Goal: Transaction & Acquisition: Download file/media

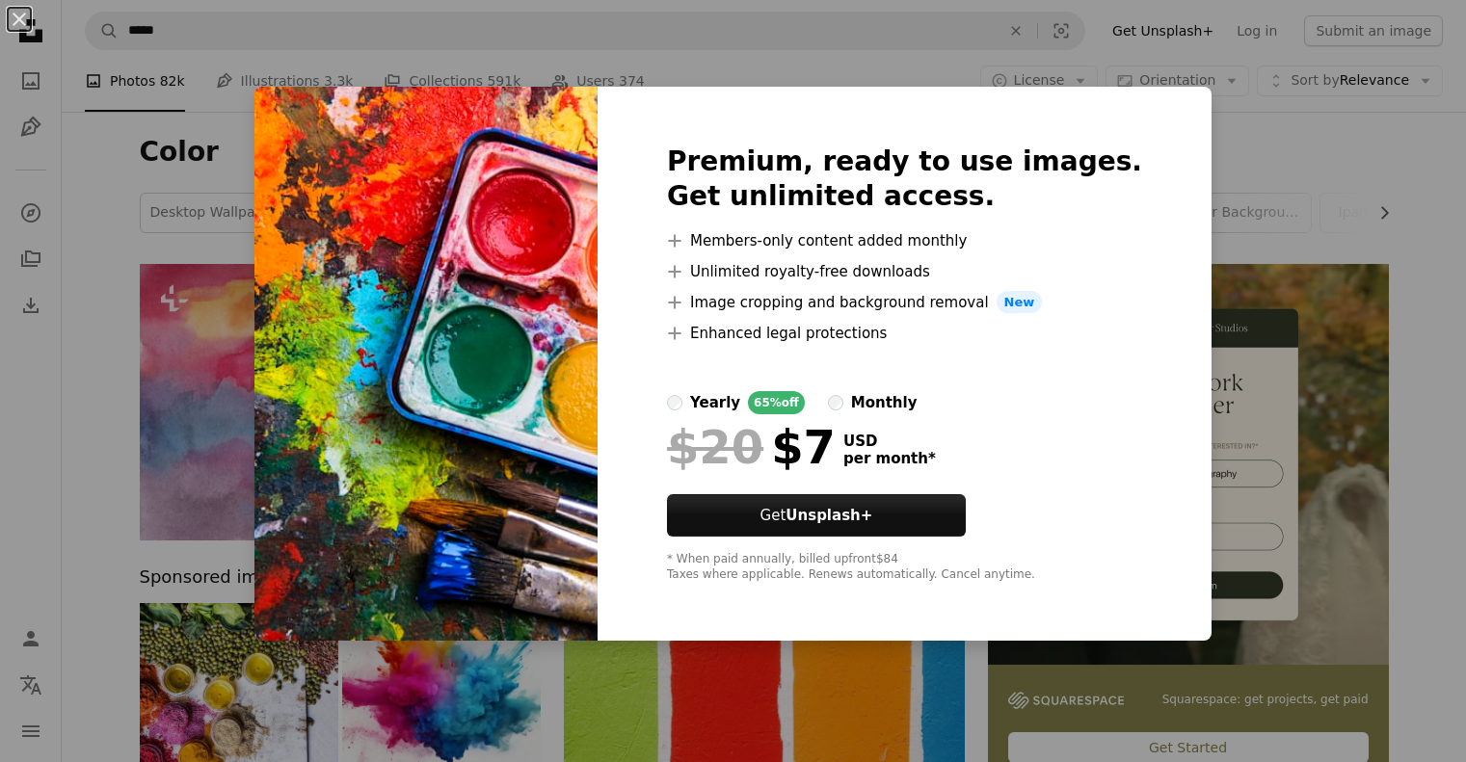
scroll to position [2120, 0]
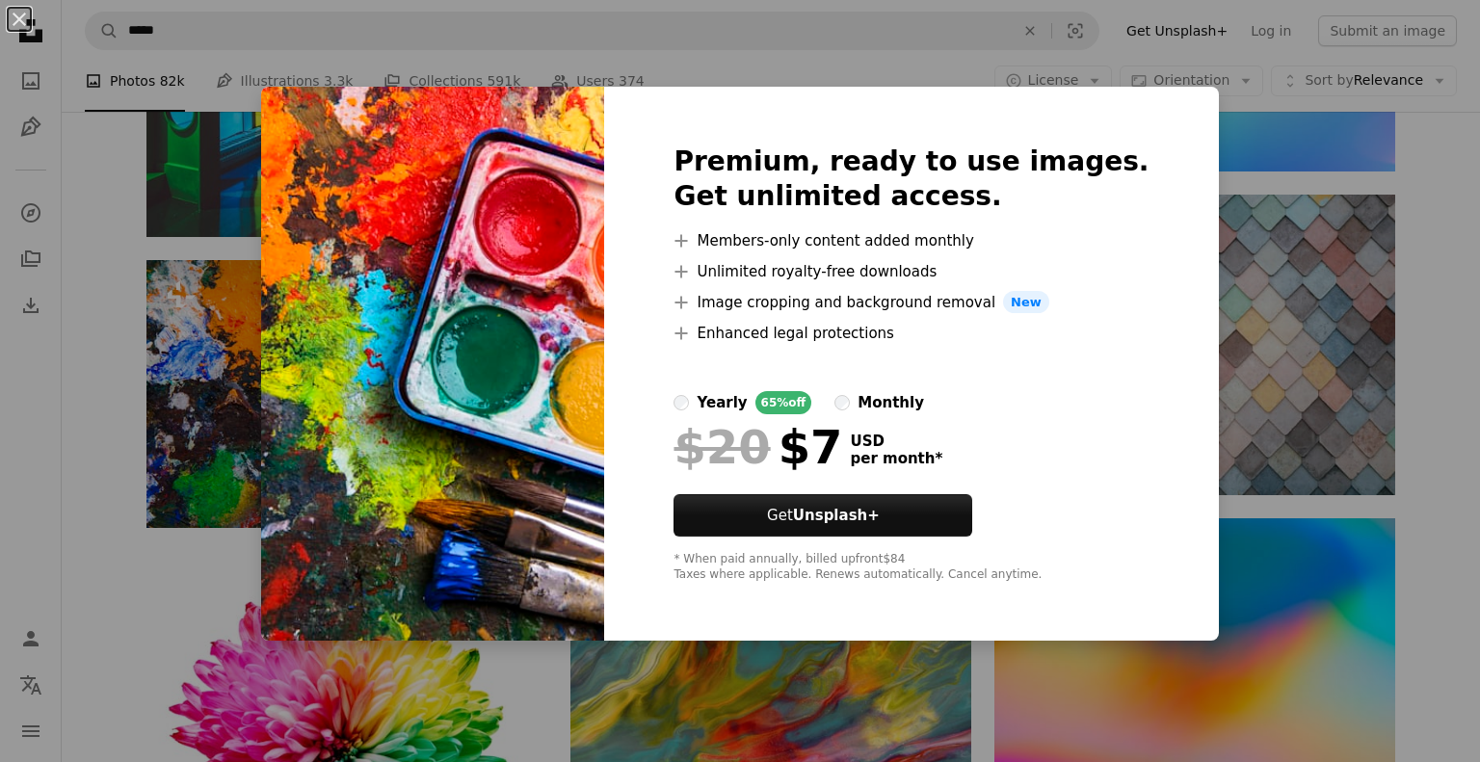
click at [101, 290] on div "An X shape Premium, ready to use images. Get unlimited access. A plus sign Memb…" at bounding box center [740, 381] width 1480 height 762
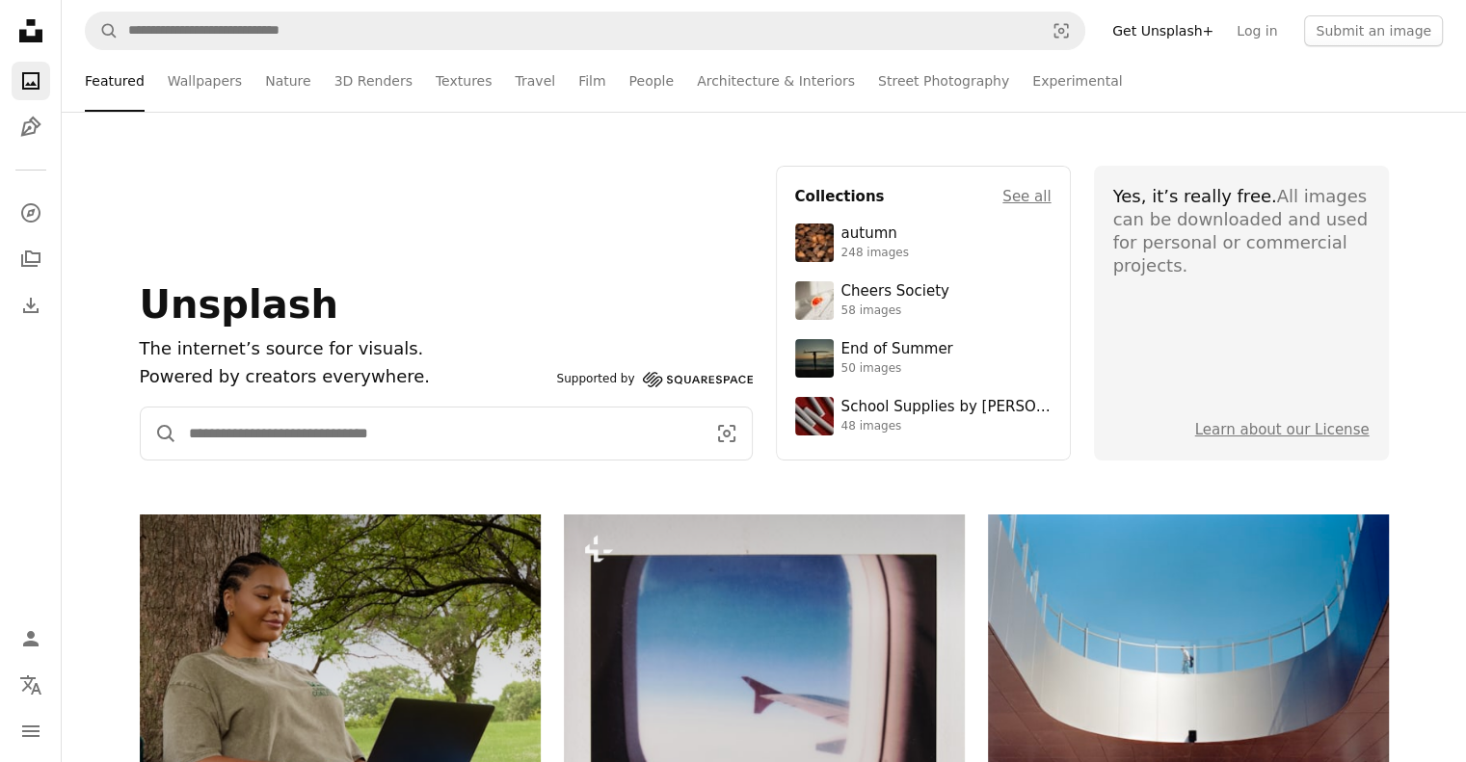
click at [366, 444] on input "Find visuals sitewide" at bounding box center [439, 434] width 524 height 52
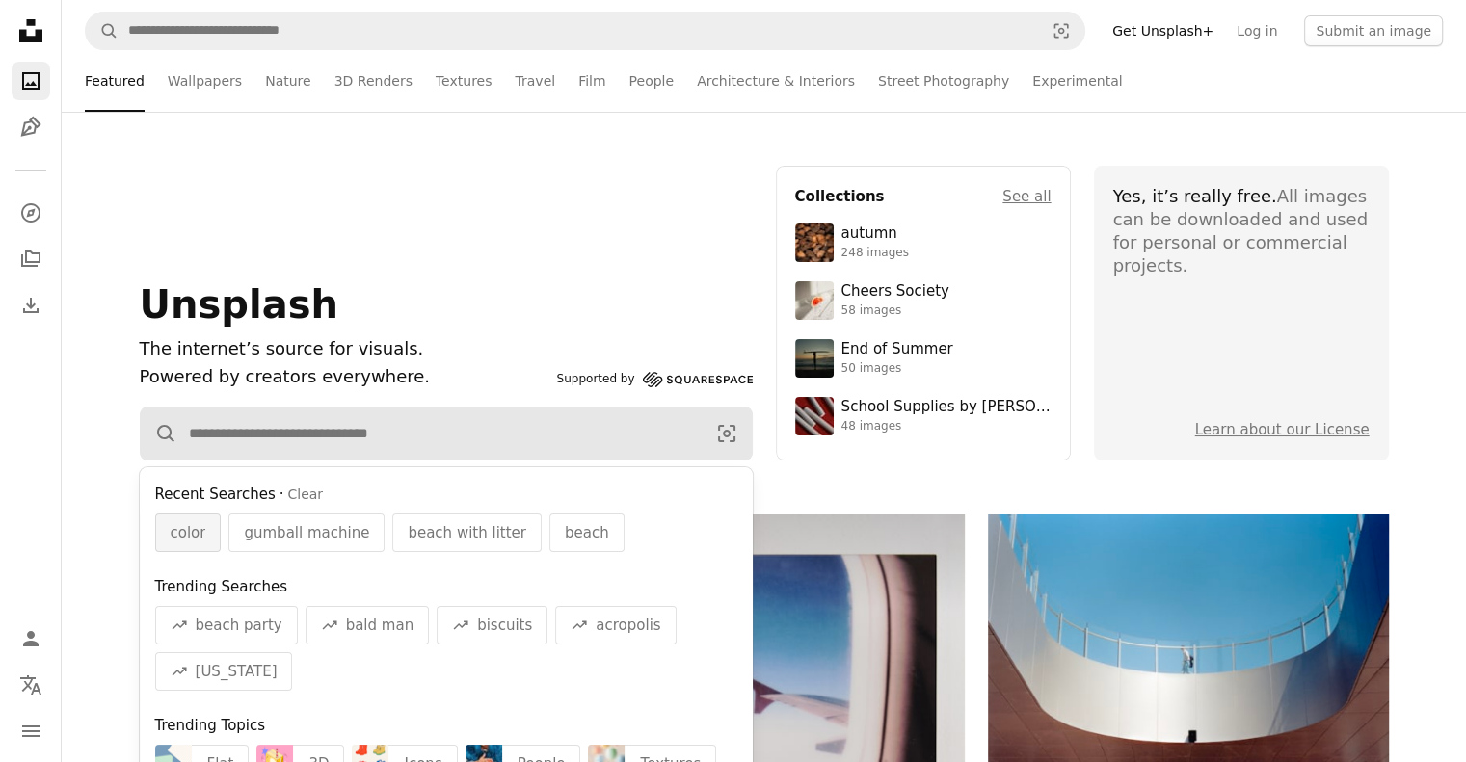
click at [197, 539] on span "color" at bounding box center [189, 532] width 36 height 23
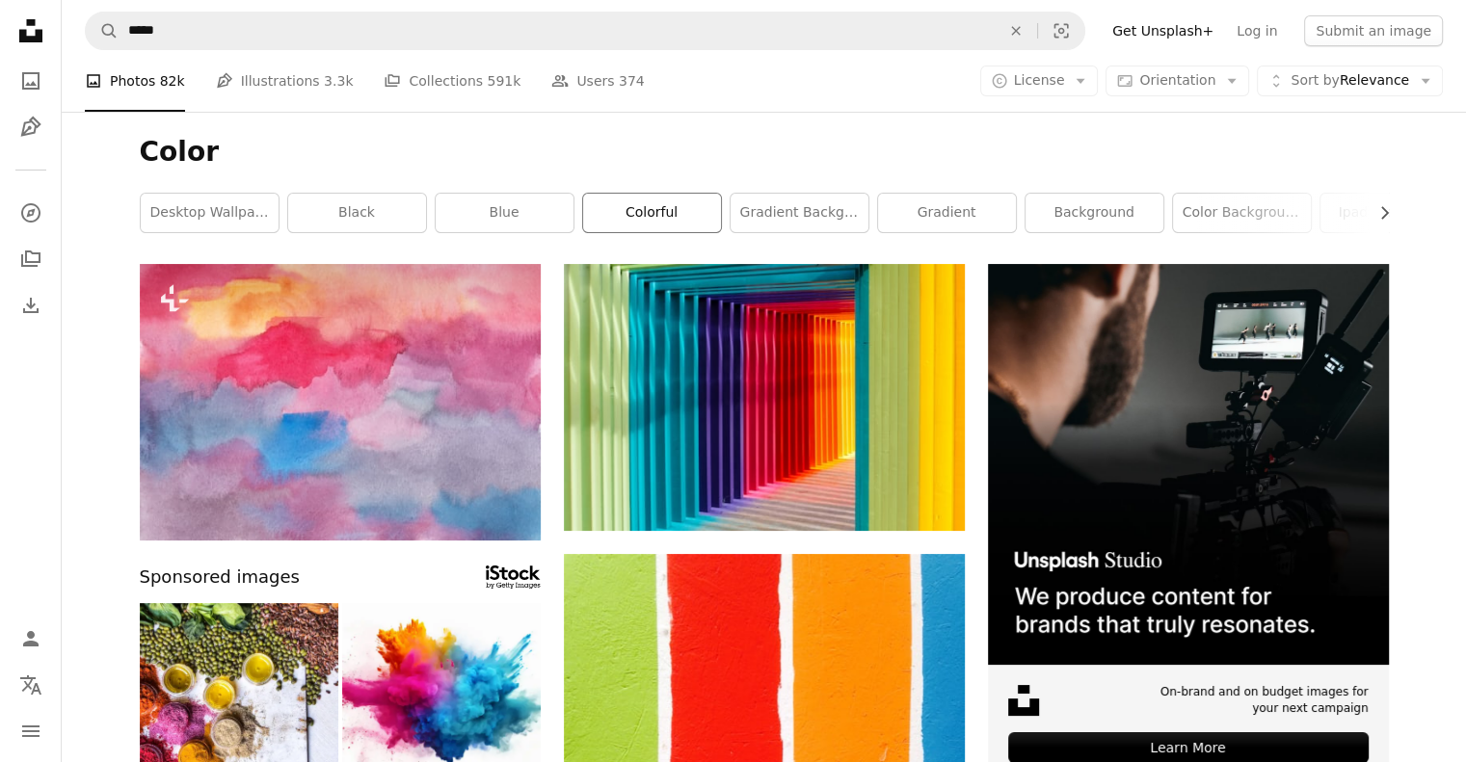
click at [686, 206] on link "colorful" at bounding box center [652, 213] width 138 height 39
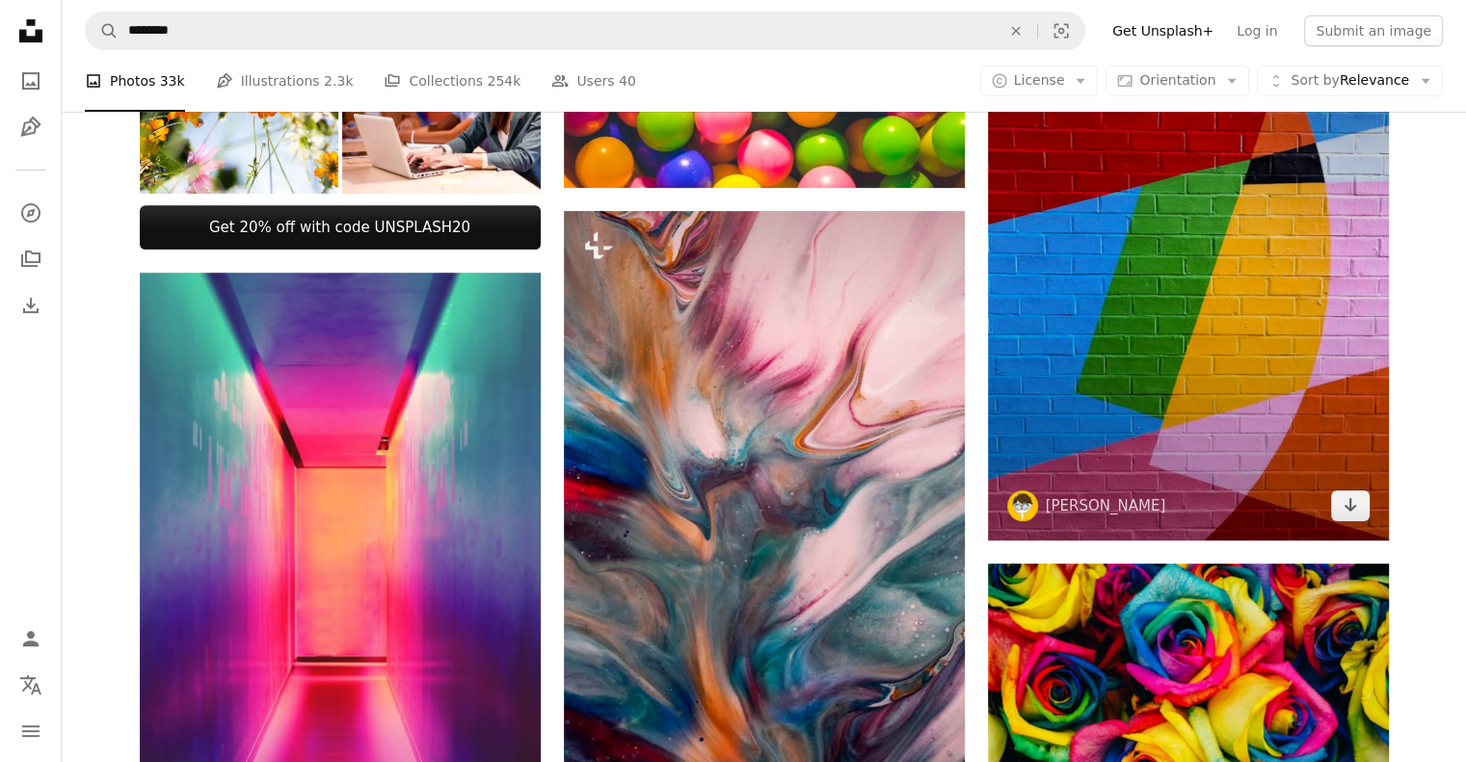
scroll to position [771, 0]
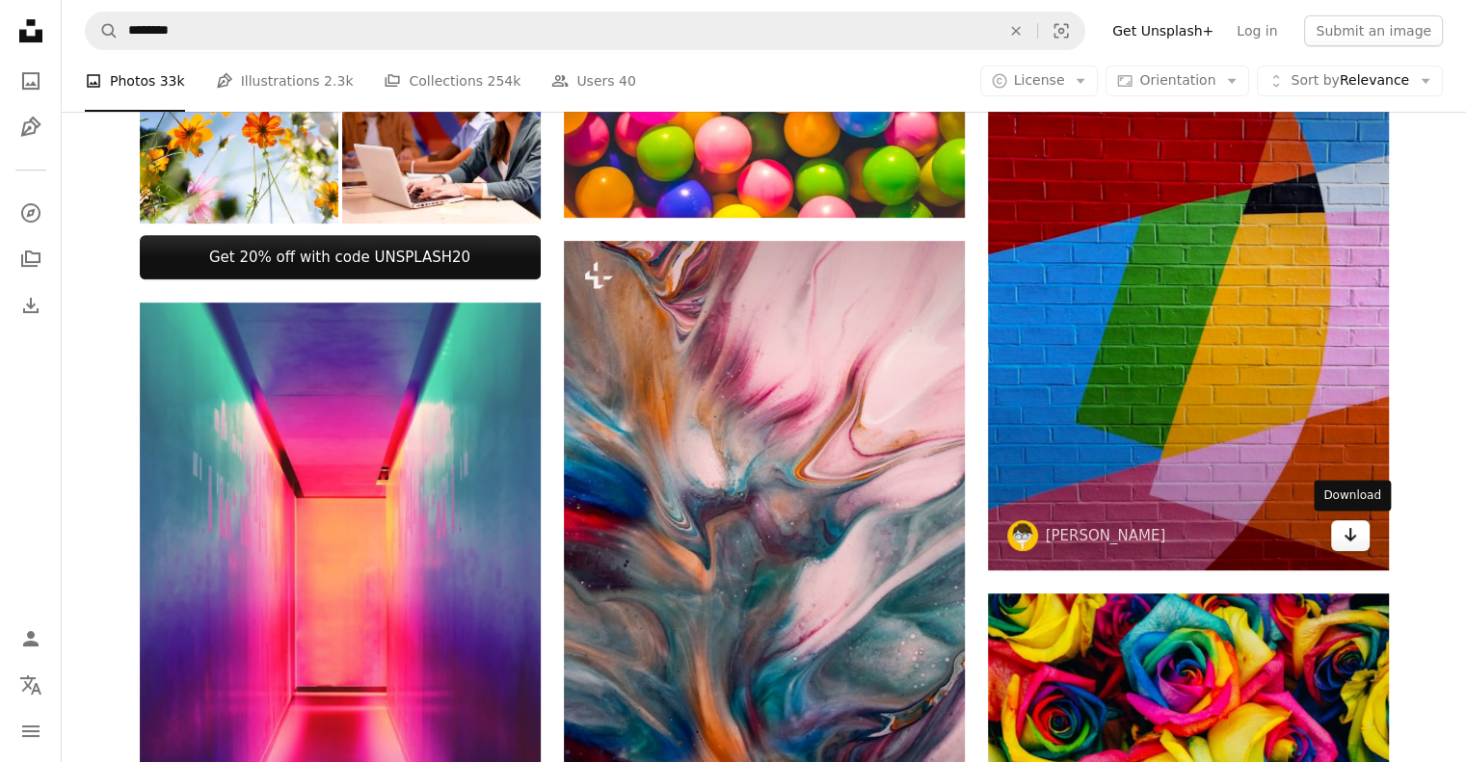
click at [1349, 534] on icon "Download" at bounding box center [1350, 534] width 13 height 13
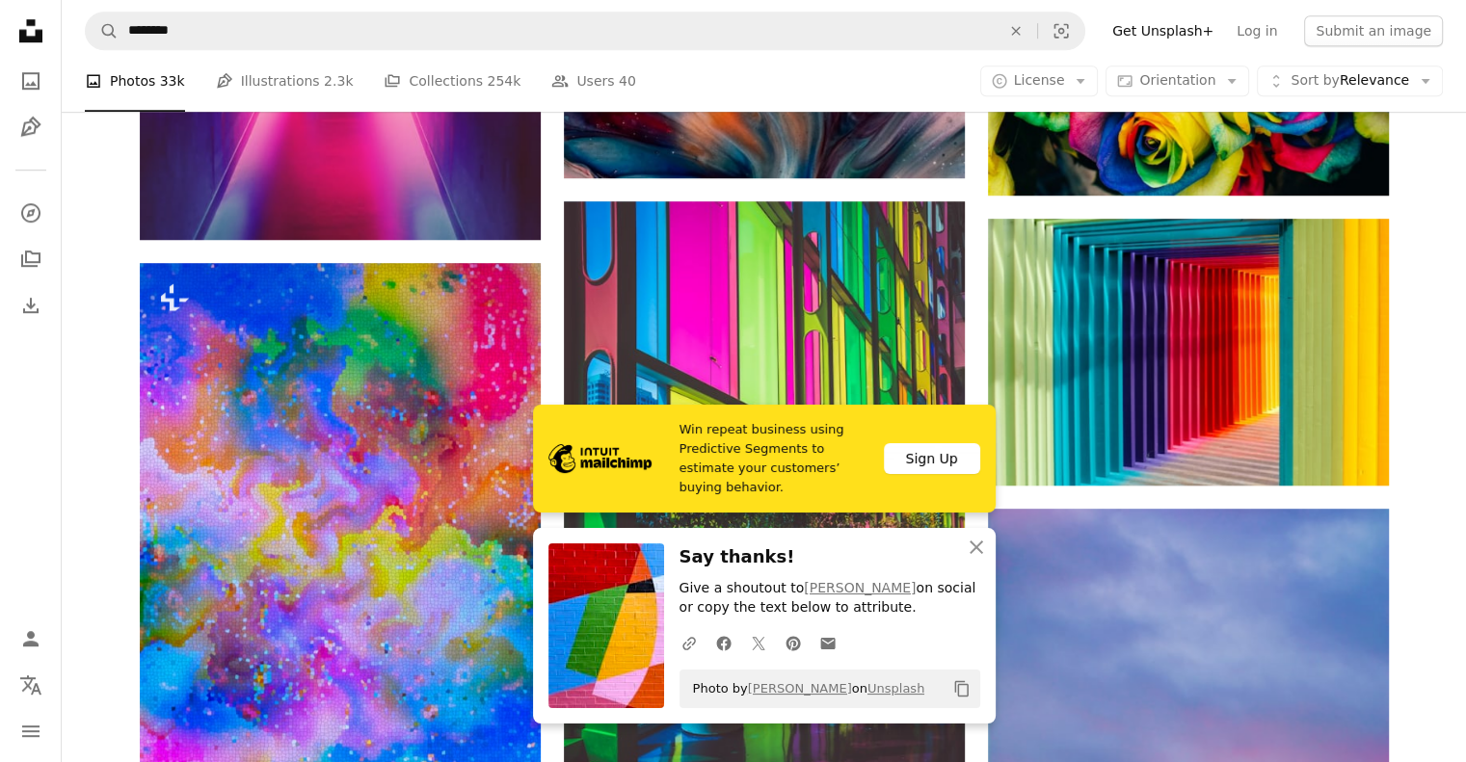
scroll to position [1446, 0]
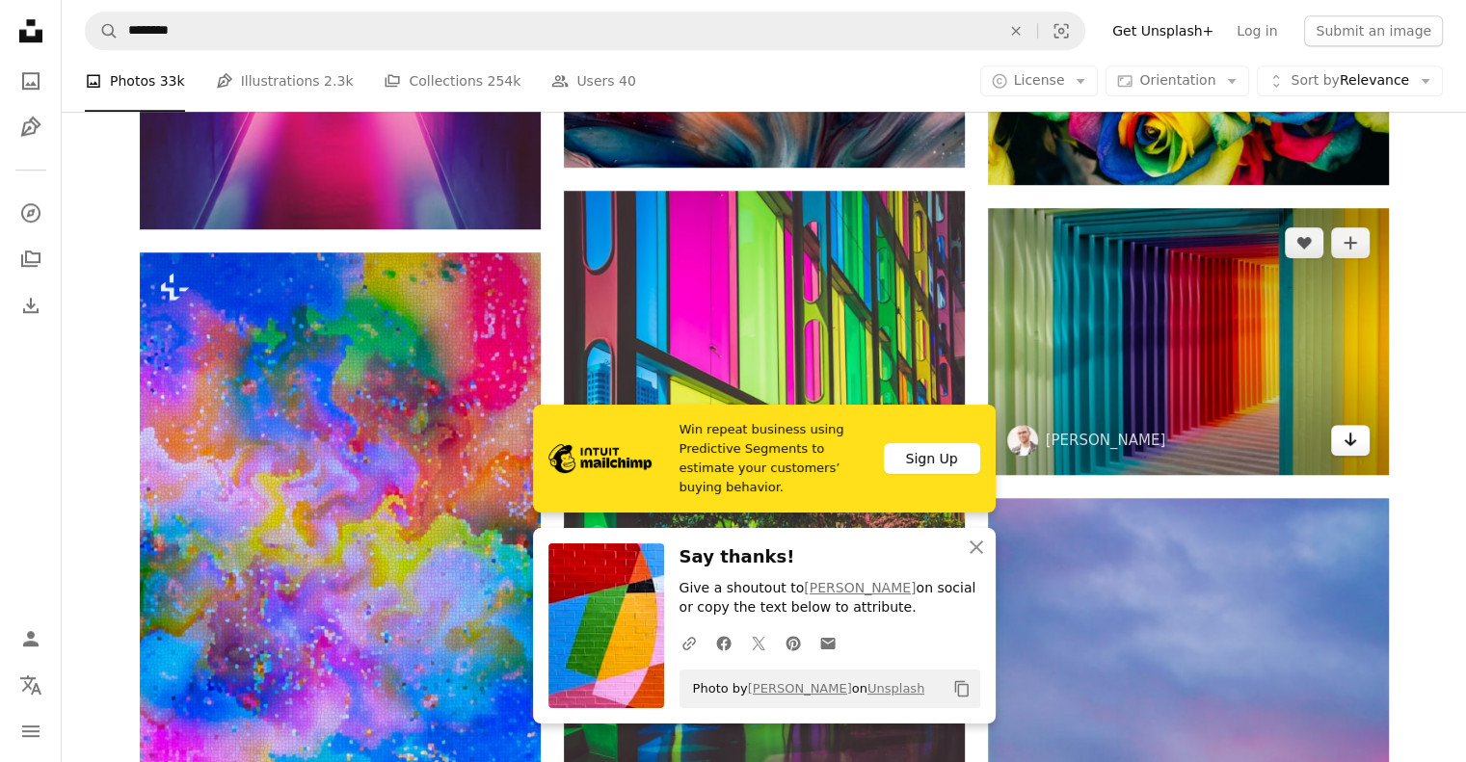
click at [1351, 441] on icon "Download" at bounding box center [1350, 439] width 13 height 13
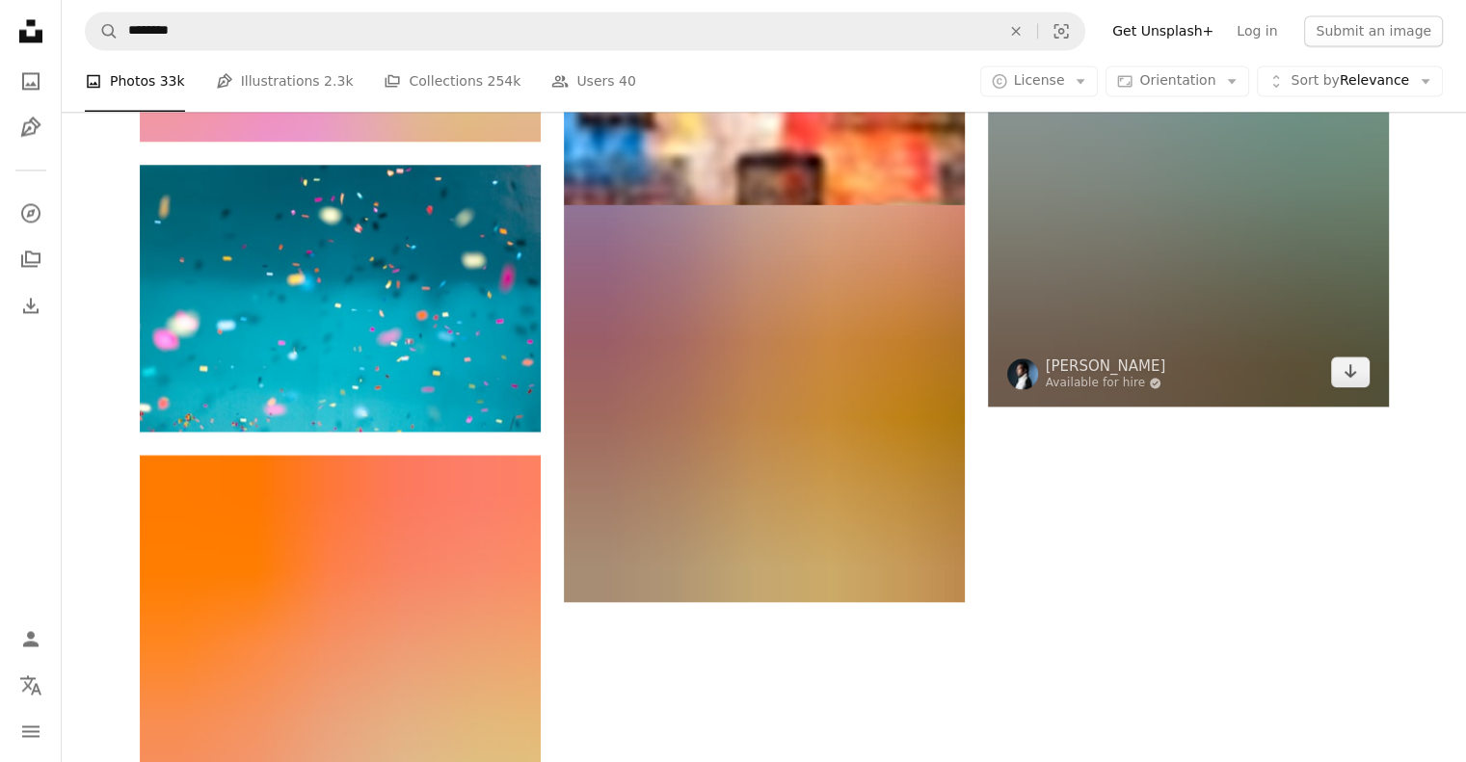
scroll to position [3277, 0]
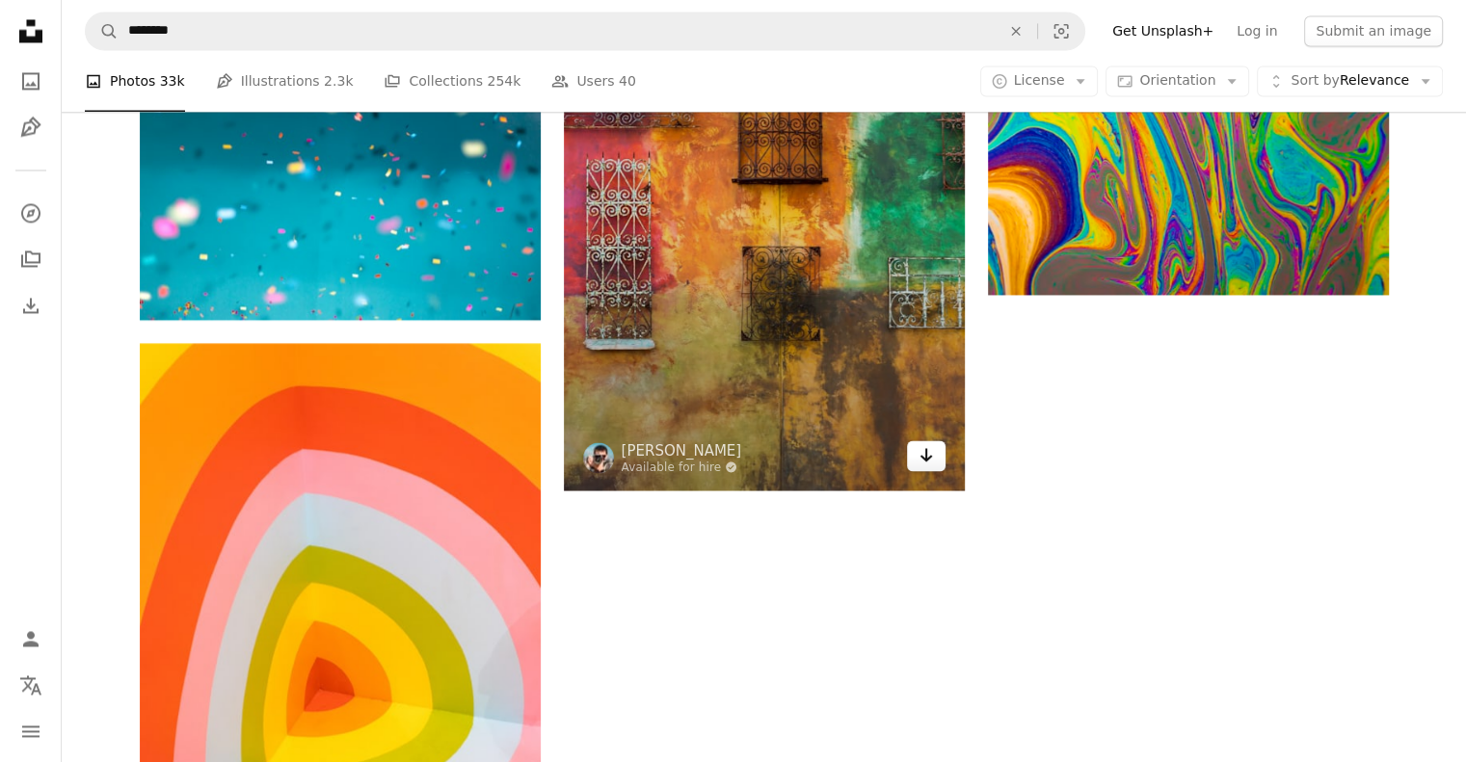
click at [924, 461] on icon "Arrow pointing down" at bounding box center [925, 454] width 15 height 23
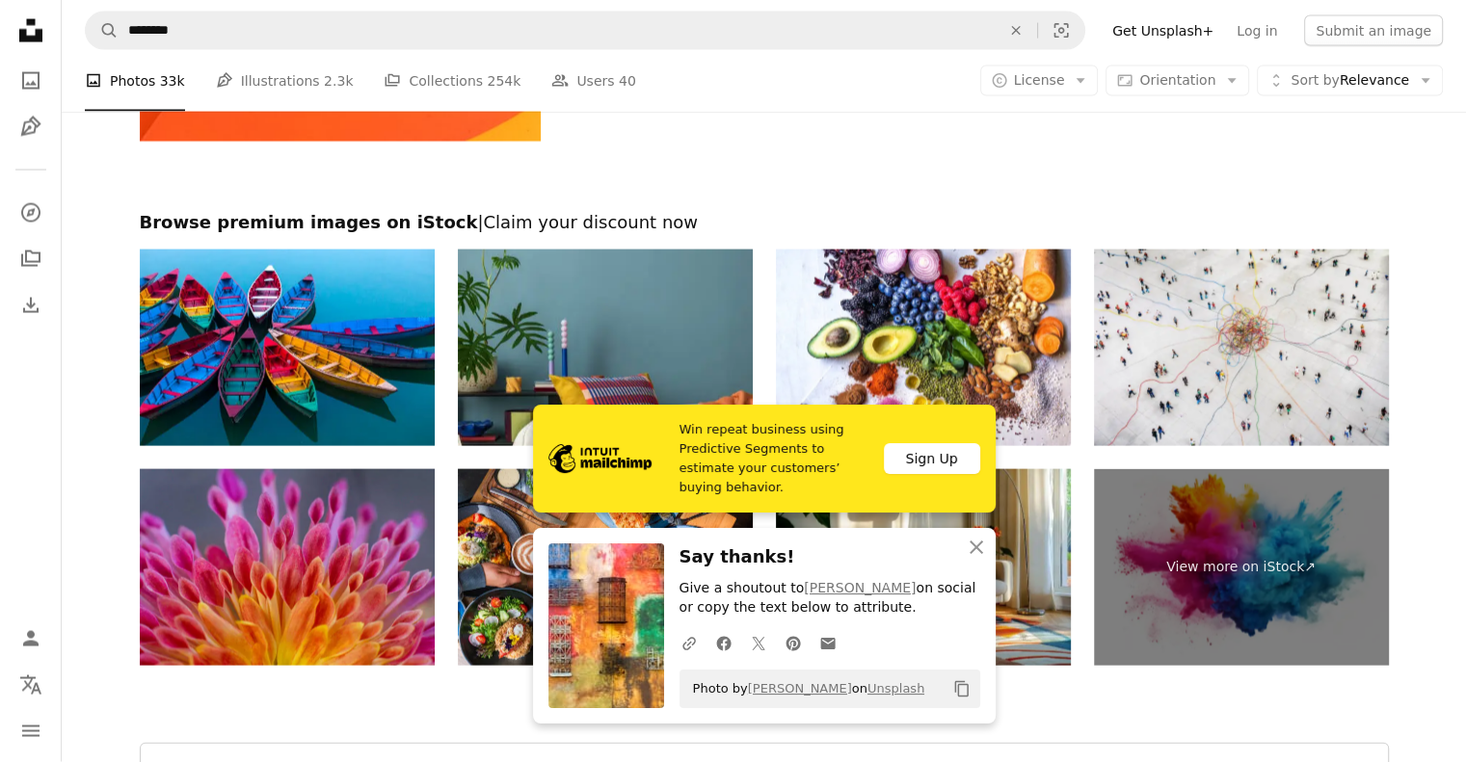
scroll to position [4048, 0]
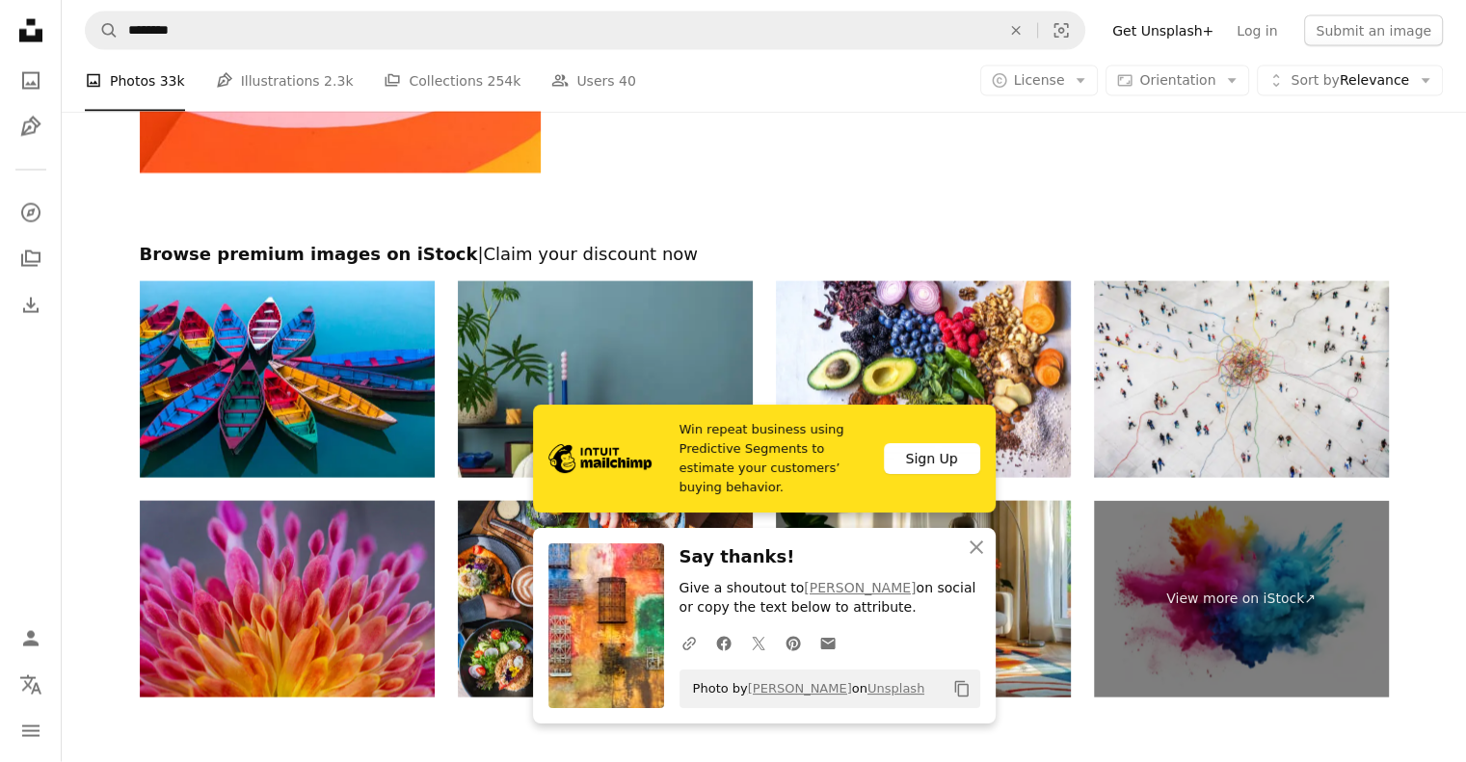
click at [777, 196] on div at bounding box center [764, 207] width 1404 height 69
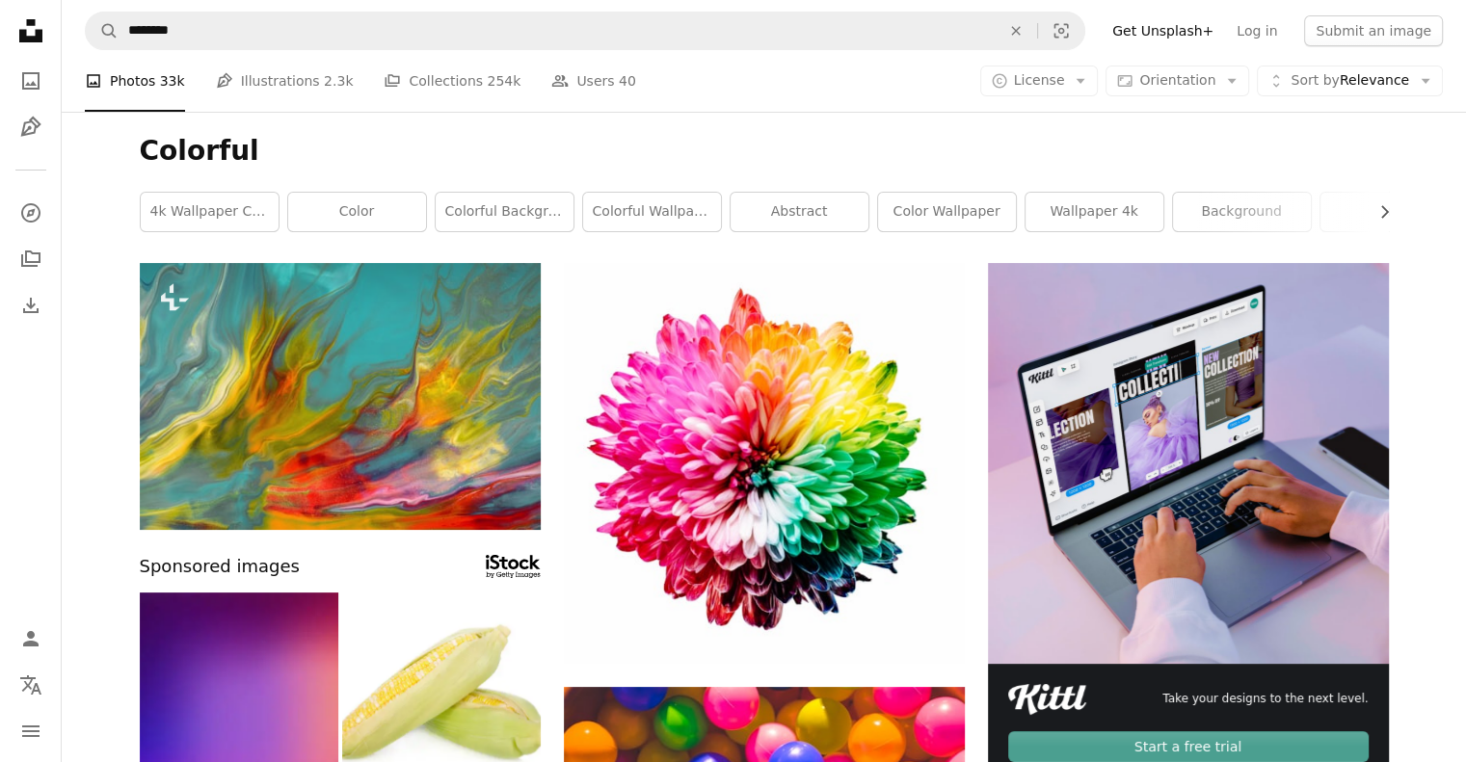
scroll to position [0, 0]
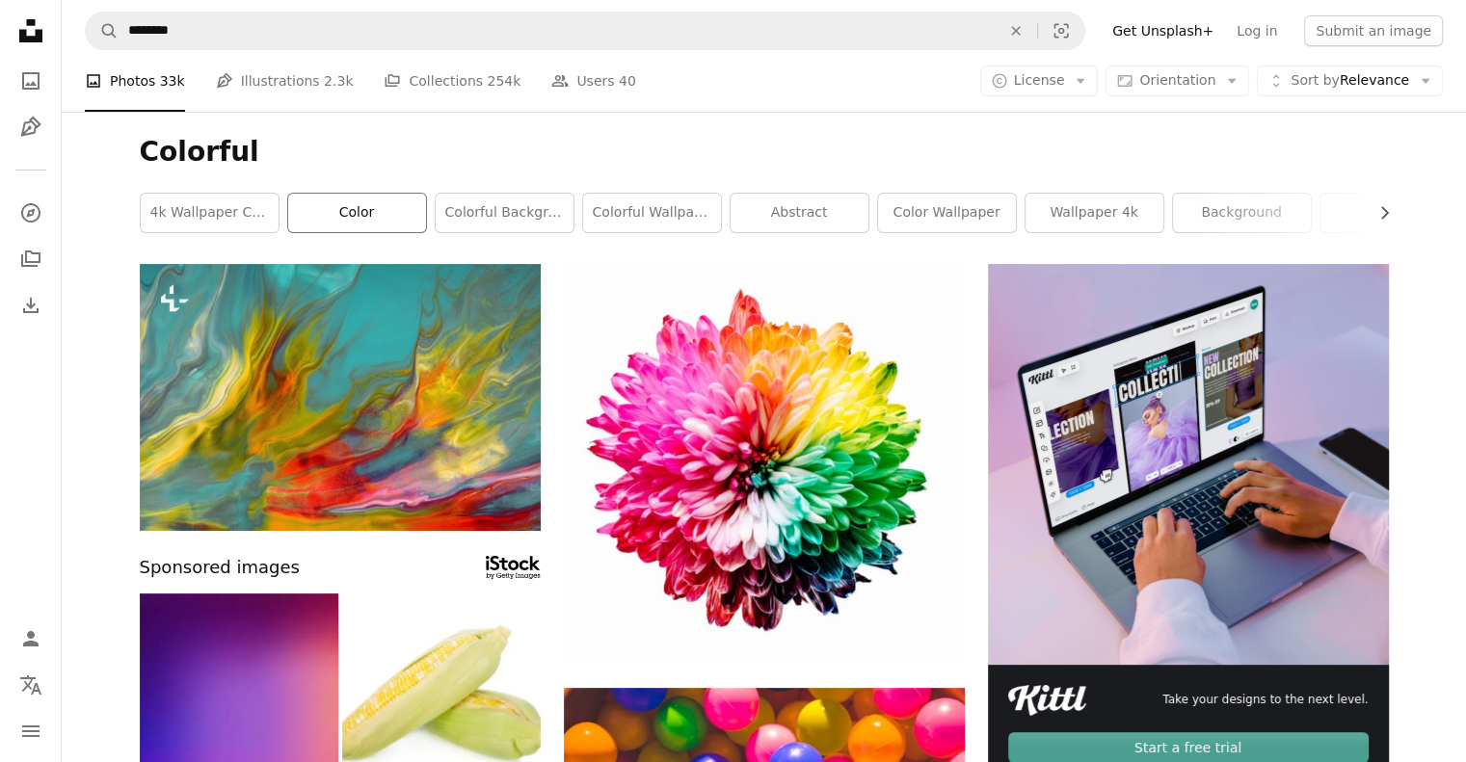
click at [403, 217] on link "color" at bounding box center [357, 213] width 138 height 39
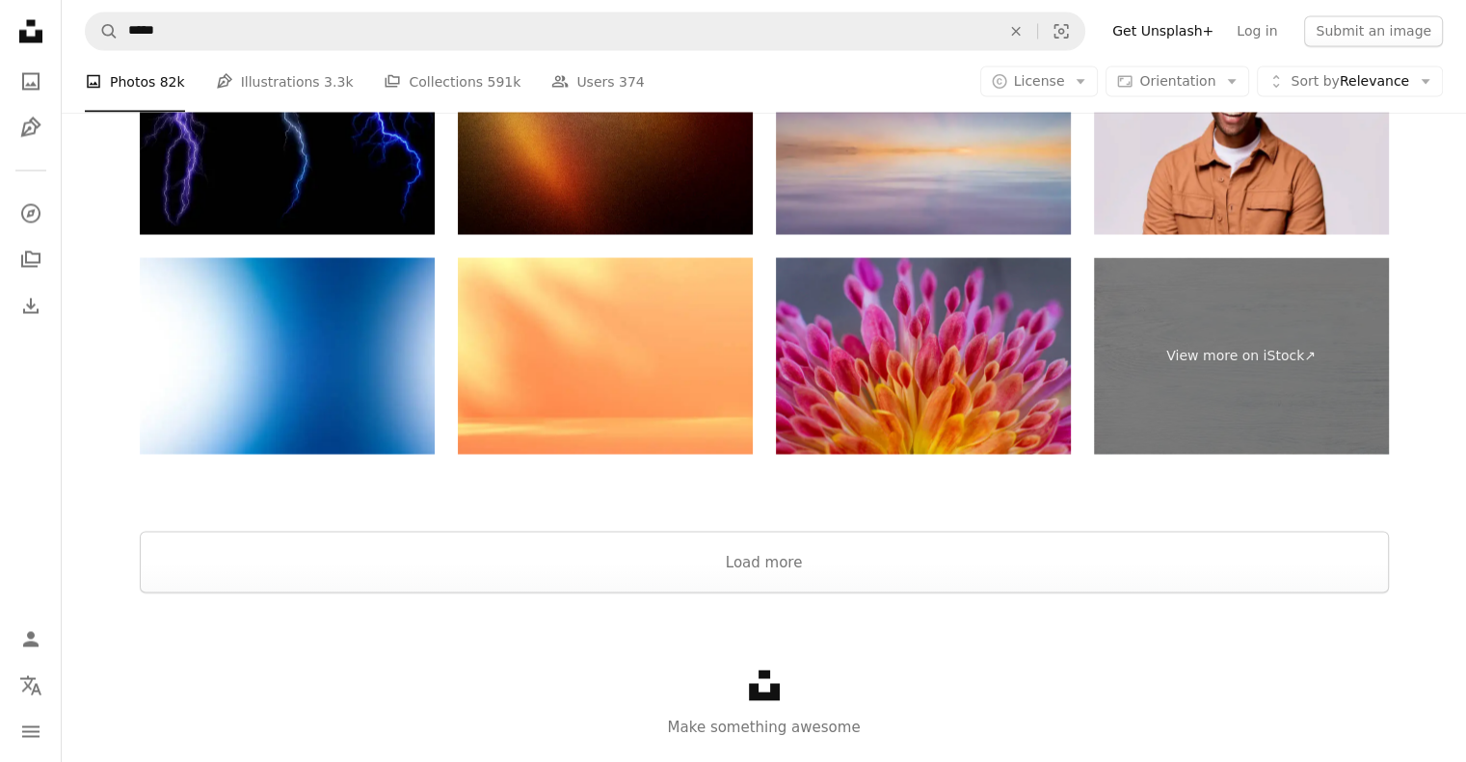
scroll to position [3665, 0]
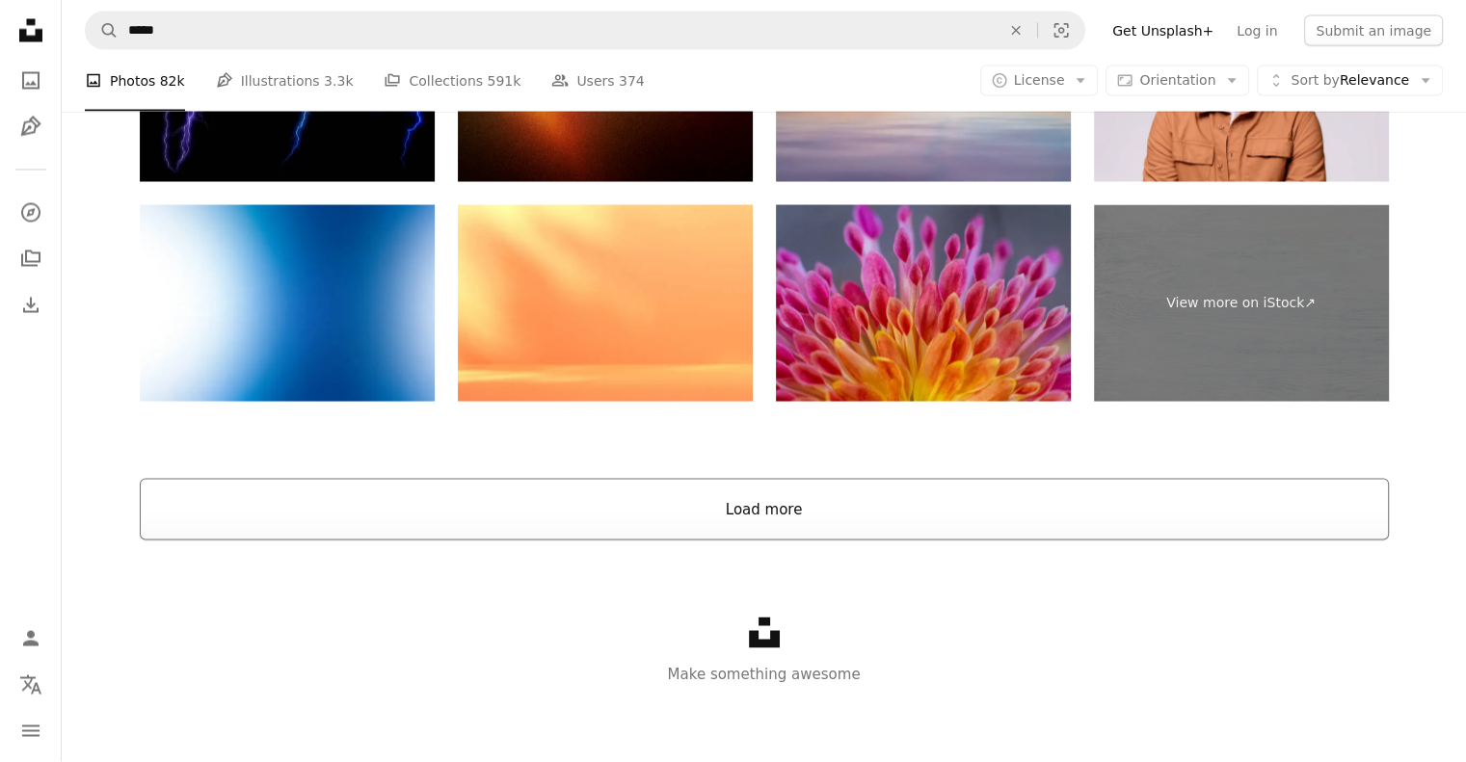
click at [649, 520] on button "Load more" at bounding box center [764, 510] width 1249 height 62
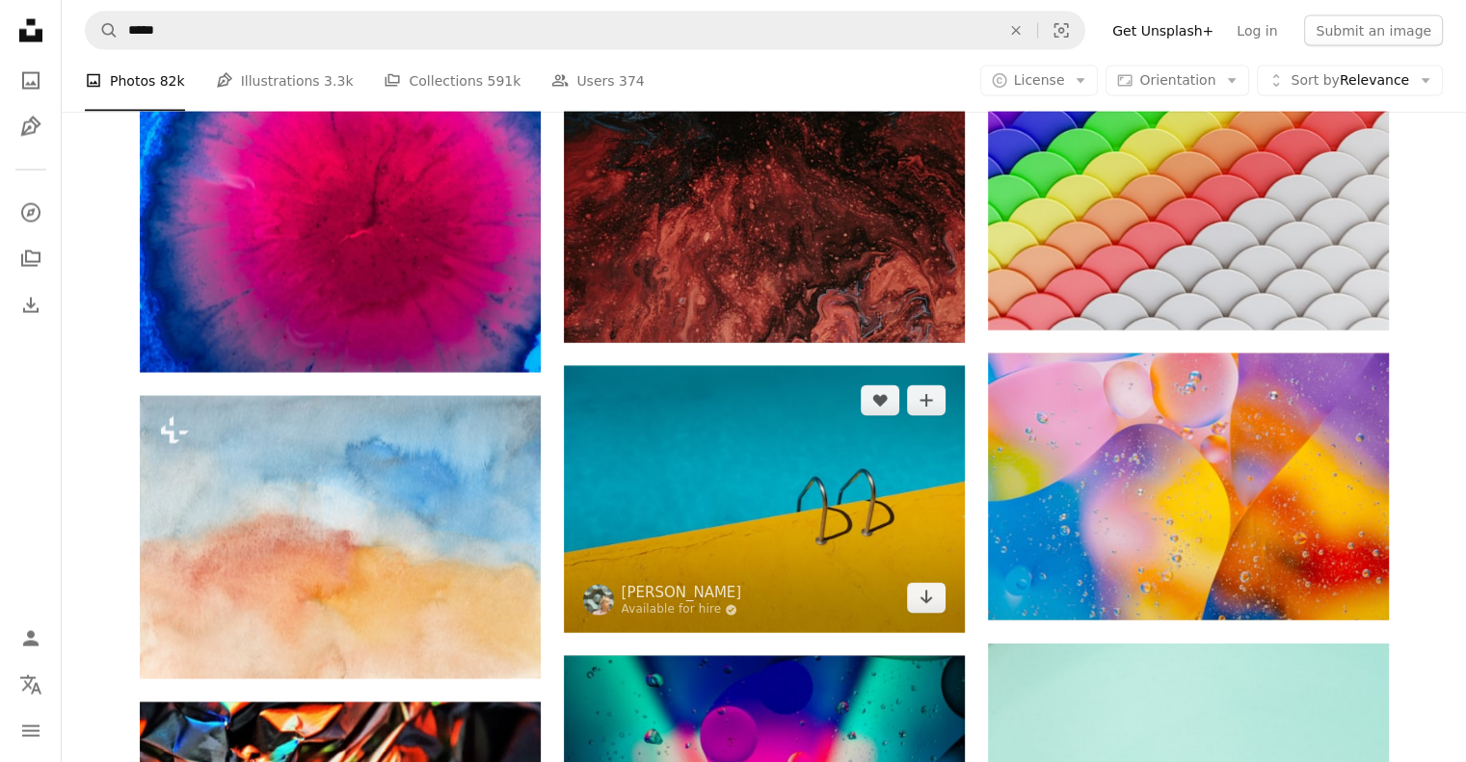
scroll to position [4340, 0]
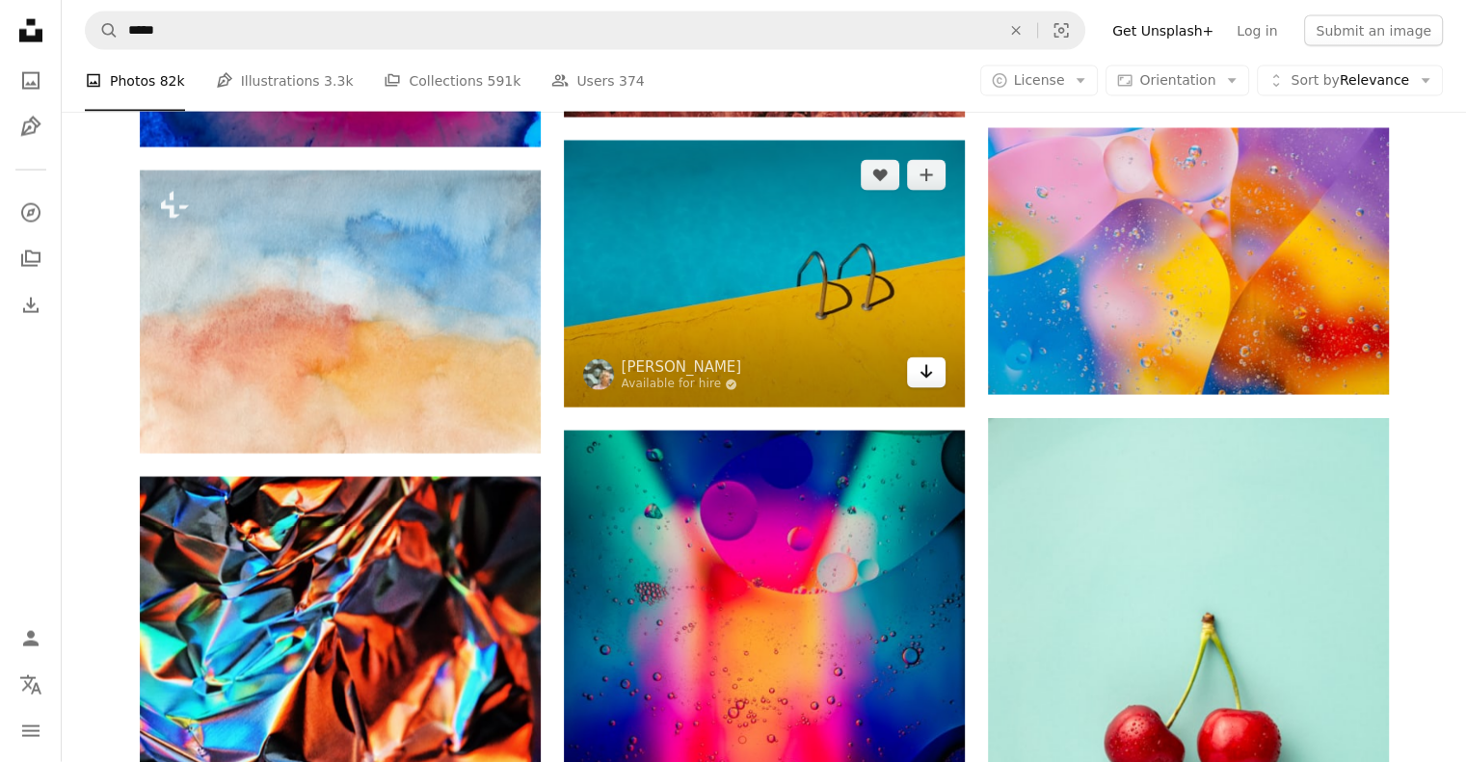
click at [920, 378] on icon "Arrow pointing down" at bounding box center [925, 371] width 15 height 23
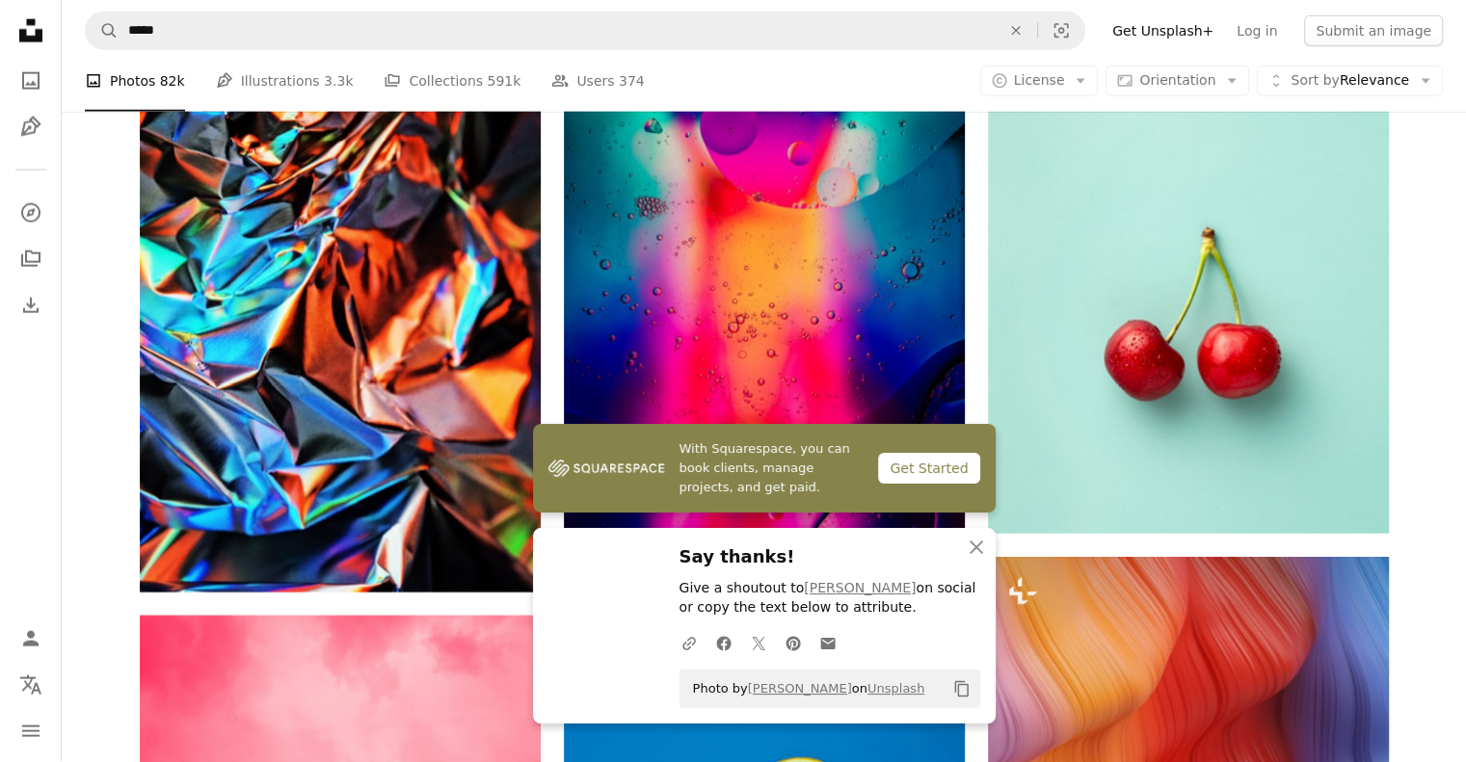
scroll to position [4822, 0]
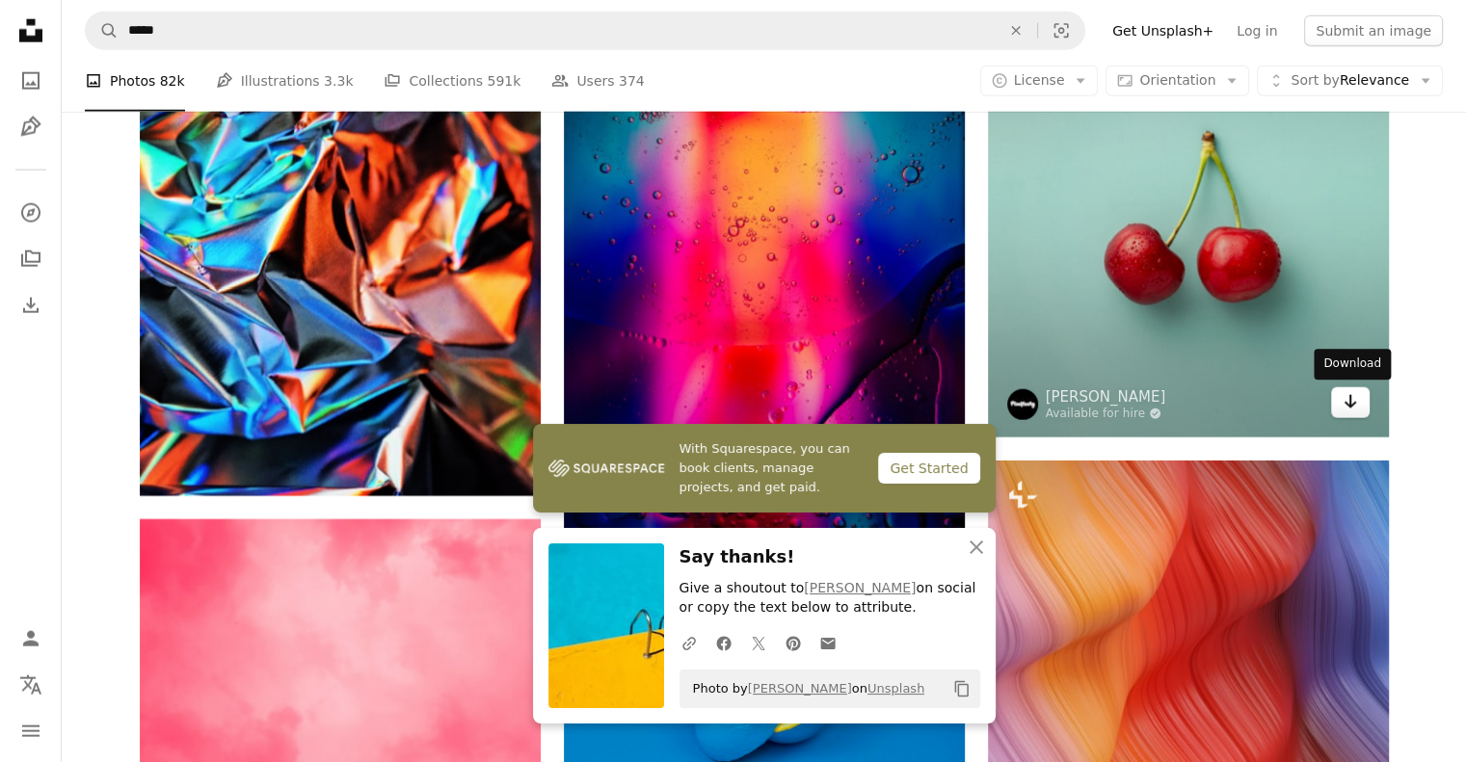
click at [1351, 400] on icon "Arrow pointing down" at bounding box center [1350, 401] width 15 height 23
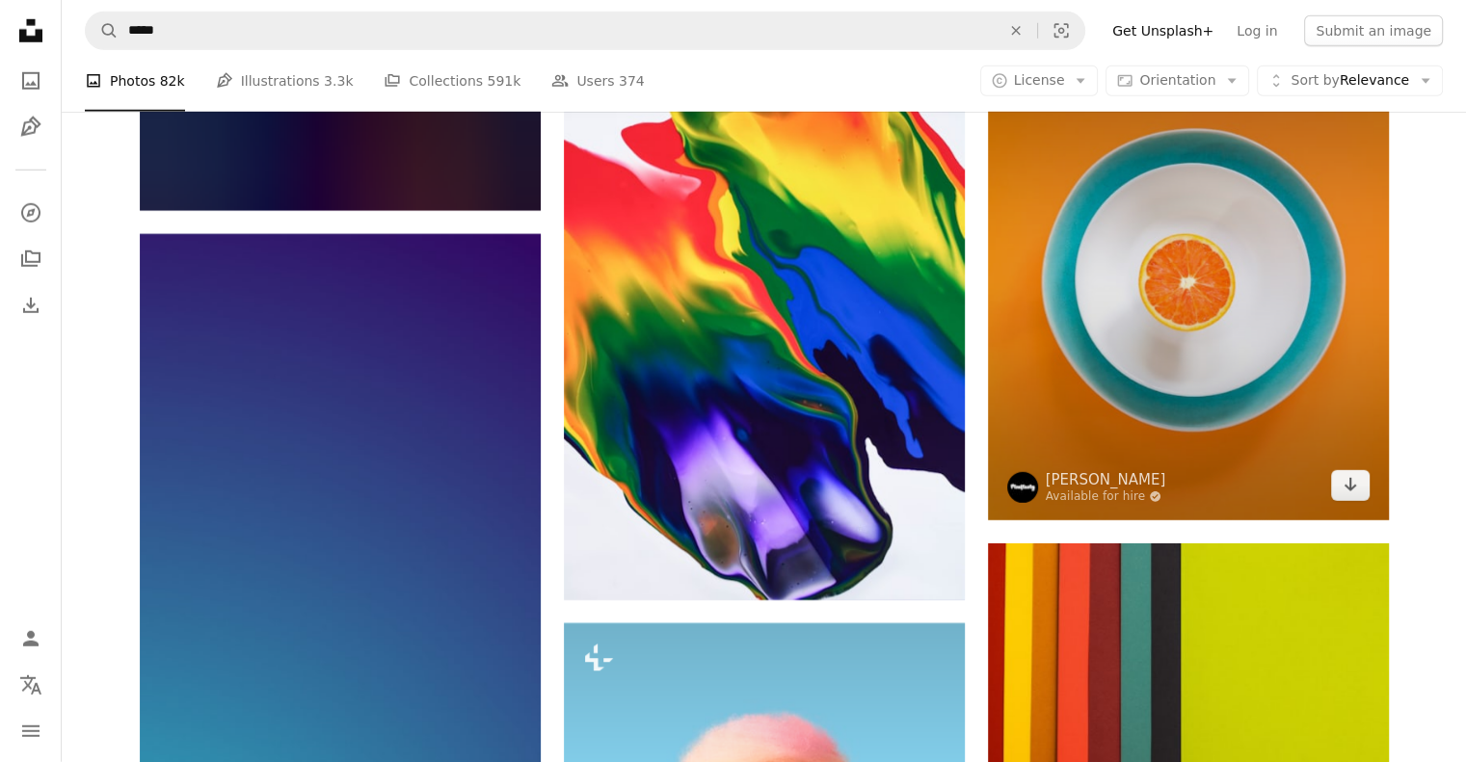
scroll to position [5689, 0]
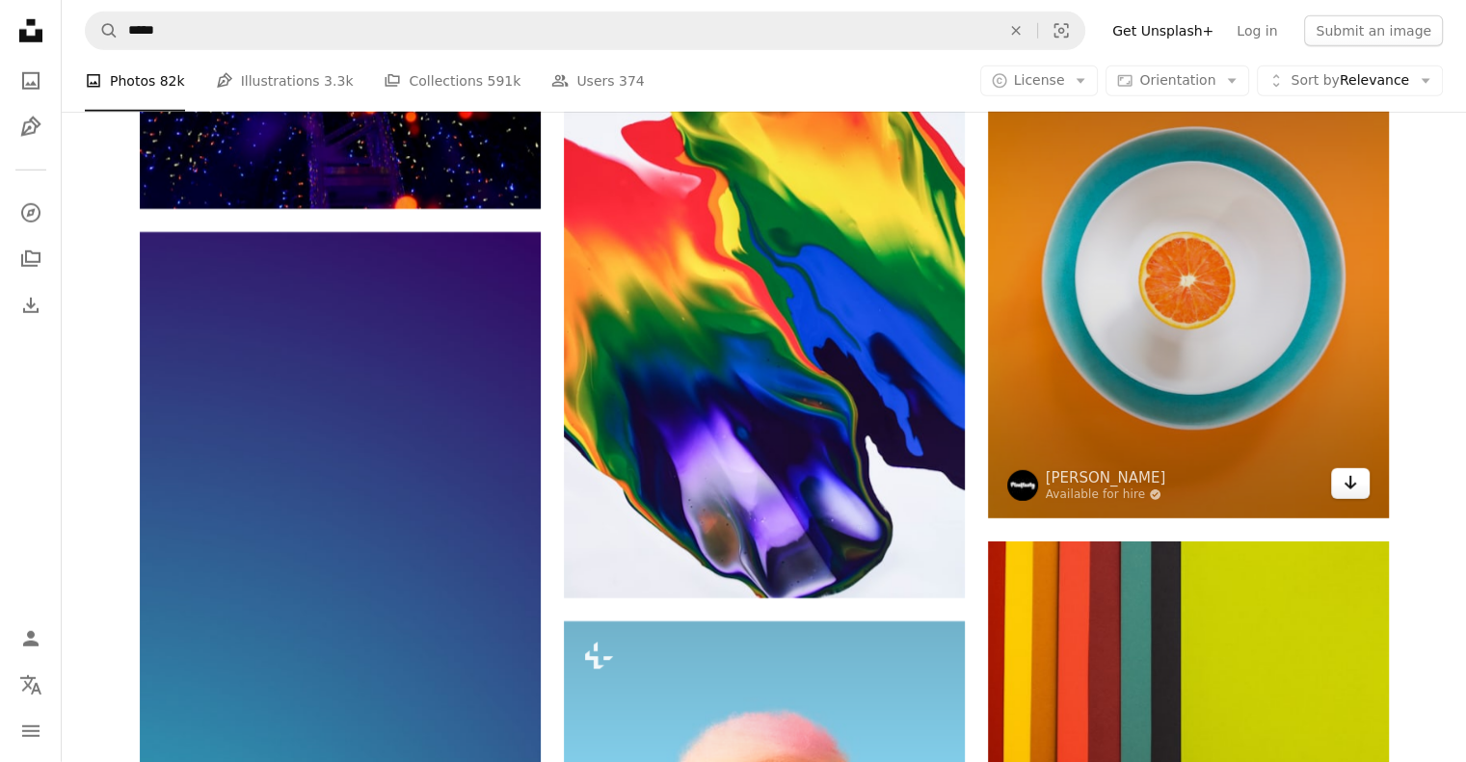
click at [1353, 481] on icon "Arrow pointing down" at bounding box center [1350, 482] width 15 height 23
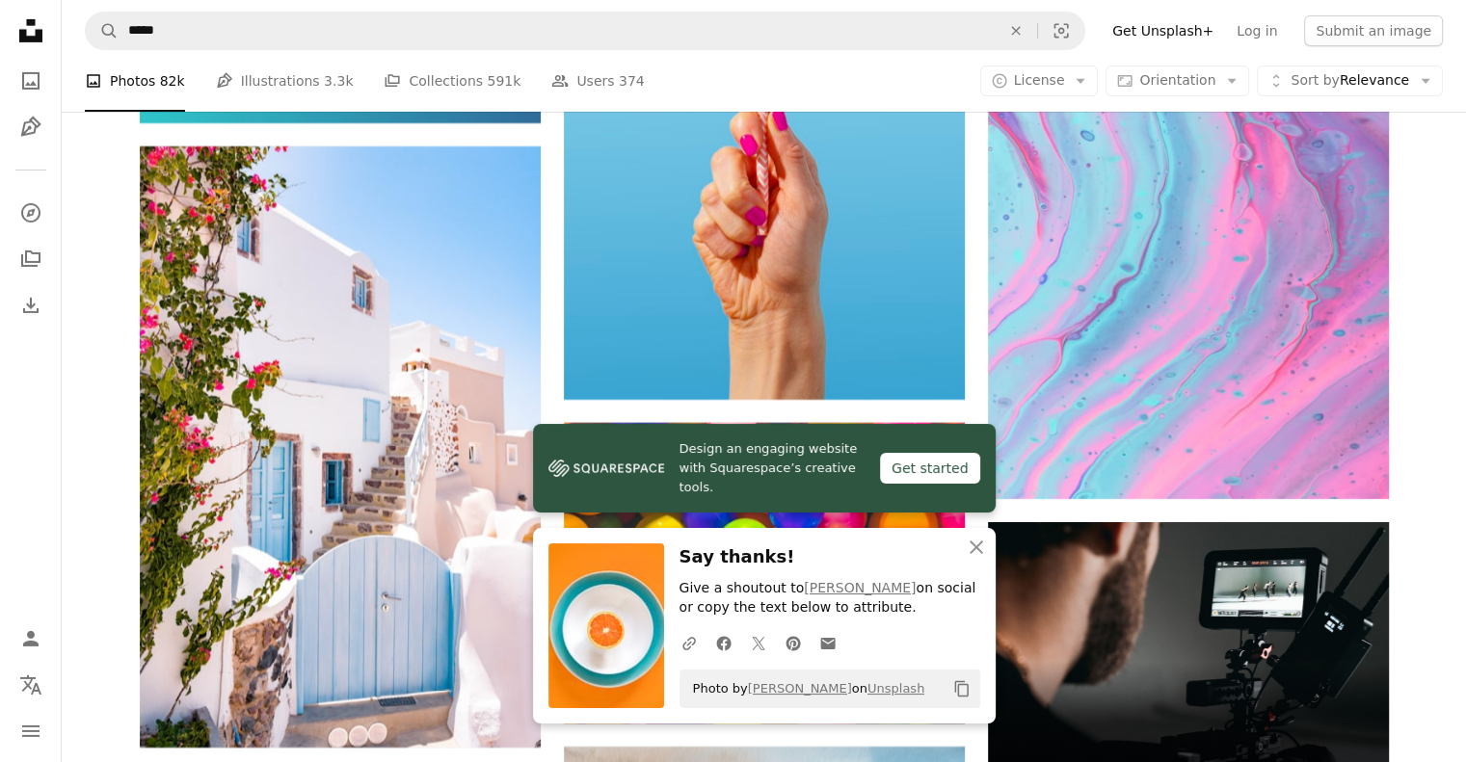
scroll to position [6653, 0]
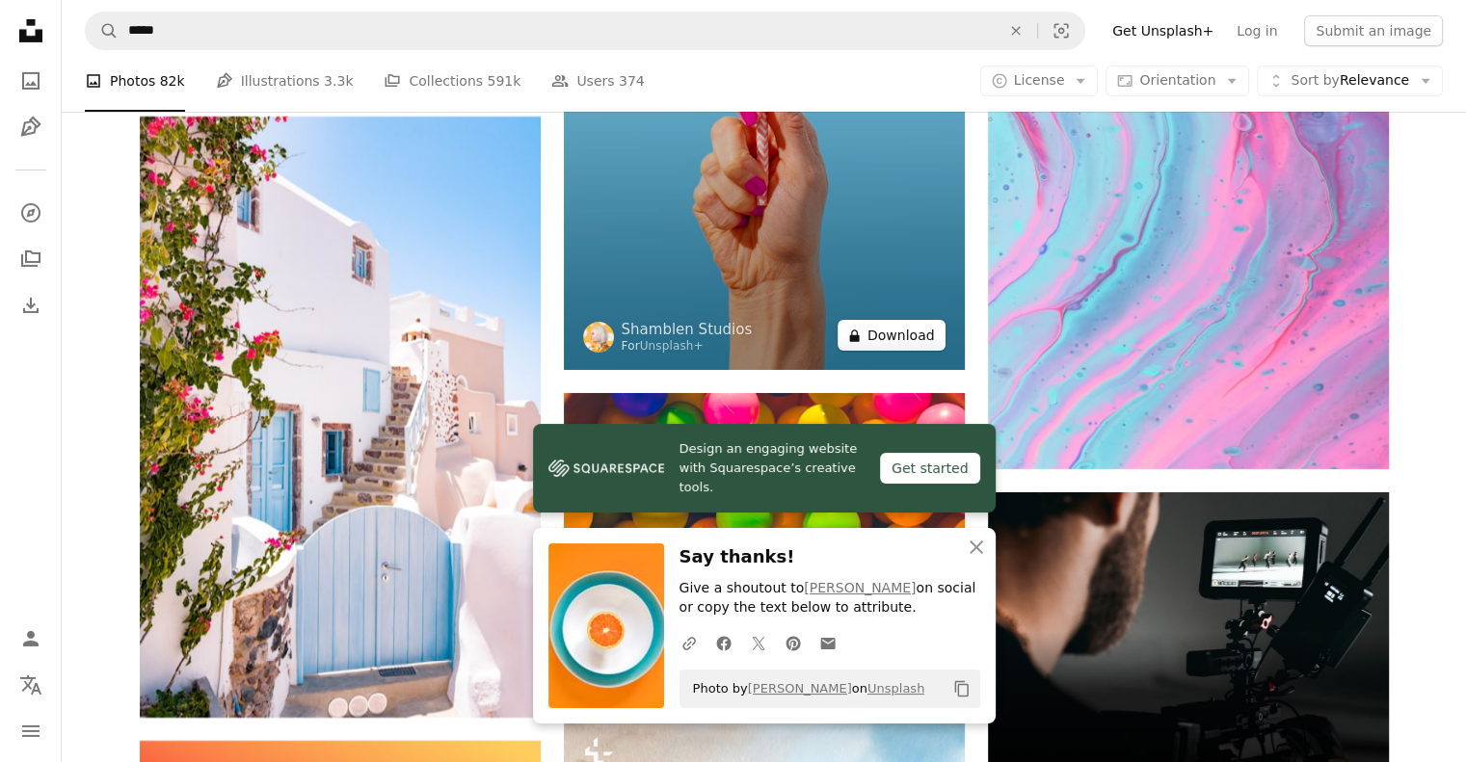
click at [918, 347] on button "A lock Download" at bounding box center [892, 335] width 108 height 31
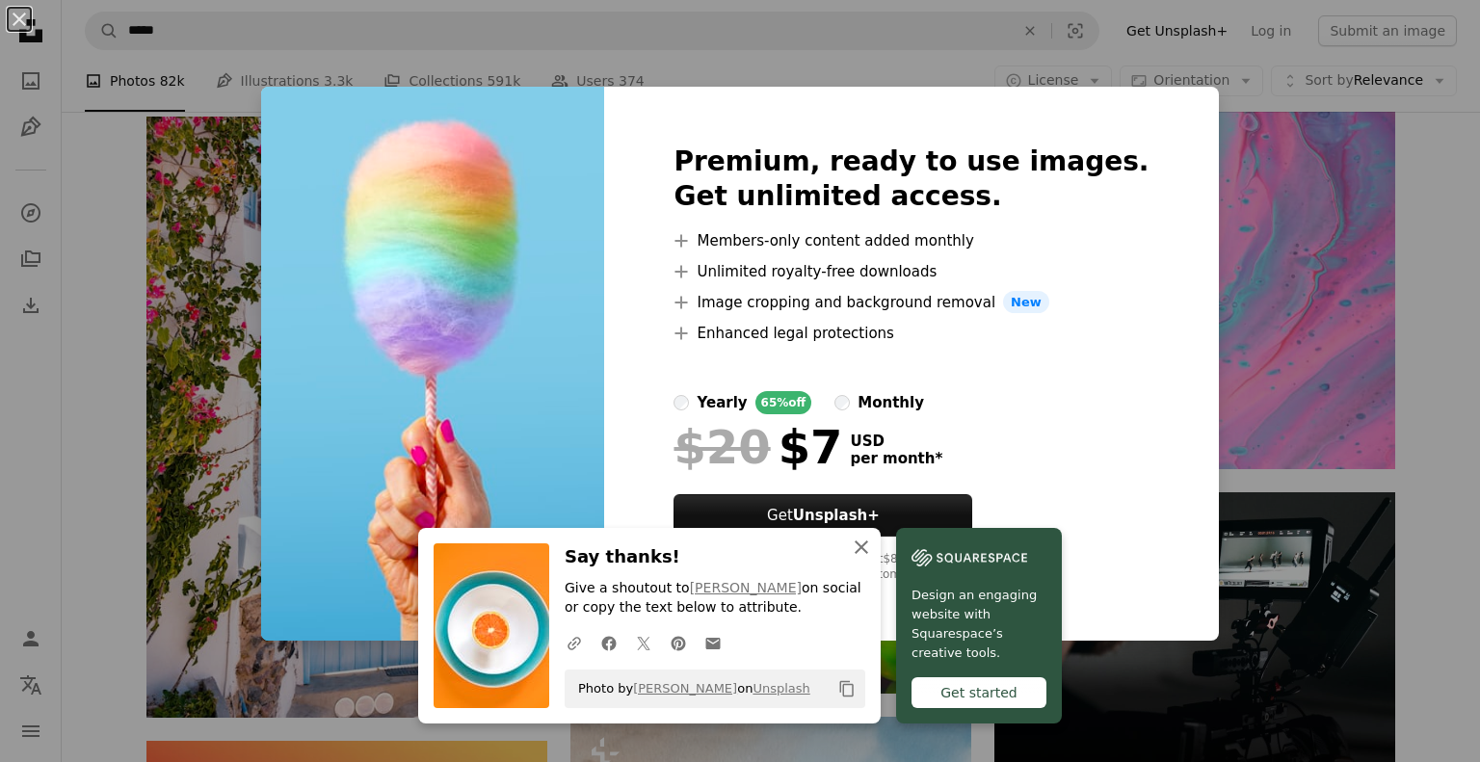
click at [855, 546] on icon "button" at bounding box center [861, 547] width 13 height 13
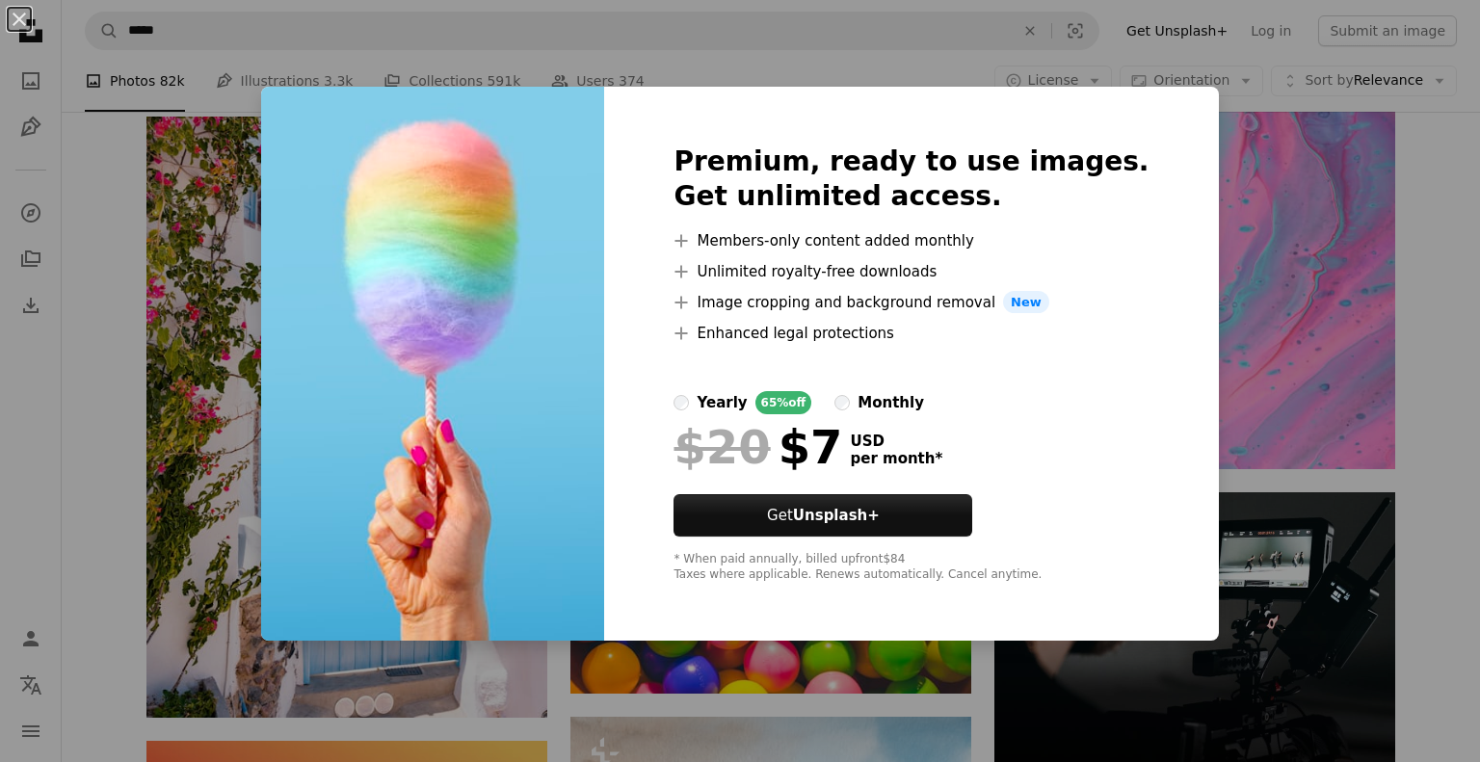
click at [814, 67] on div "An X shape Premium, ready to use images. Get unlimited access. A plus sign Memb…" at bounding box center [740, 381] width 1480 height 762
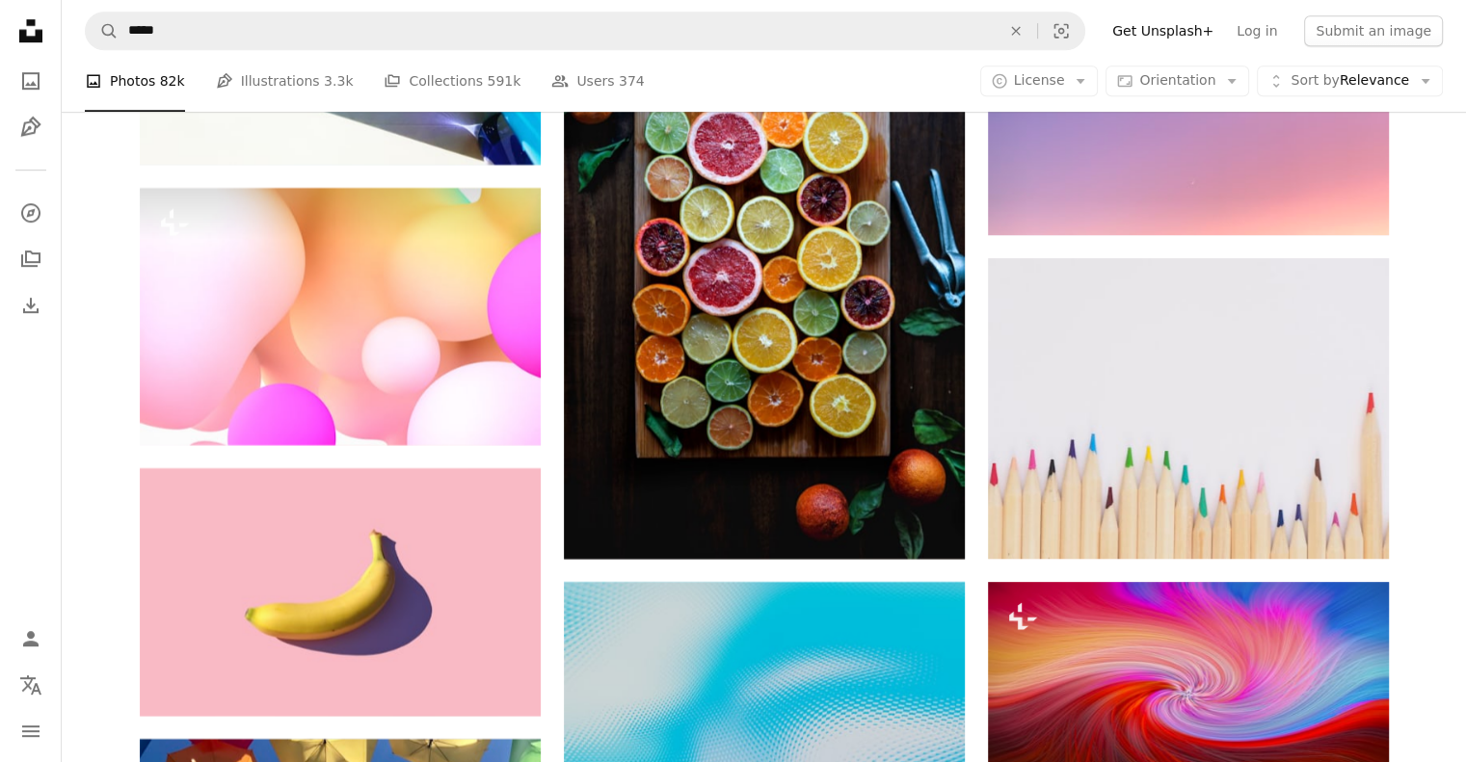
scroll to position [8677, 0]
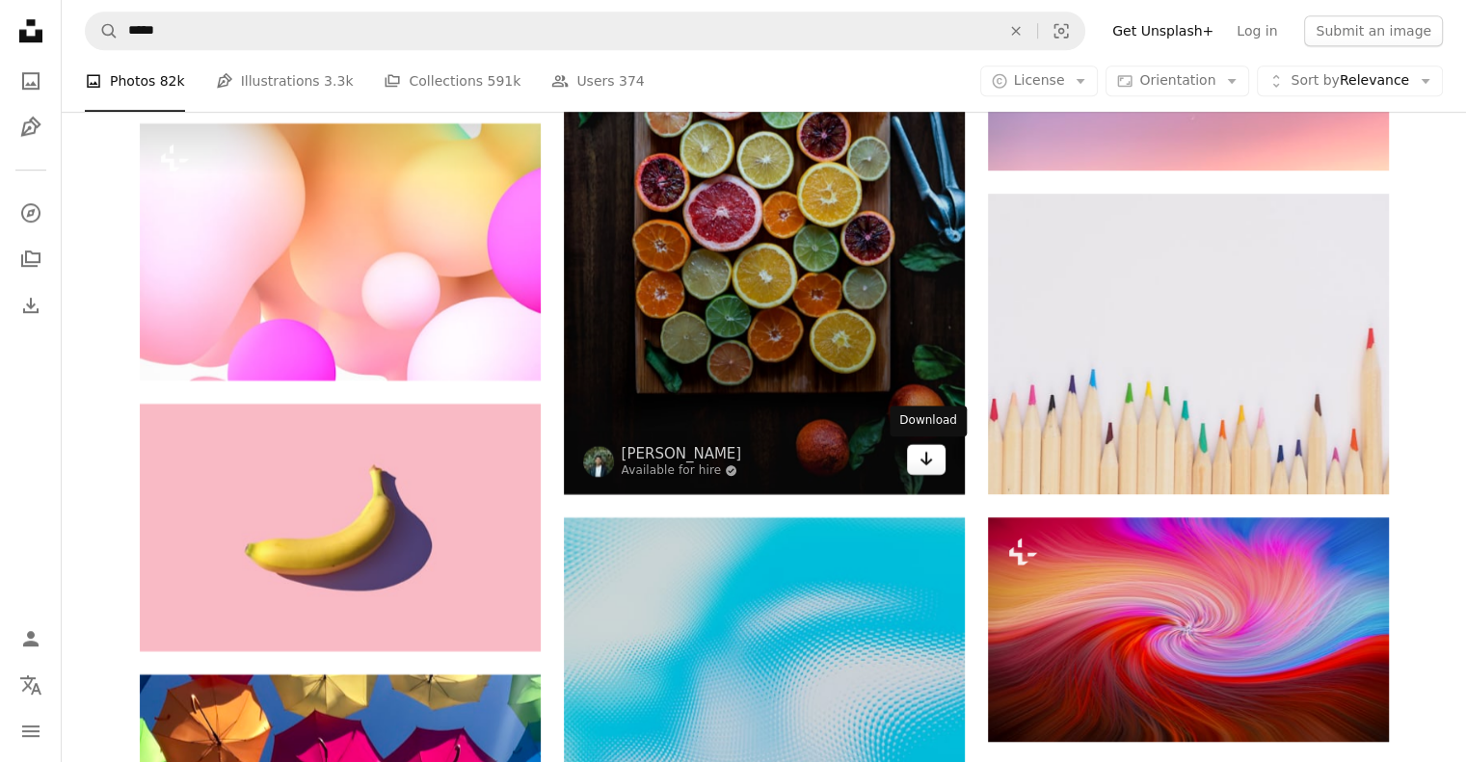
click at [918, 461] on icon "Arrow pointing down" at bounding box center [925, 458] width 15 height 23
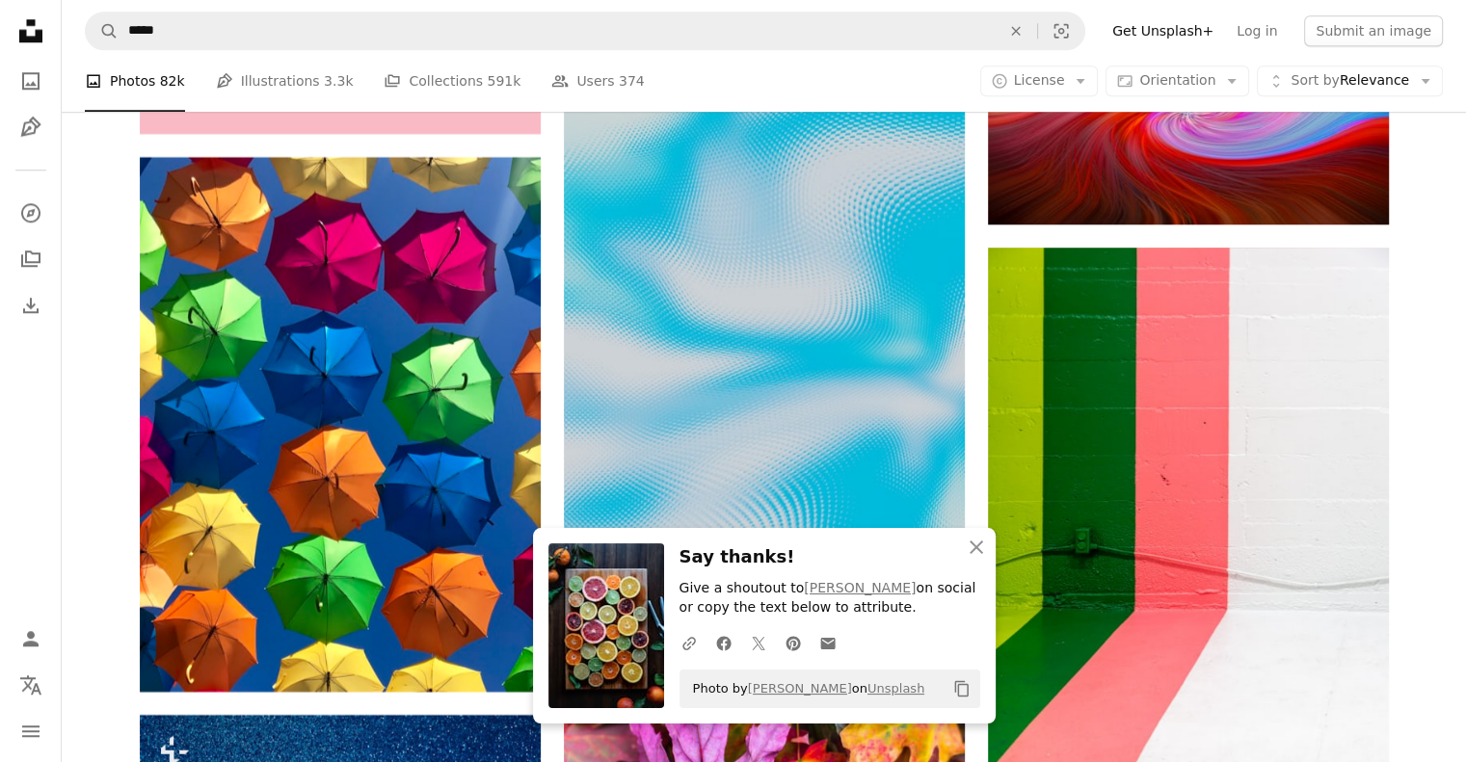
scroll to position [9255, 0]
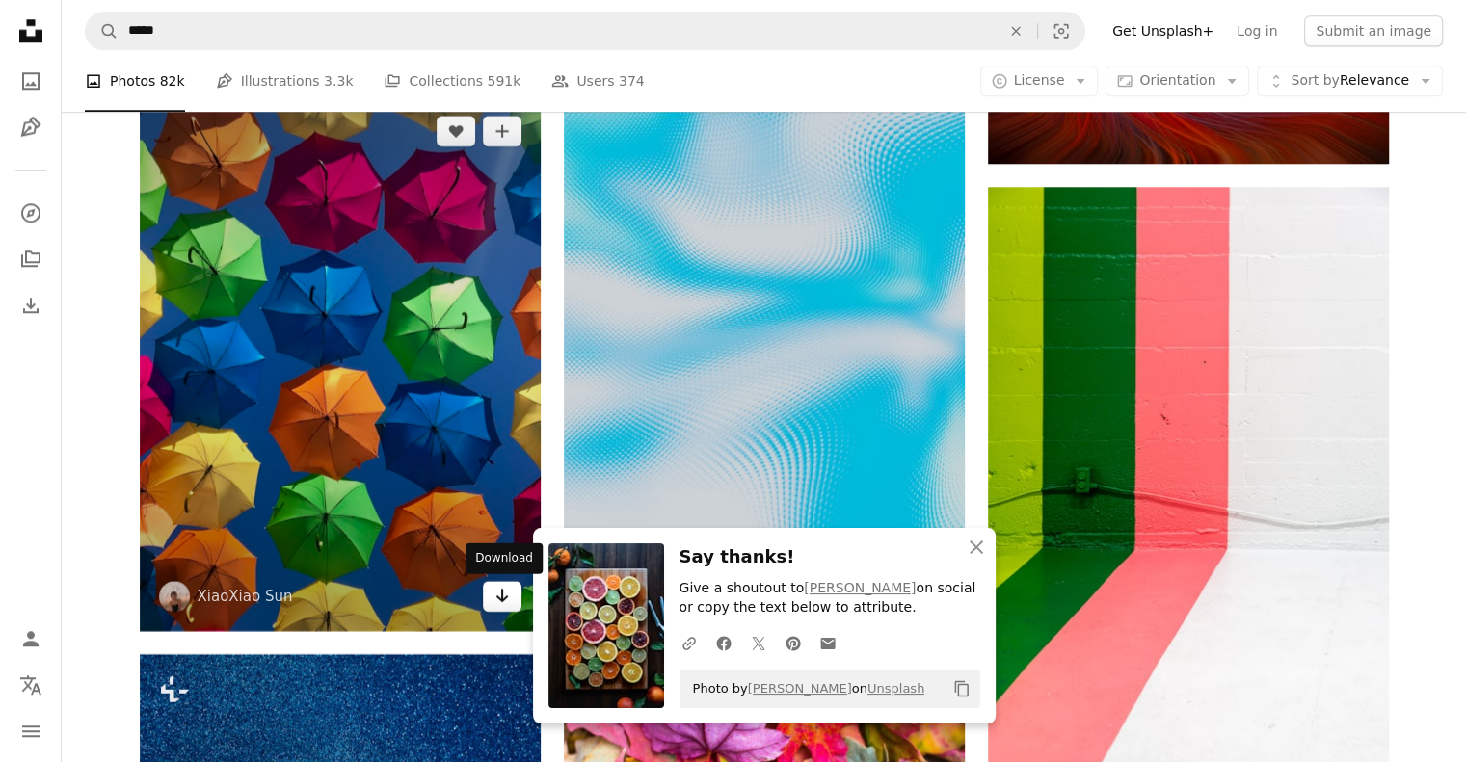
click at [499, 599] on icon "Download" at bounding box center [501, 595] width 13 height 13
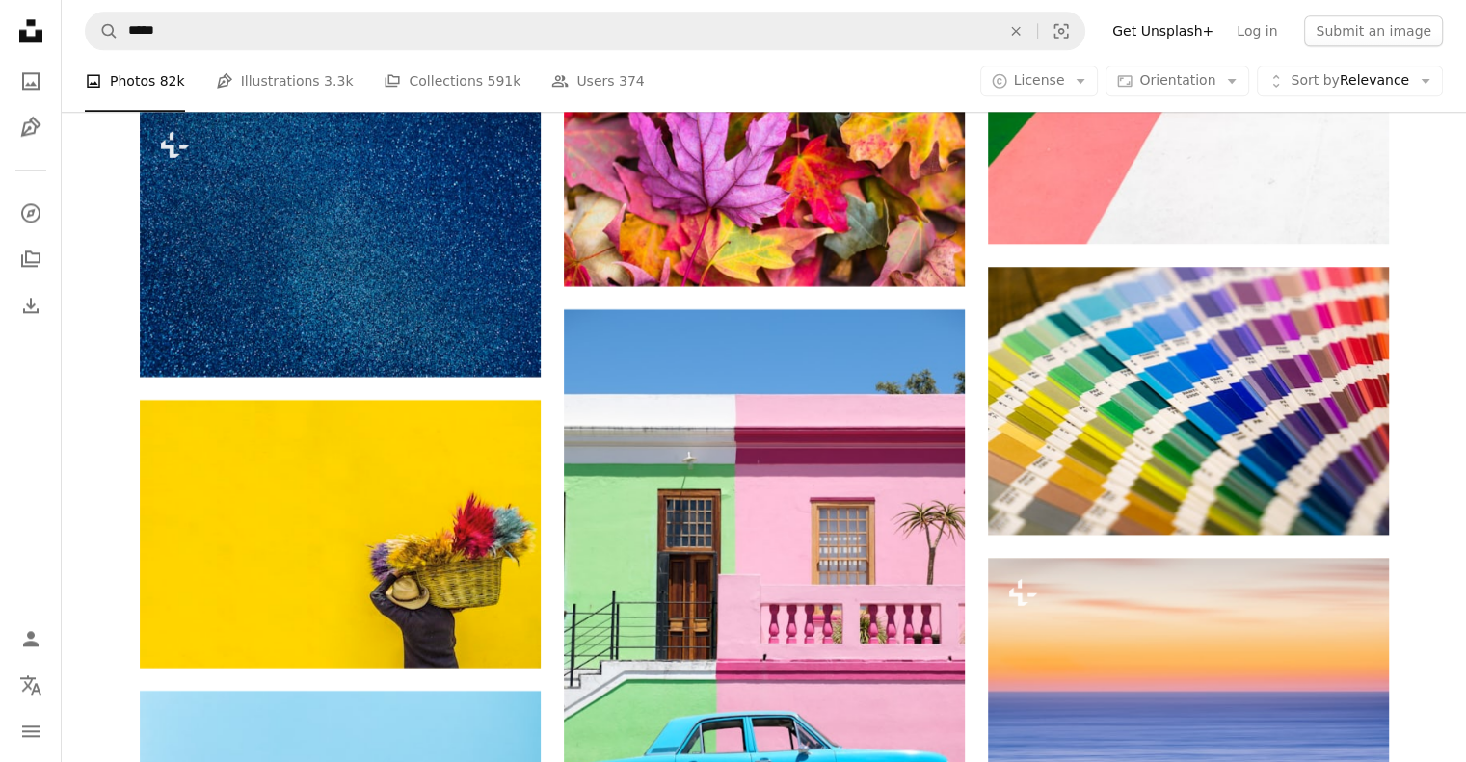
scroll to position [9833, 0]
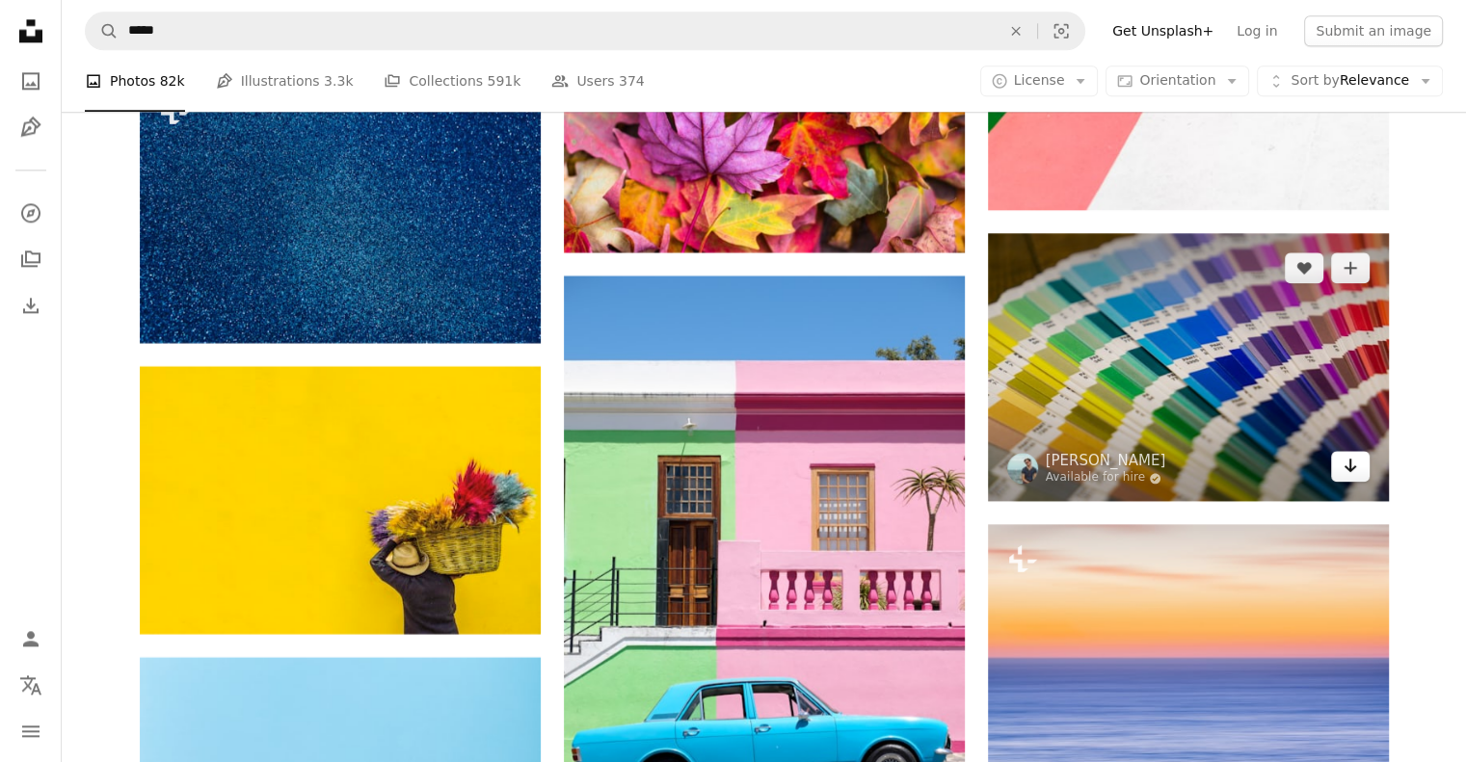
click at [1350, 472] on icon "Download" at bounding box center [1350, 465] width 13 height 13
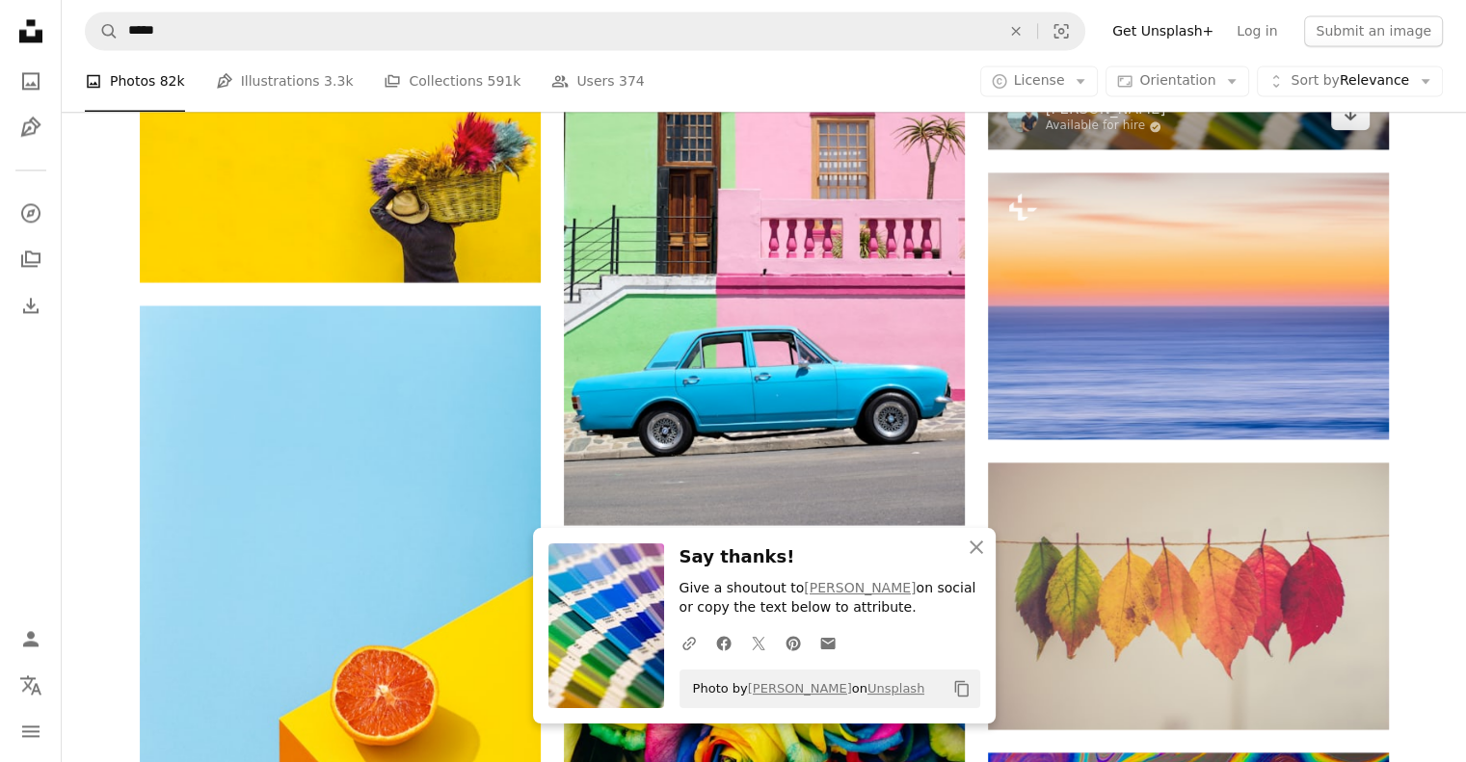
scroll to position [10219, 0]
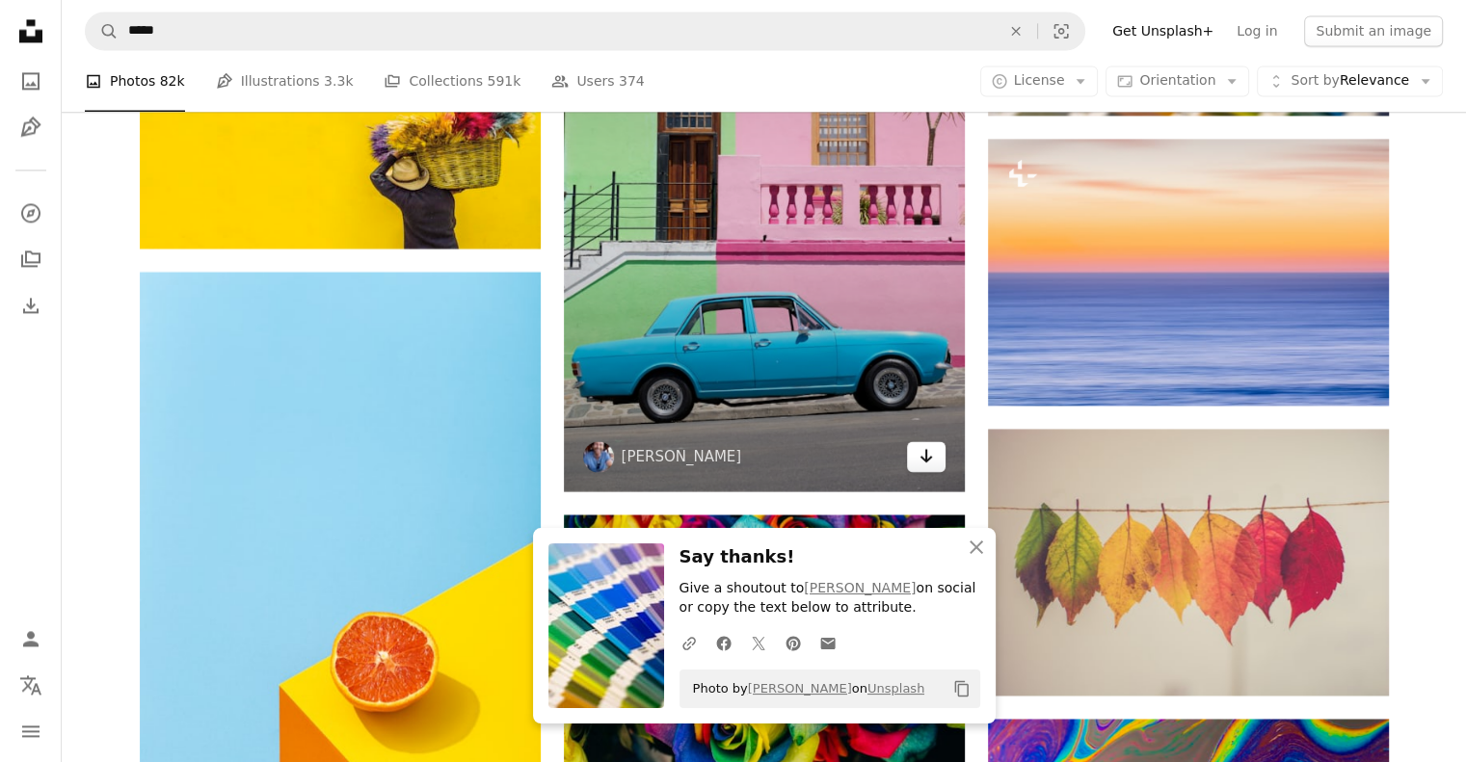
click at [929, 461] on icon "Arrow pointing down" at bounding box center [925, 455] width 15 height 23
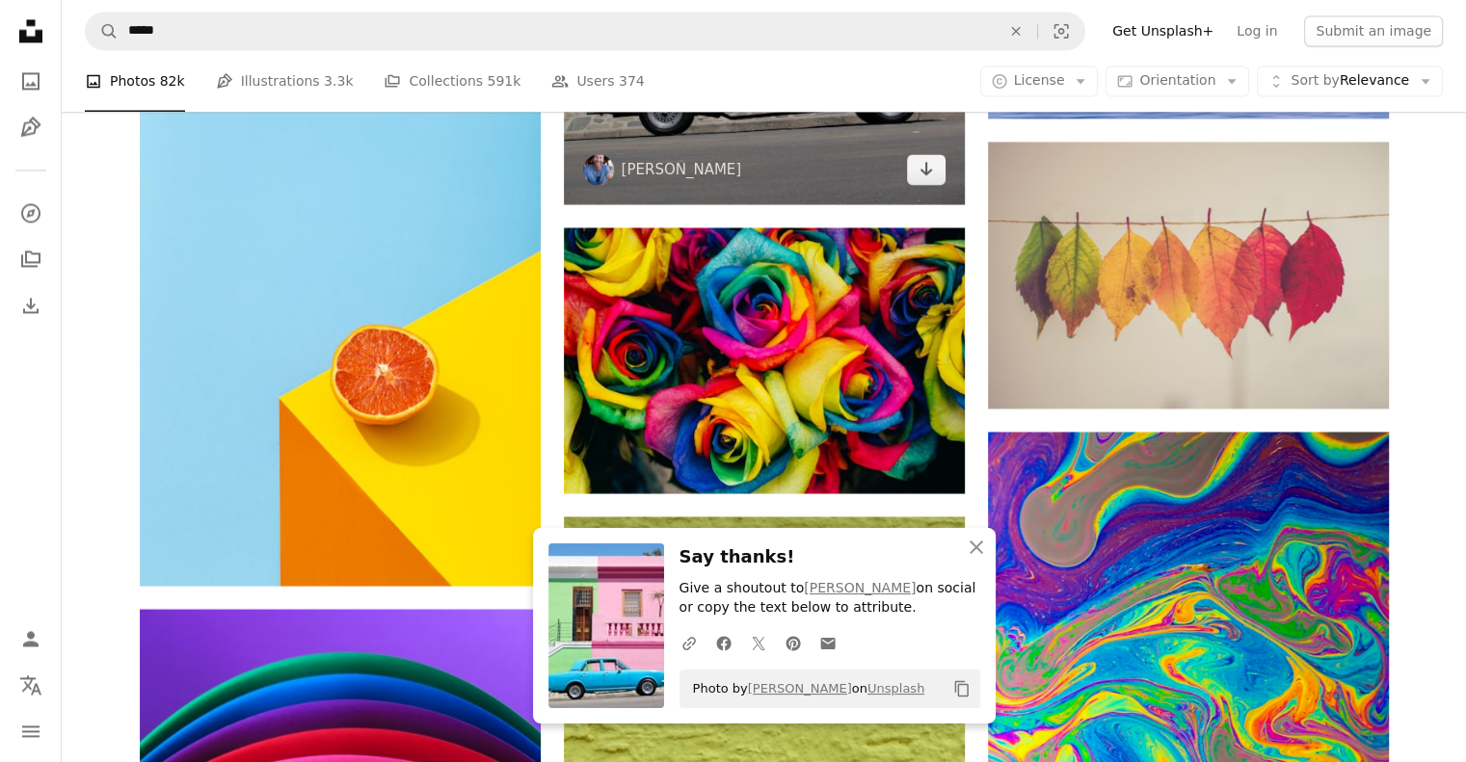
scroll to position [10508, 0]
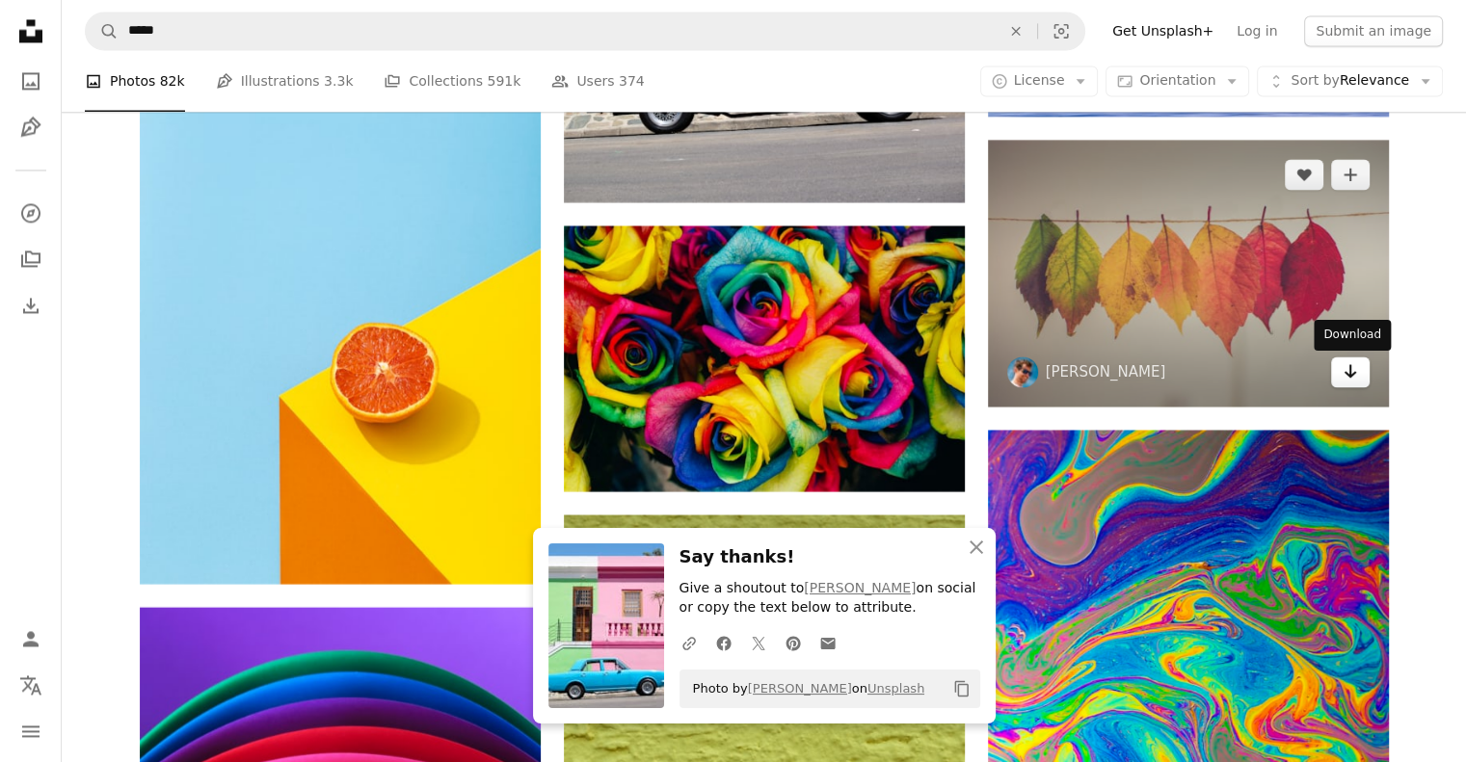
click at [1344, 376] on icon "Arrow pointing down" at bounding box center [1350, 370] width 15 height 23
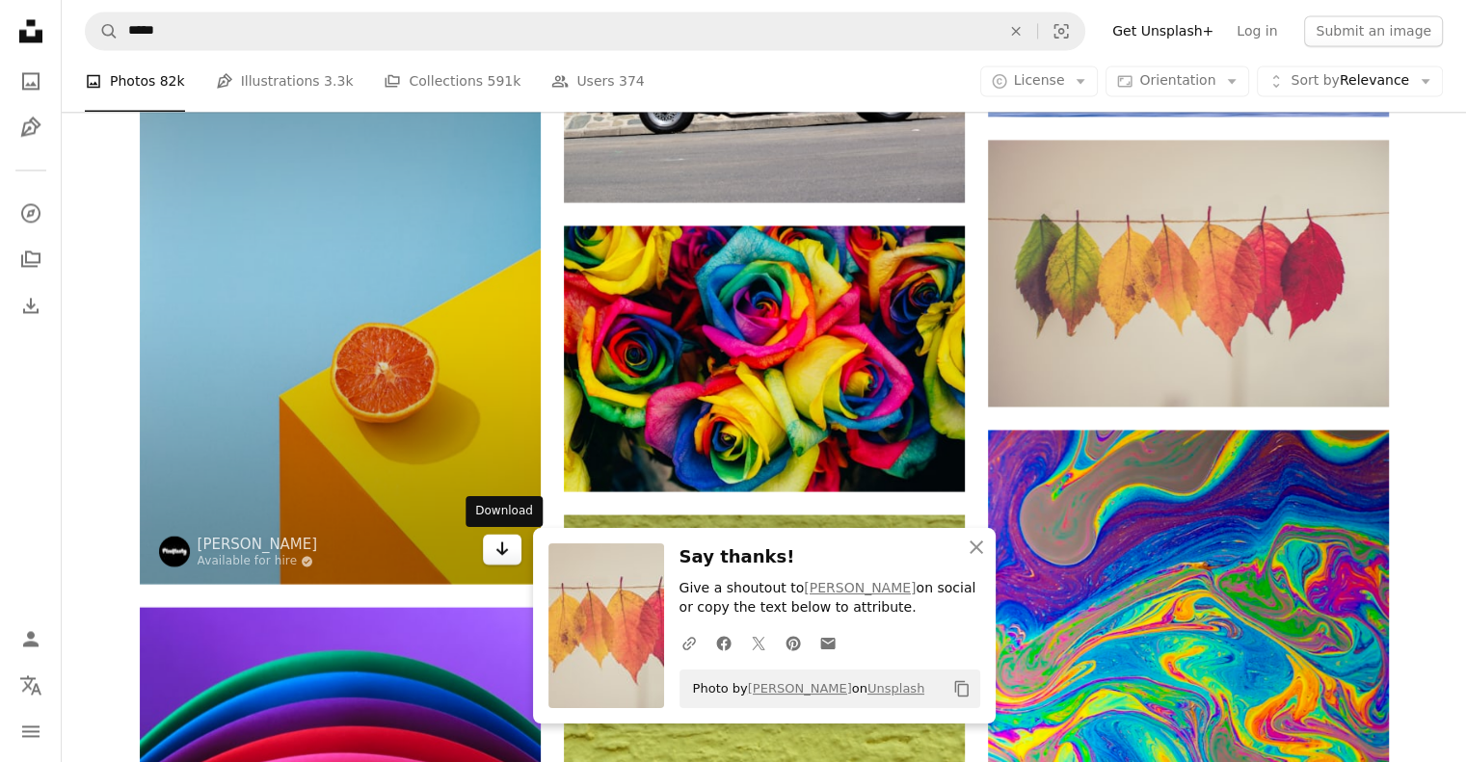
click at [494, 554] on icon "Arrow pointing down" at bounding box center [501, 548] width 15 height 23
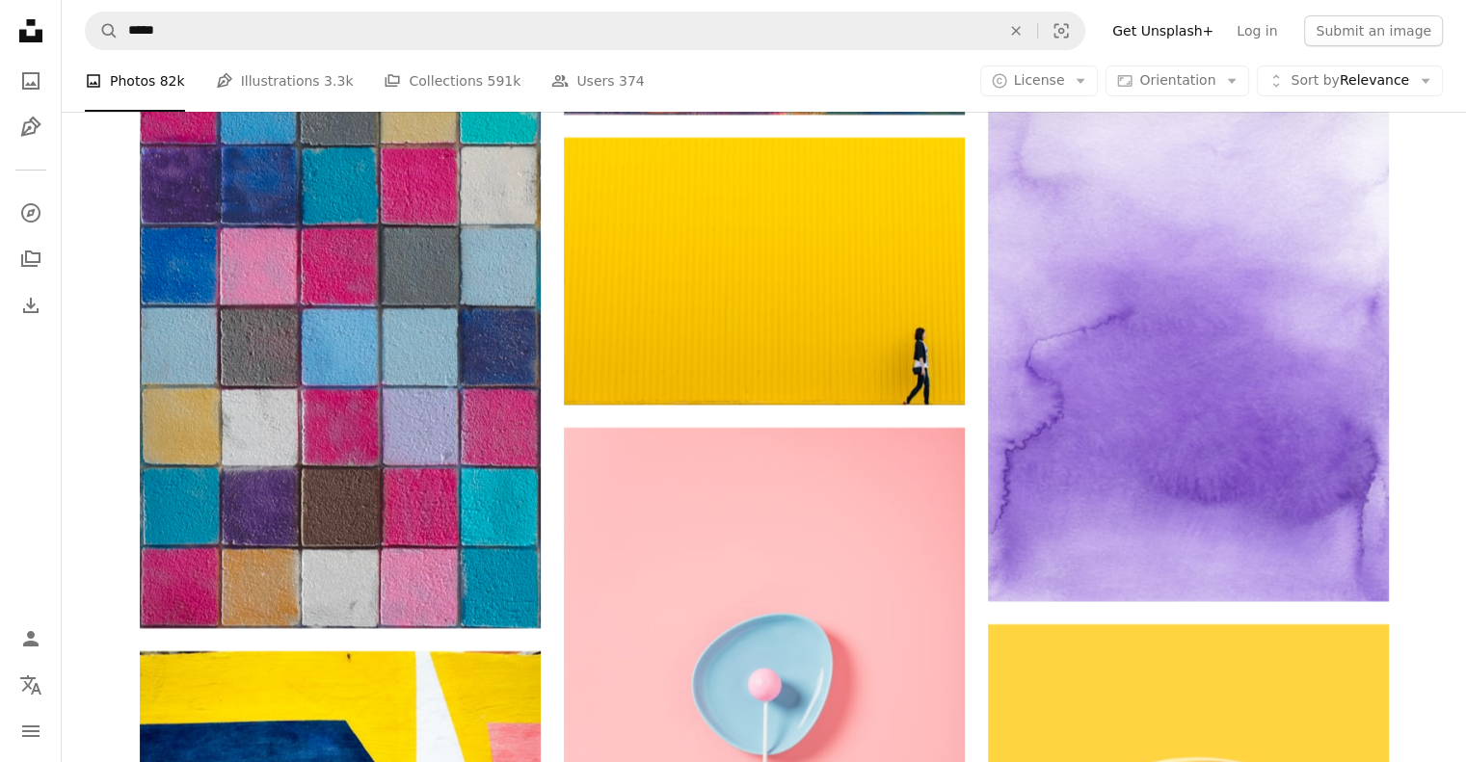
scroll to position [14749, 0]
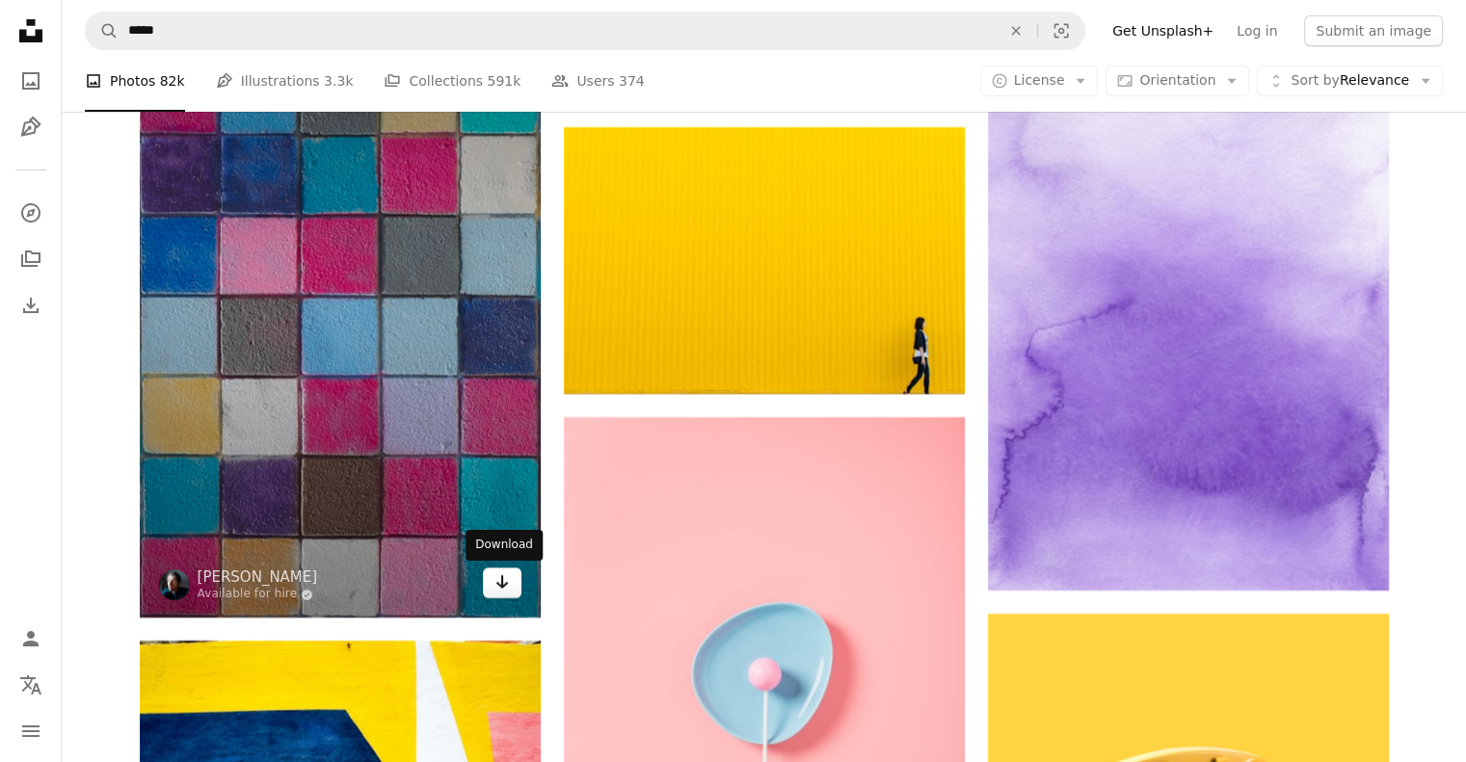
click at [506, 585] on icon "Arrow pointing down" at bounding box center [501, 582] width 15 height 23
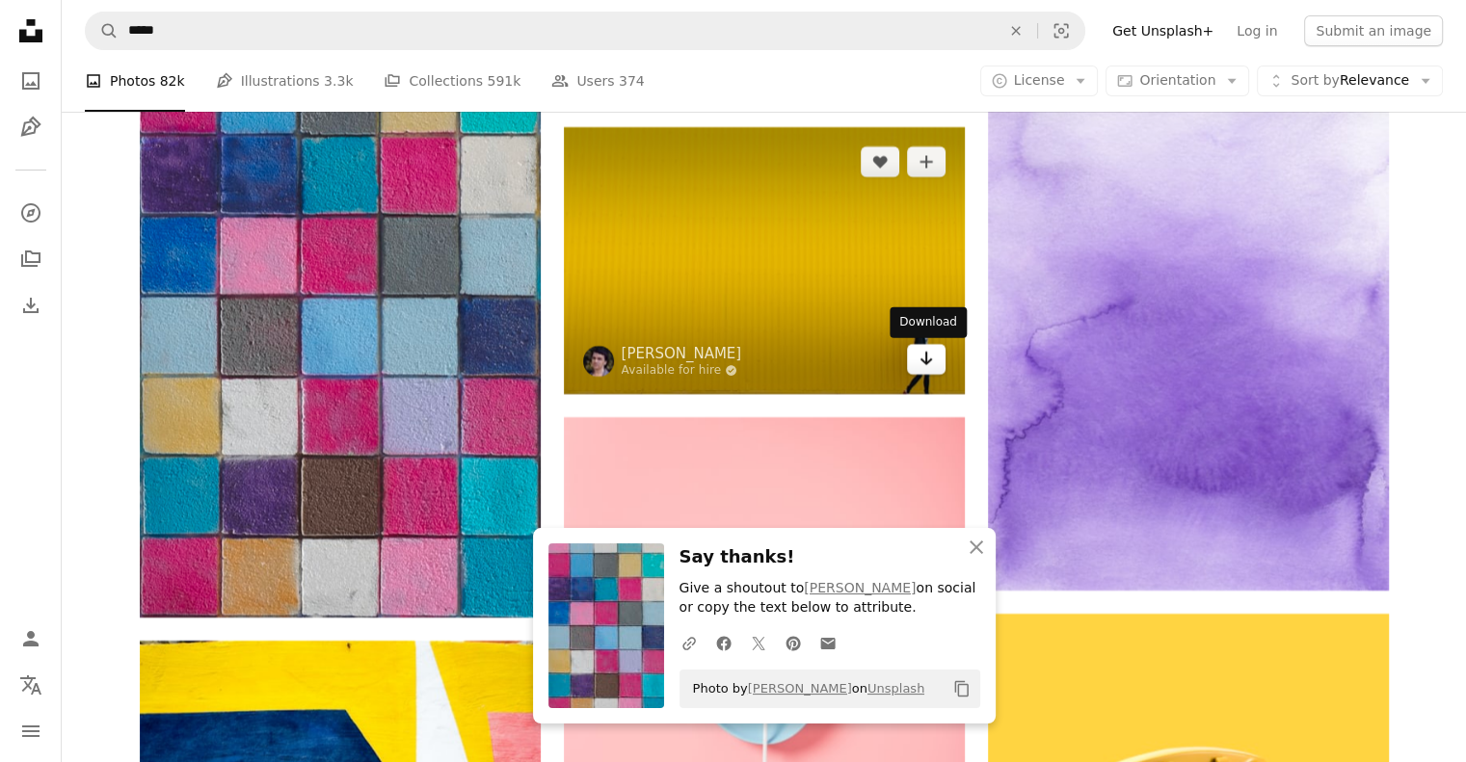
click at [932, 368] on icon "Arrow pointing down" at bounding box center [925, 358] width 15 height 23
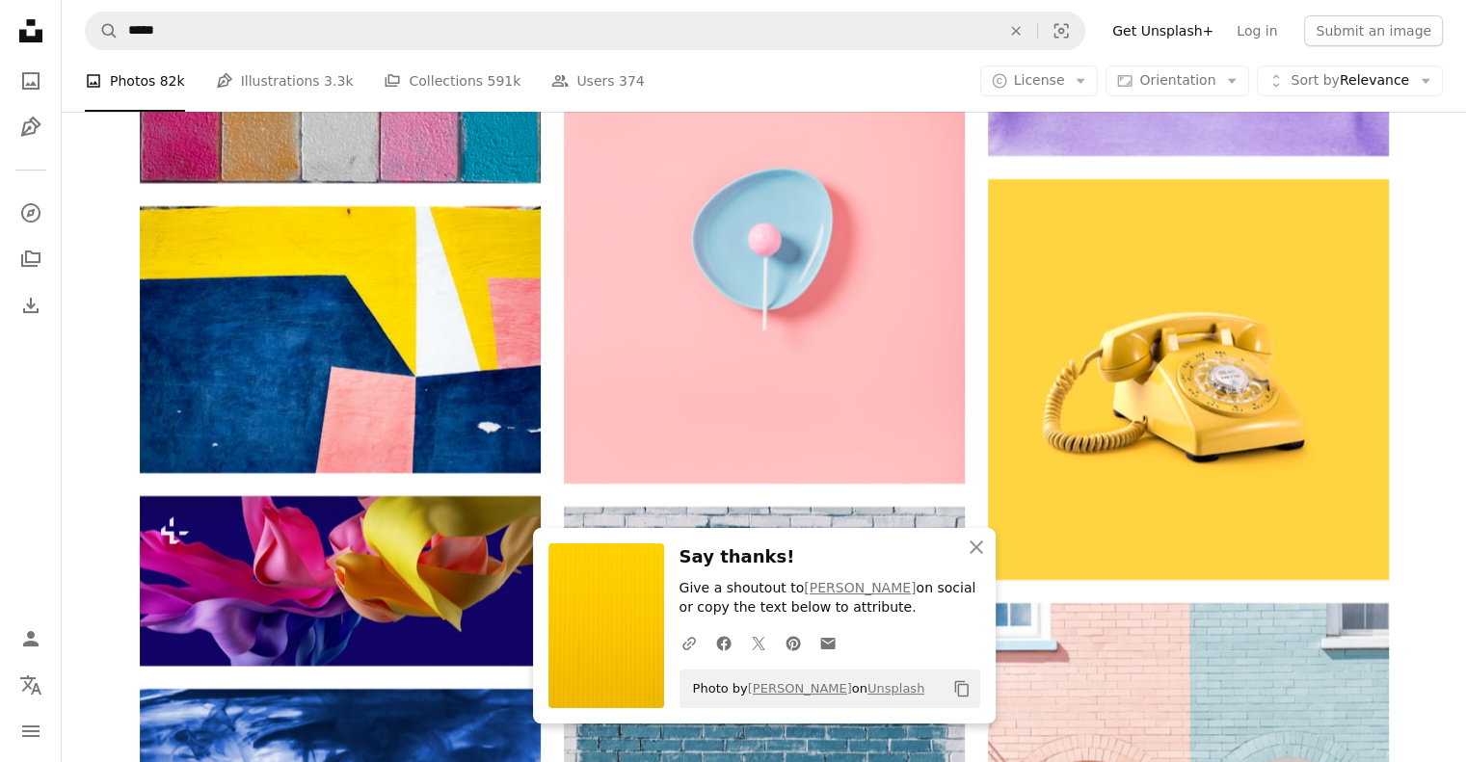
scroll to position [15231, 0]
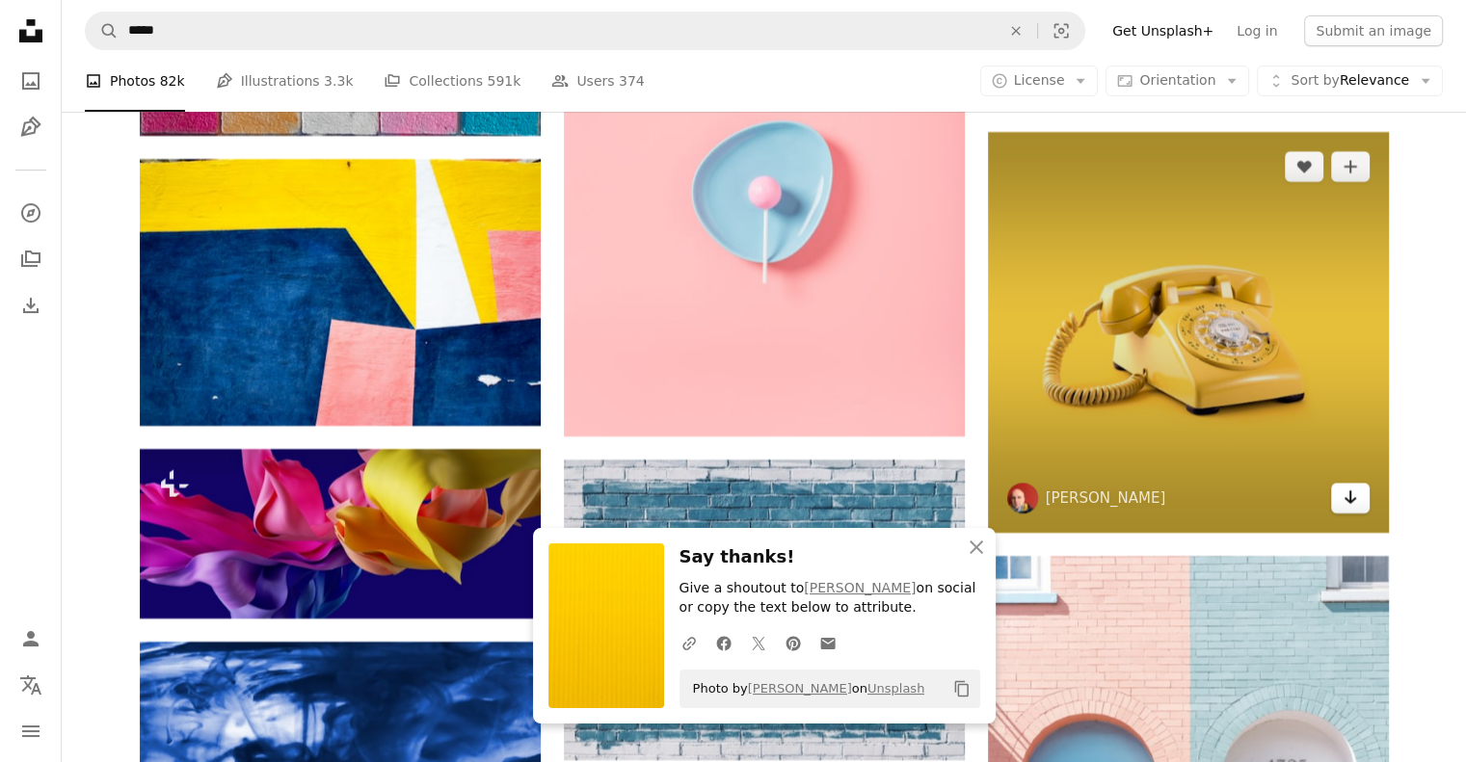
click at [1341, 499] on link "Arrow pointing down" at bounding box center [1350, 498] width 39 height 31
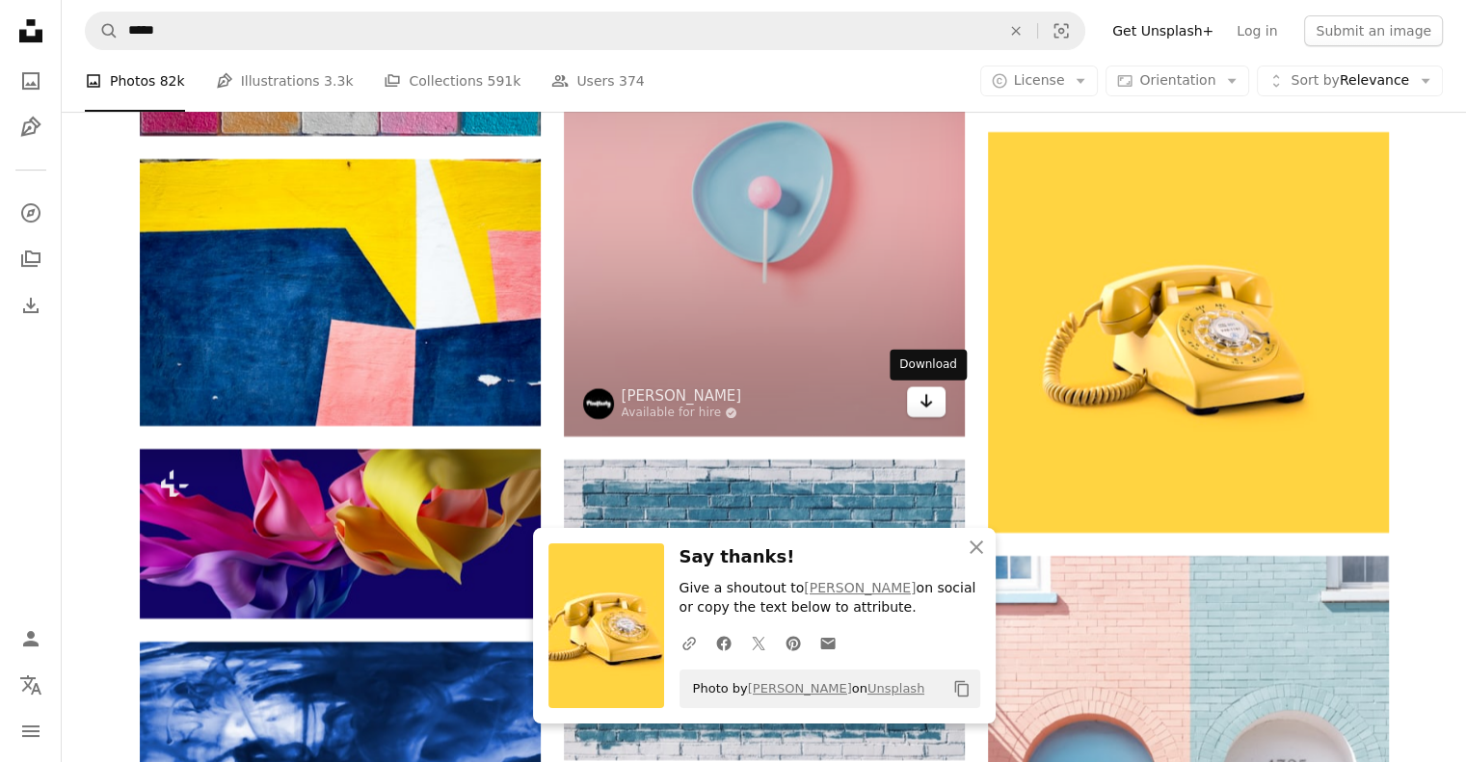
click at [923, 413] on link "Arrow pointing down" at bounding box center [926, 401] width 39 height 31
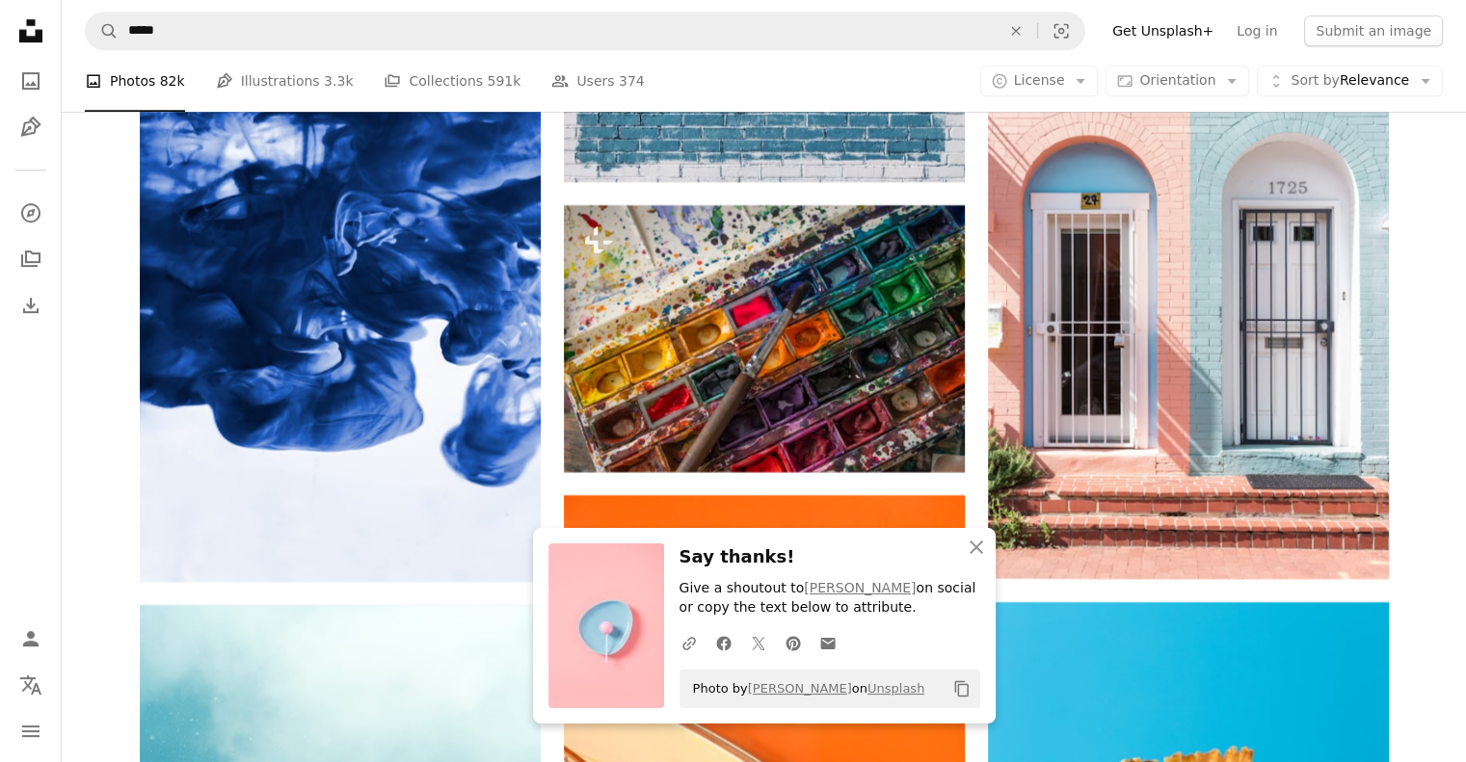
scroll to position [15905, 0]
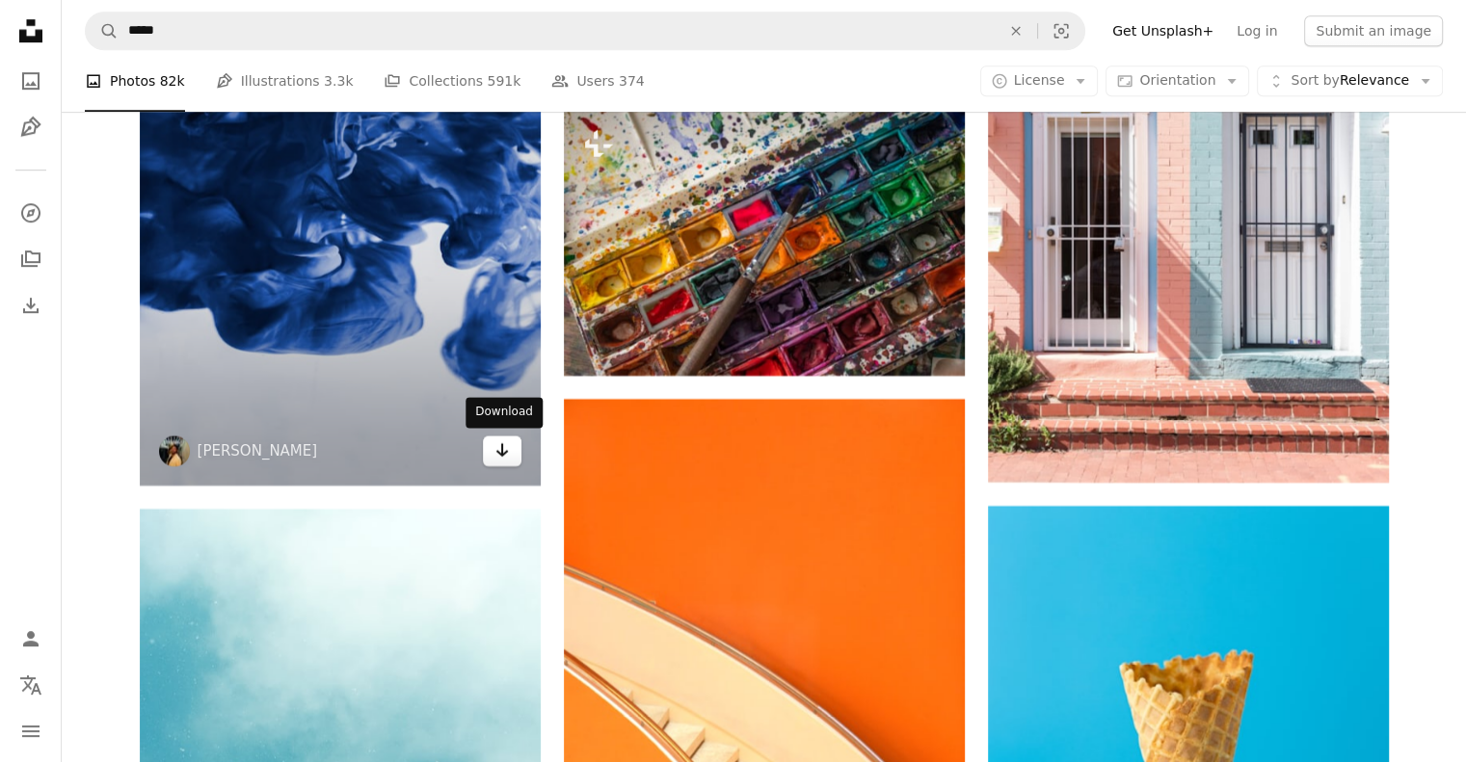
click at [494, 450] on icon "Arrow pointing down" at bounding box center [501, 450] width 15 height 23
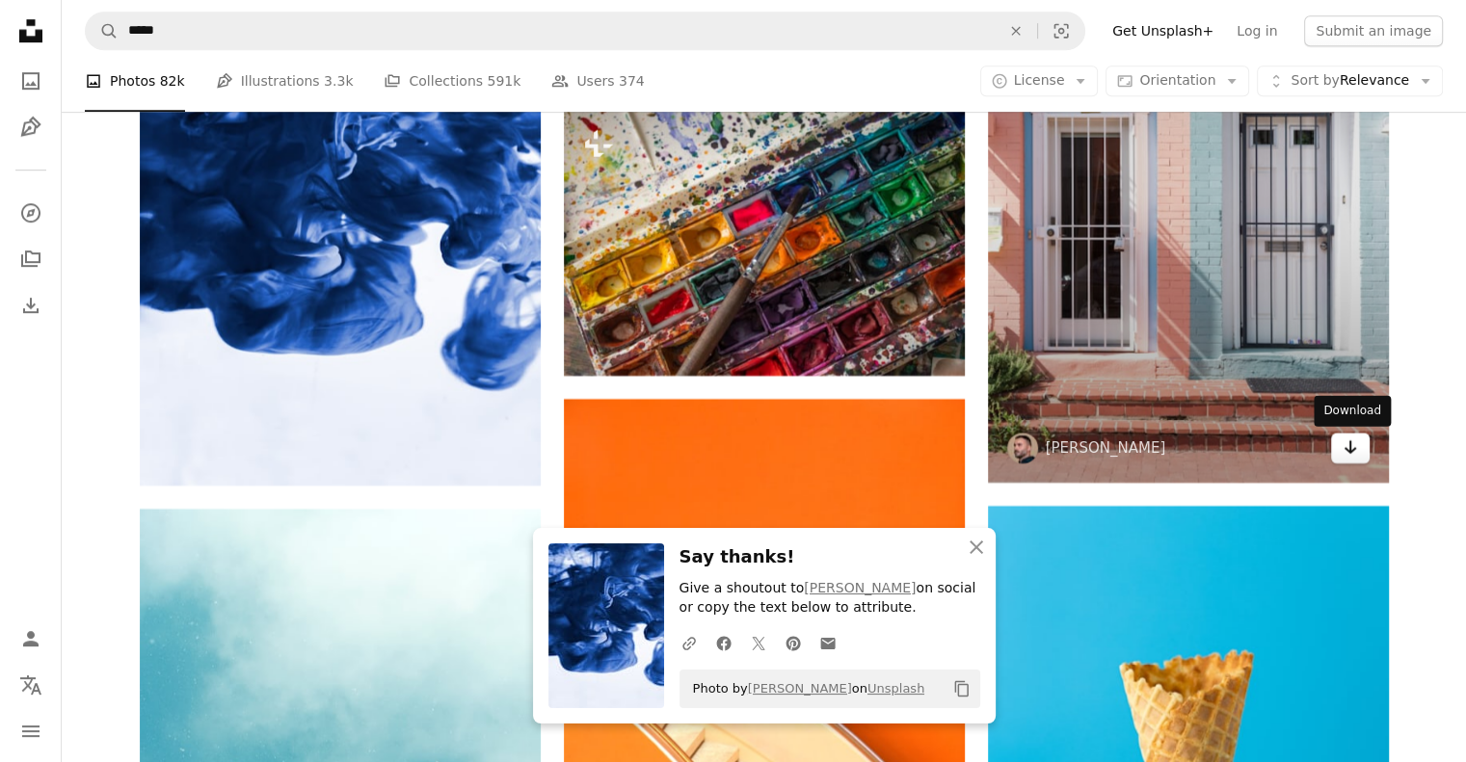
click at [1349, 451] on icon "Download" at bounding box center [1350, 446] width 13 height 13
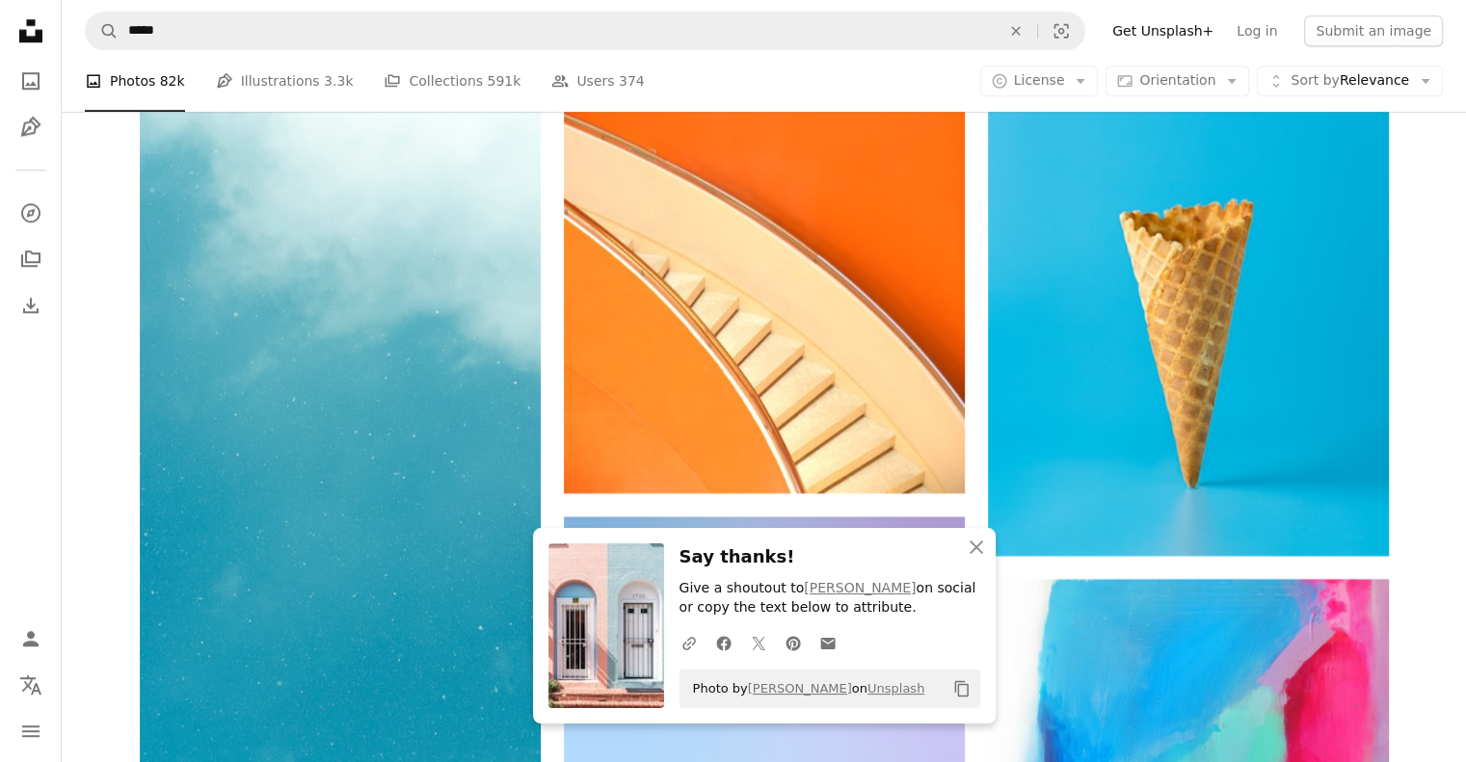
scroll to position [16387, 0]
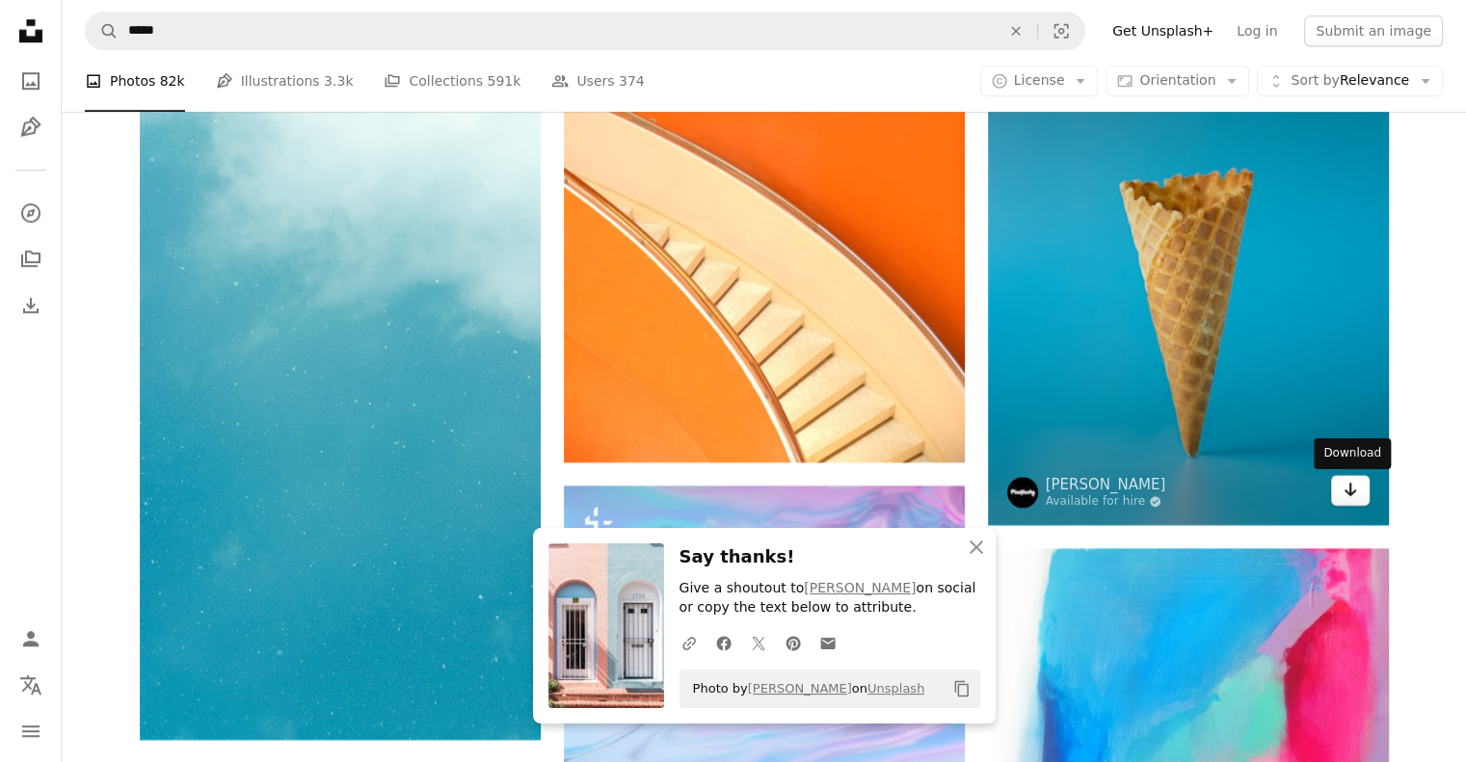
click at [1350, 492] on icon "Arrow pointing down" at bounding box center [1350, 489] width 15 height 23
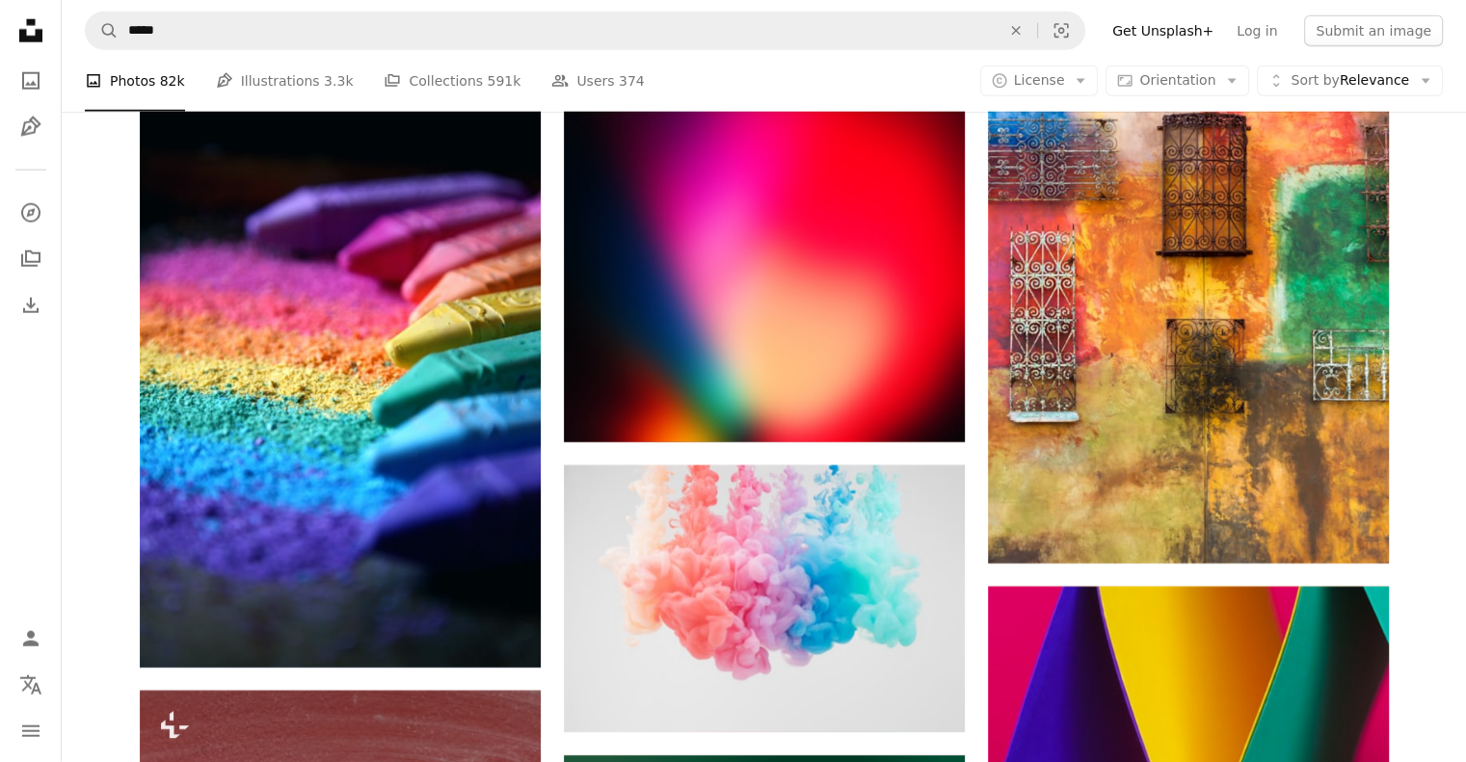
scroll to position [19760, 0]
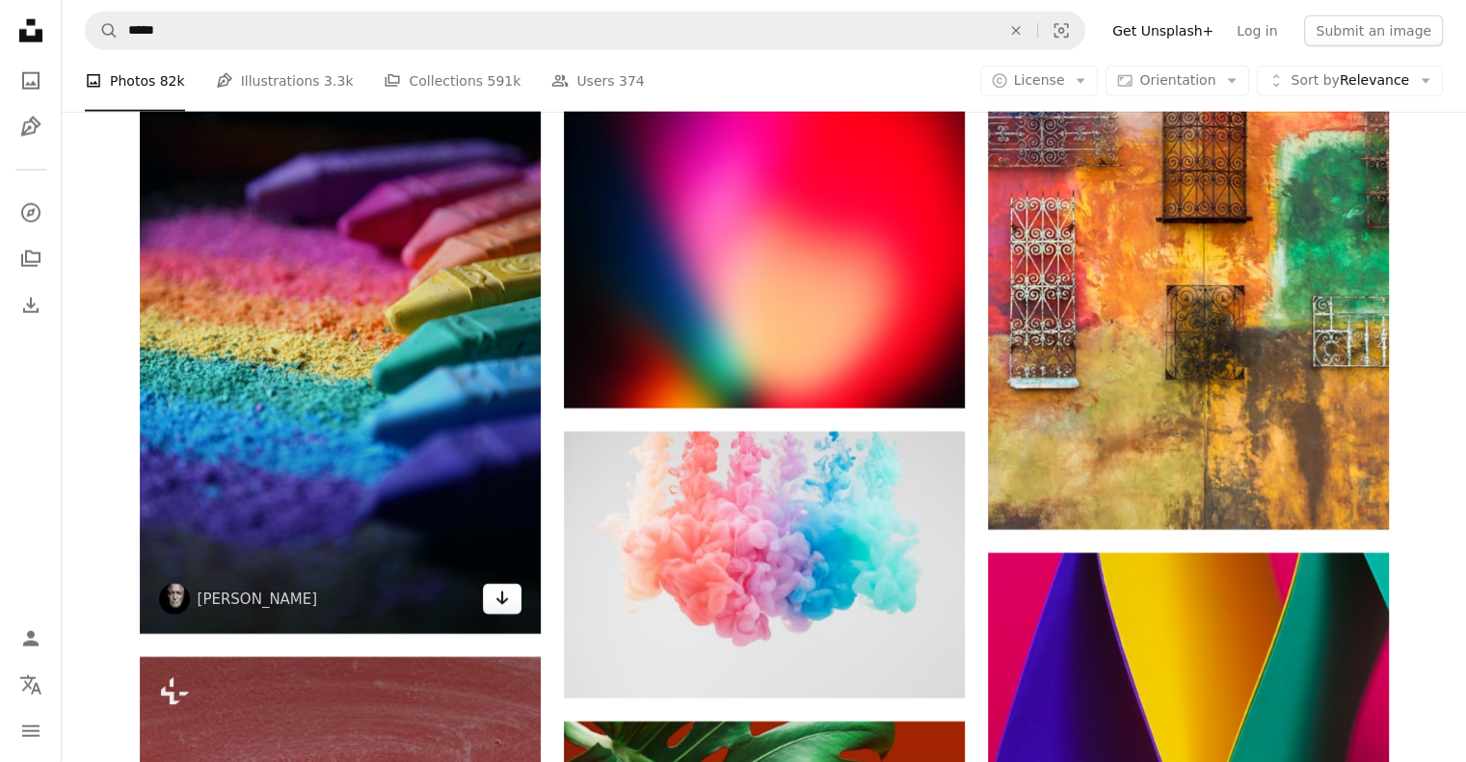
click at [501, 603] on icon "Download" at bounding box center [501, 598] width 13 height 13
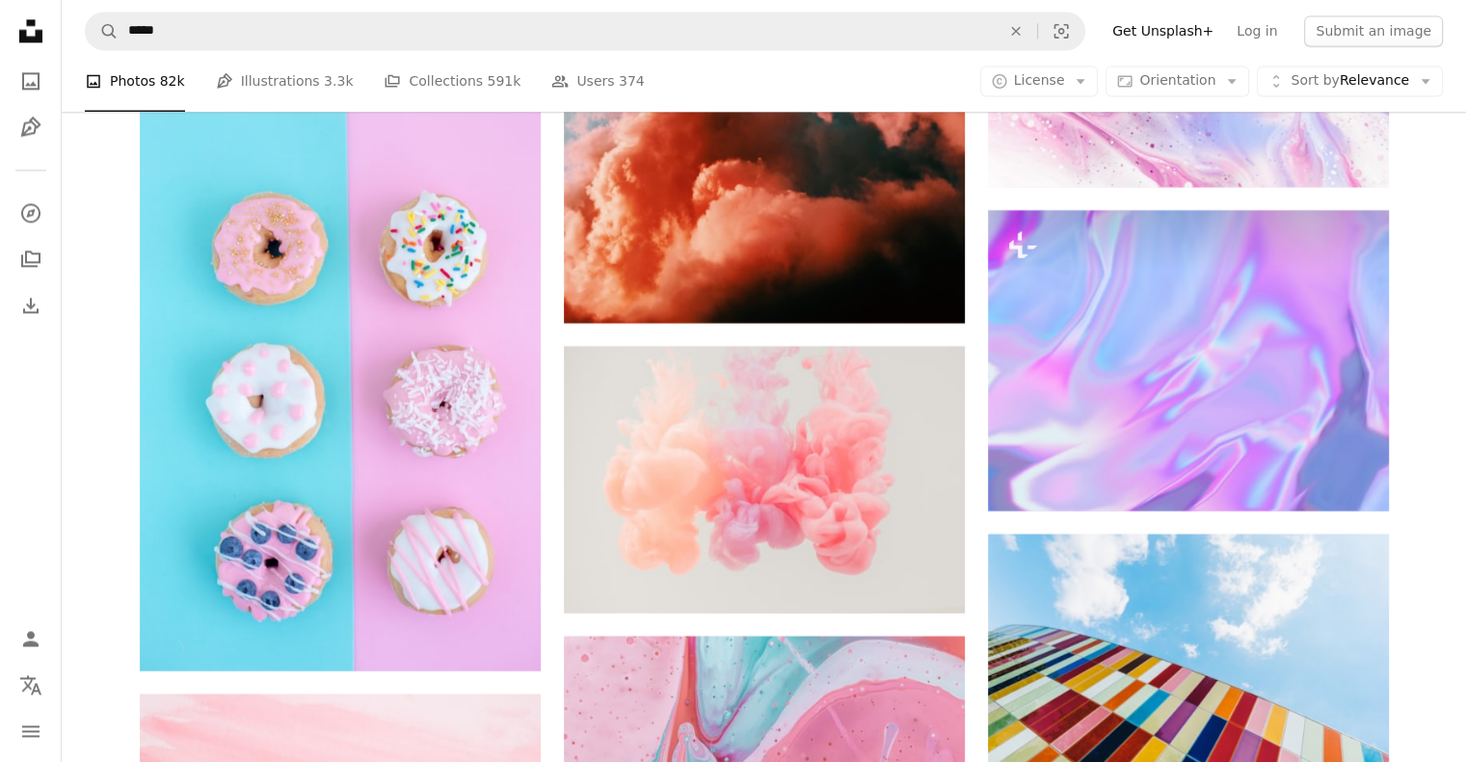
scroll to position [24868, 0]
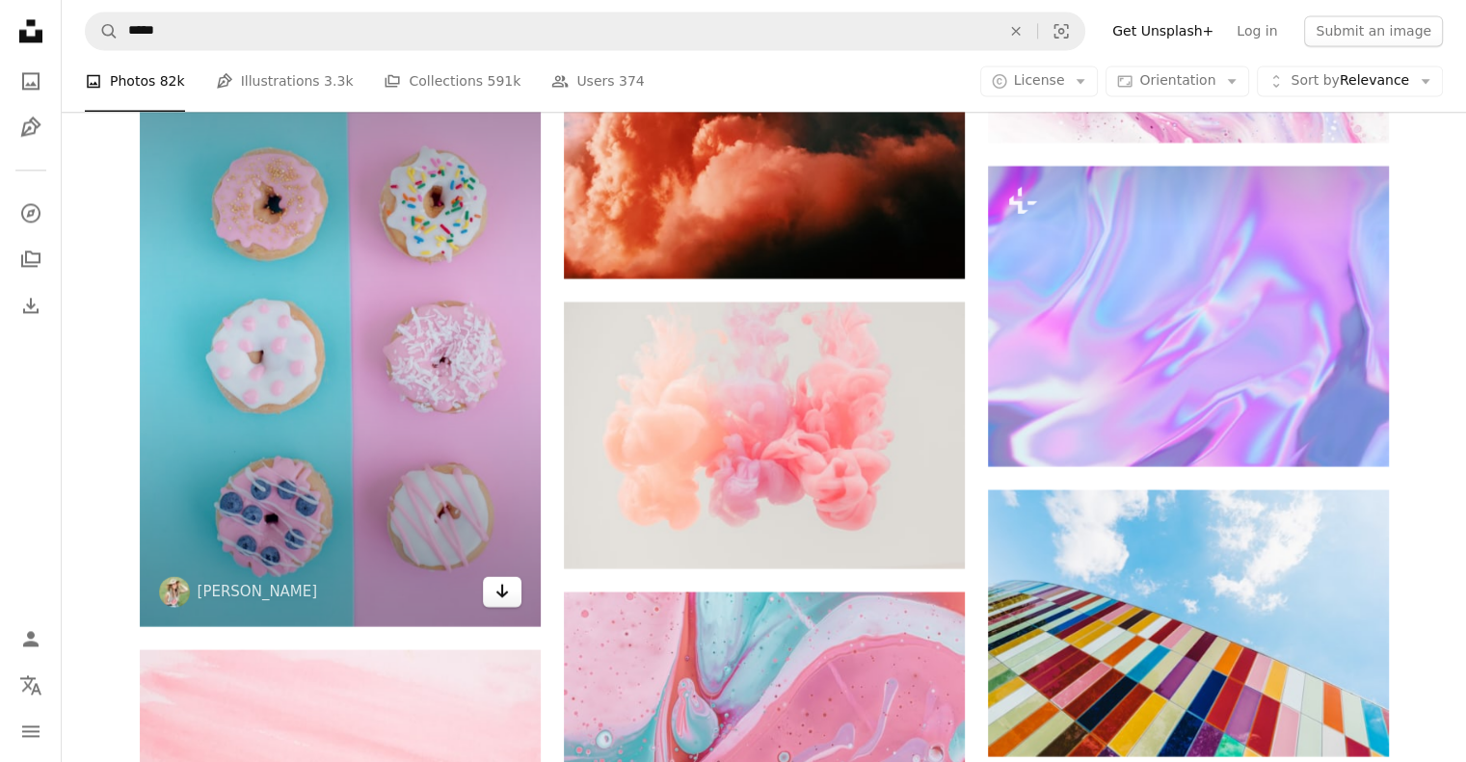
click at [500, 597] on icon "Download" at bounding box center [501, 590] width 13 height 13
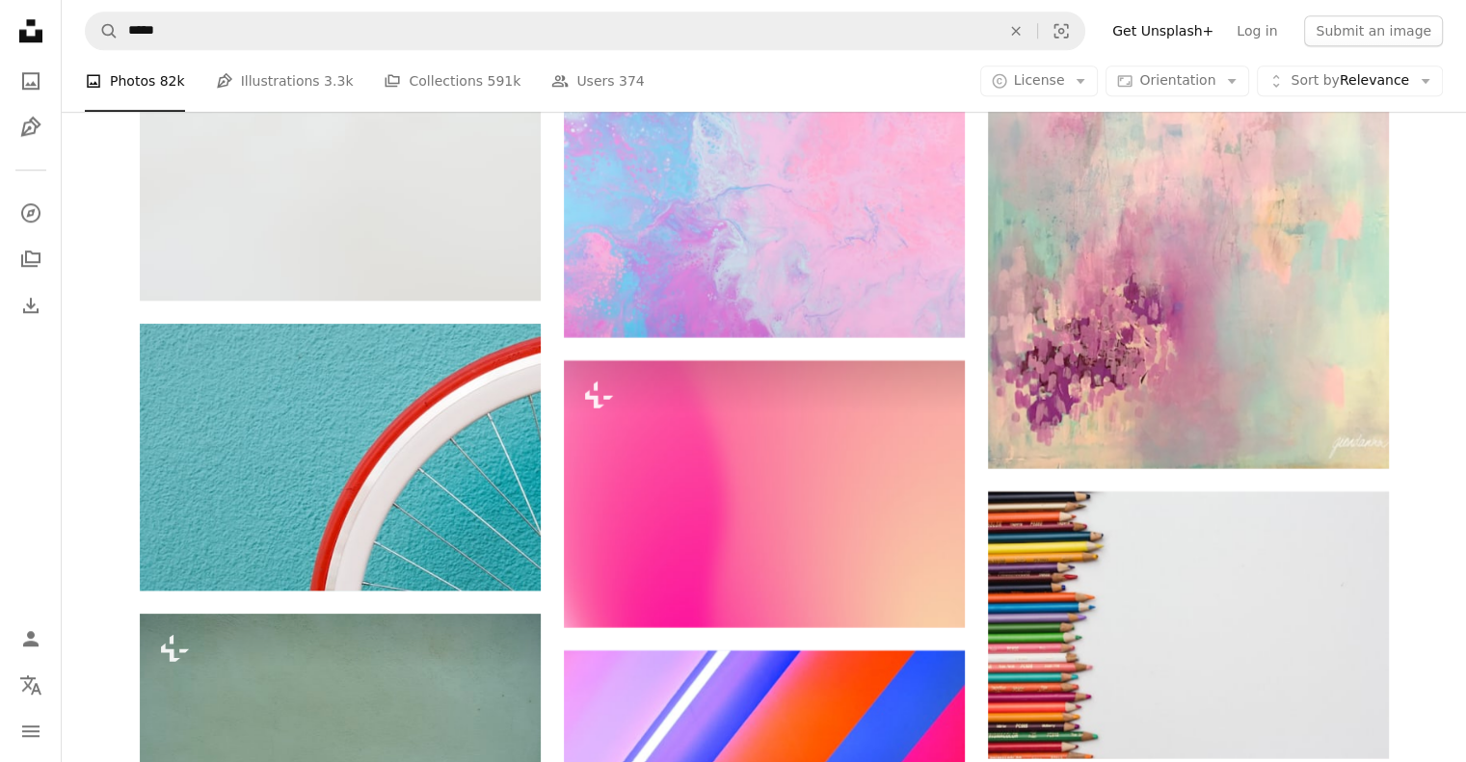
scroll to position [31037, 0]
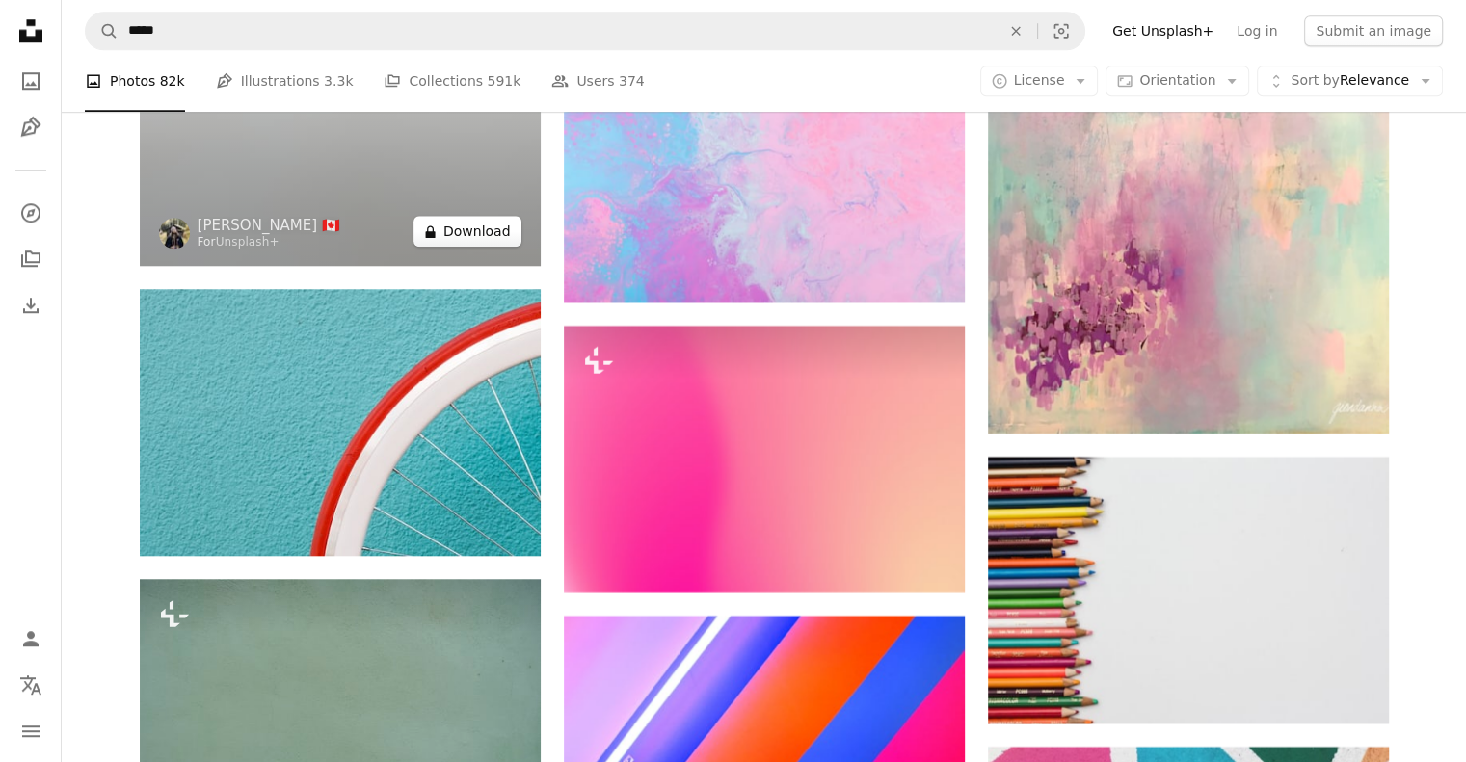
click at [501, 239] on button "A lock Download" at bounding box center [467, 231] width 108 height 31
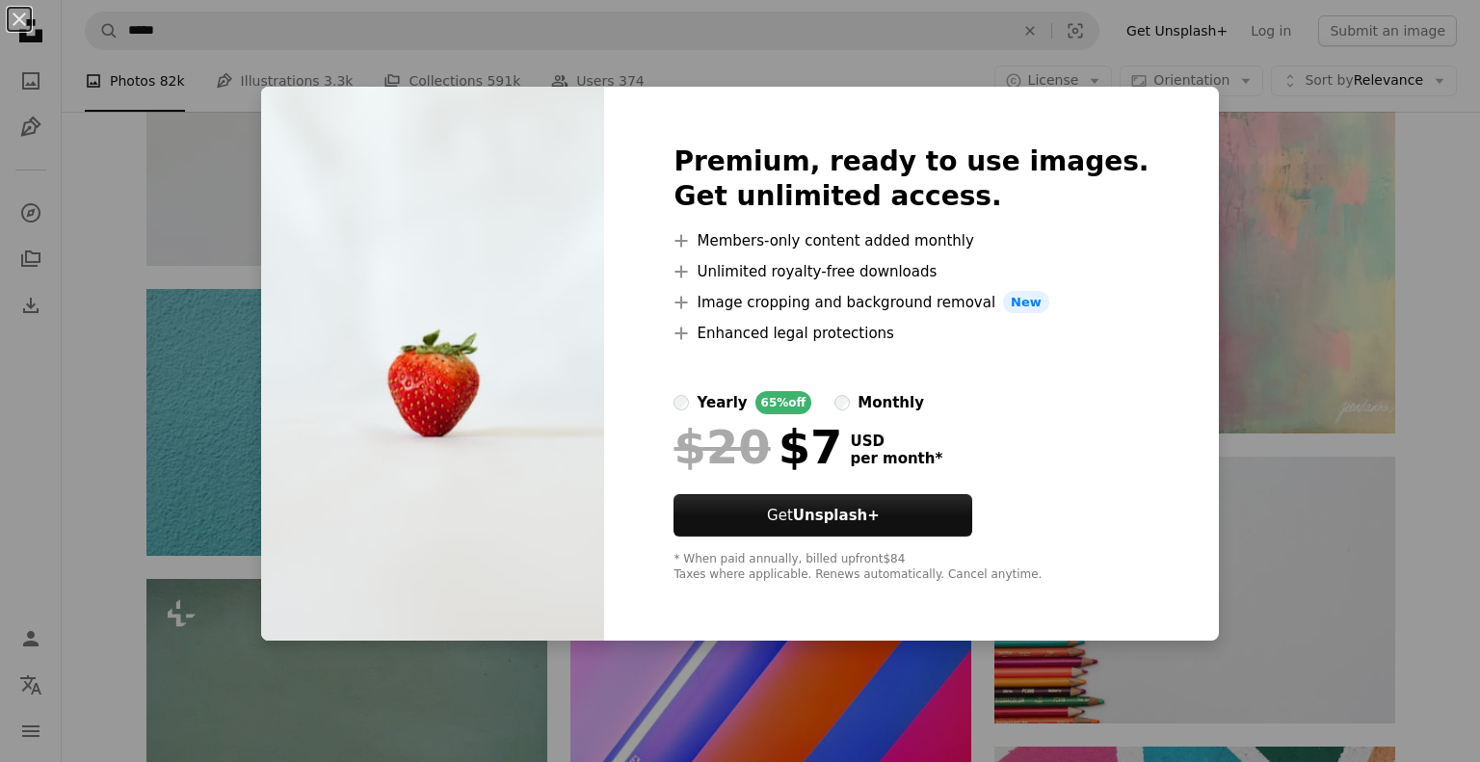
click at [1433, 302] on div "An X shape Premium, ready to use images. Get unlimited access. A plus sign Memb…" at bounding box center [740, 381] width 1480 height 762
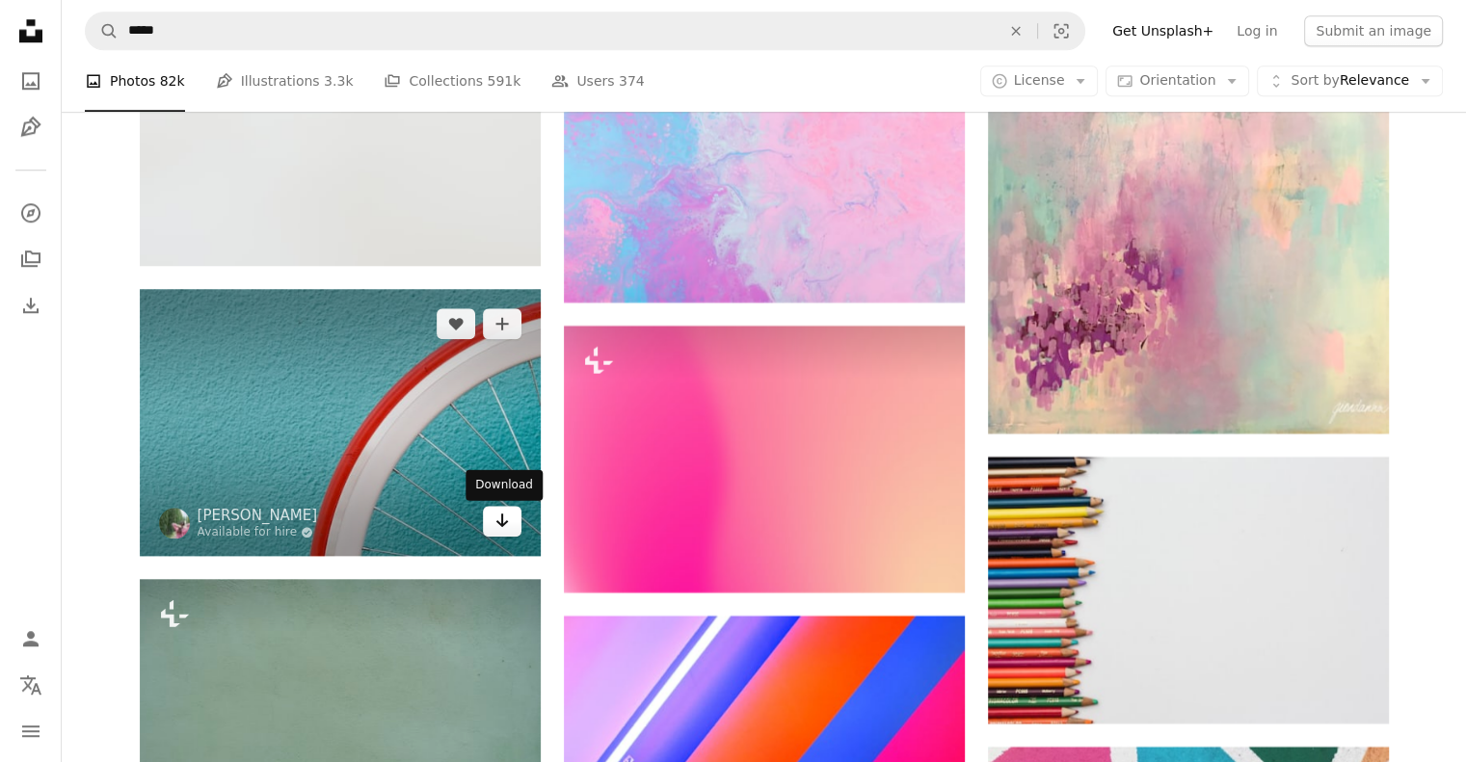
click at [498, 527] on icon "Arrow pointing down" at bounding box center [501, 520] width 15 height 23
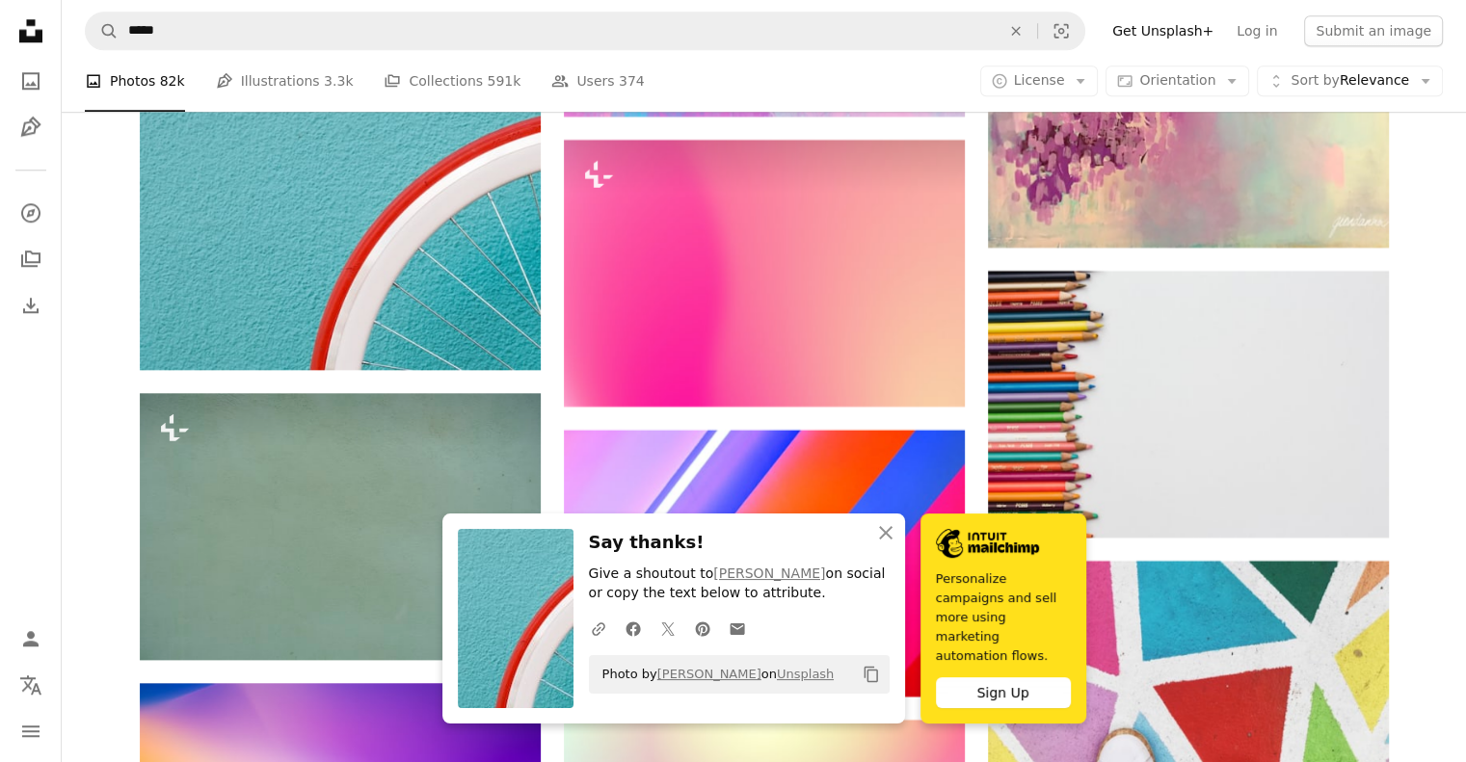
scroll to position [31229, 0]
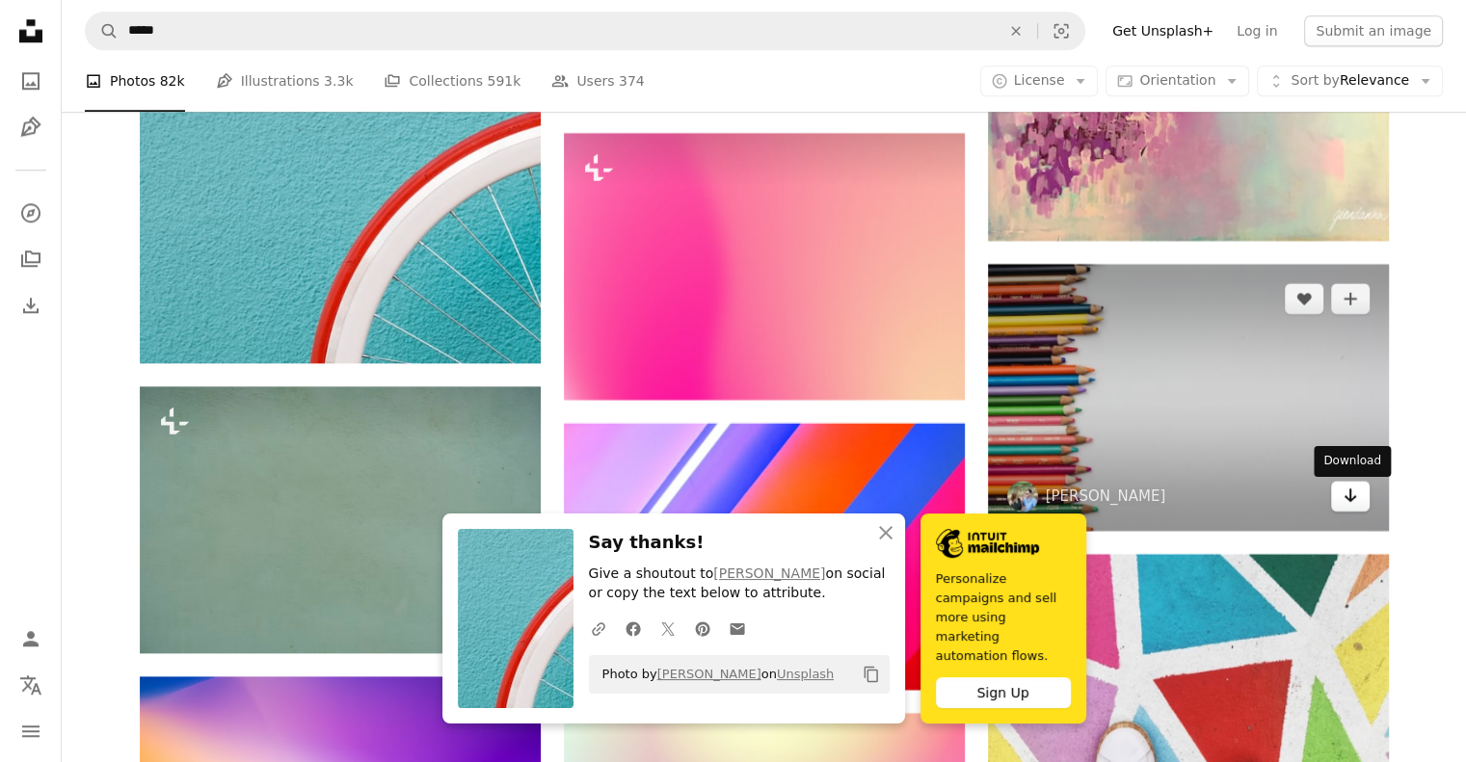
click at [1346, 507] on icon "Arrow pointing down" at bounding box center [1350, 495] width 15 height 23
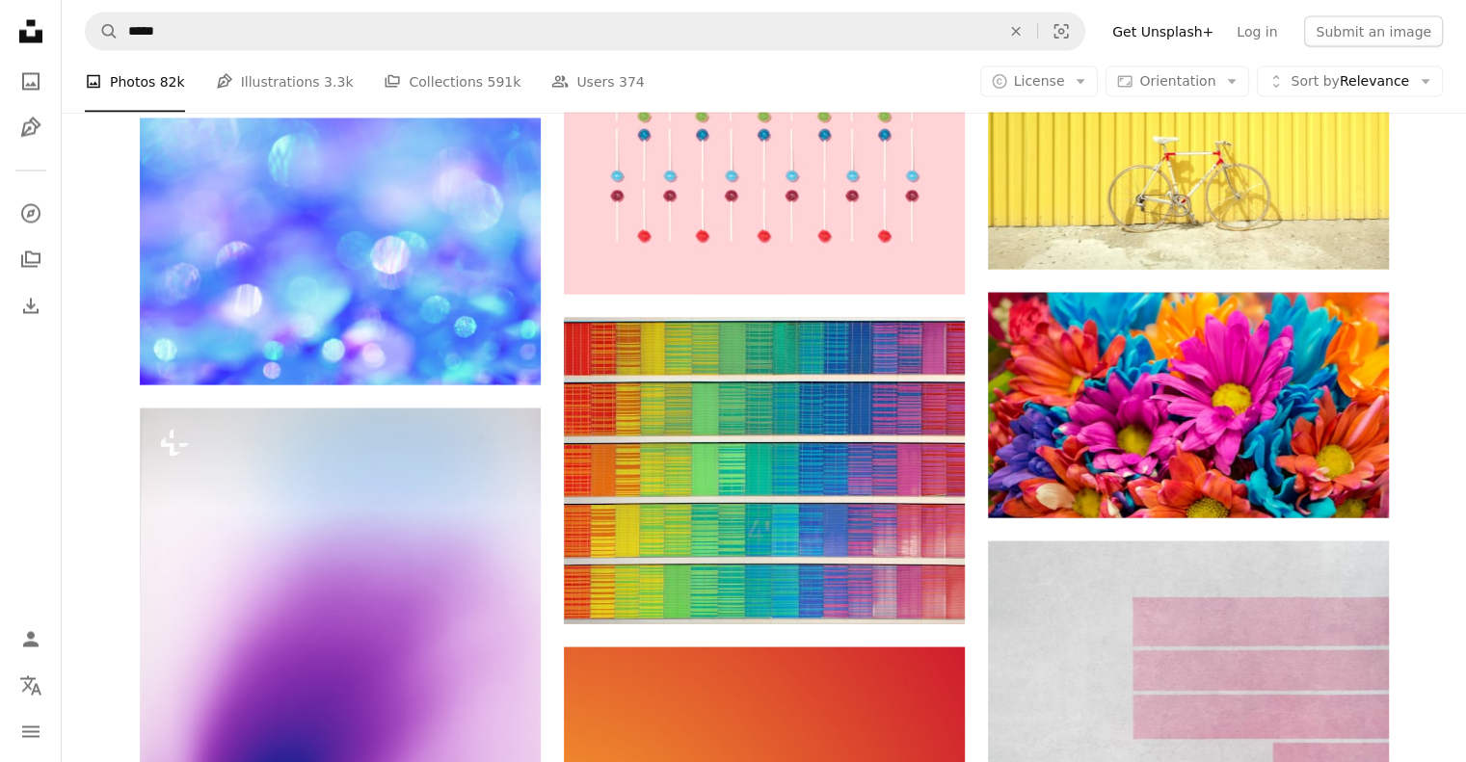
scroll to position [32868, 0]
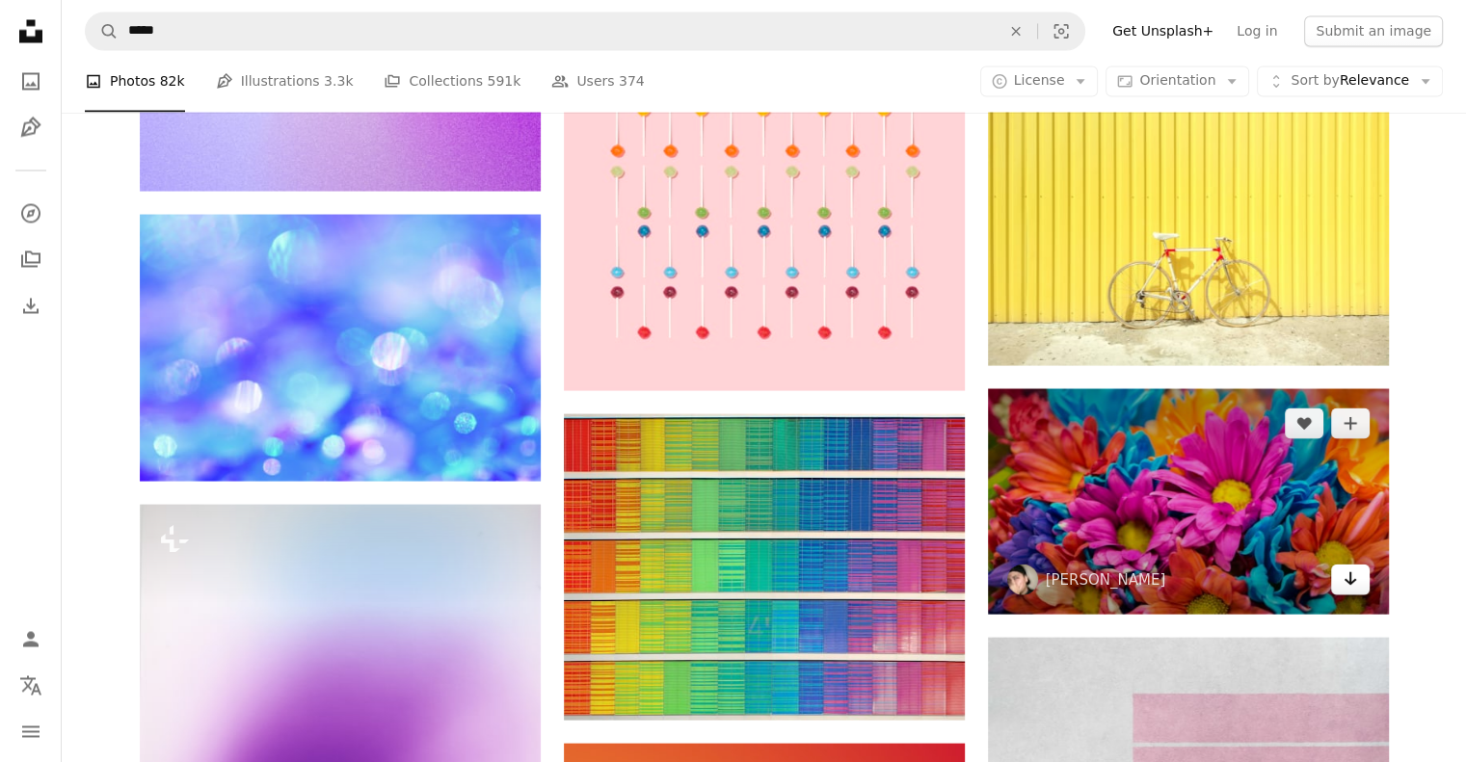
click at [1356, 581] on icon "Arrow pointing down" at bounding box center [1350, 578] width 15 height 23
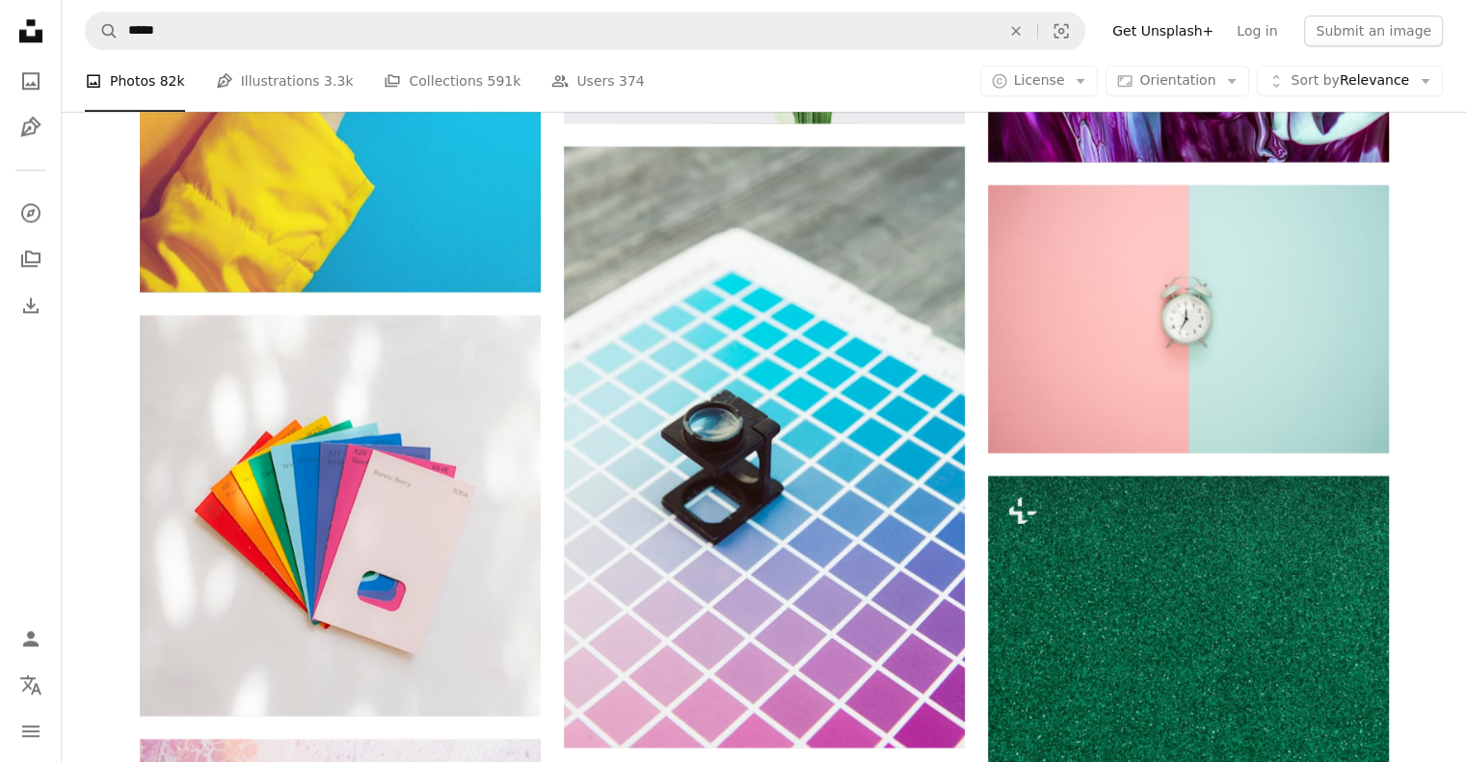
scroll to position [45975, 0]
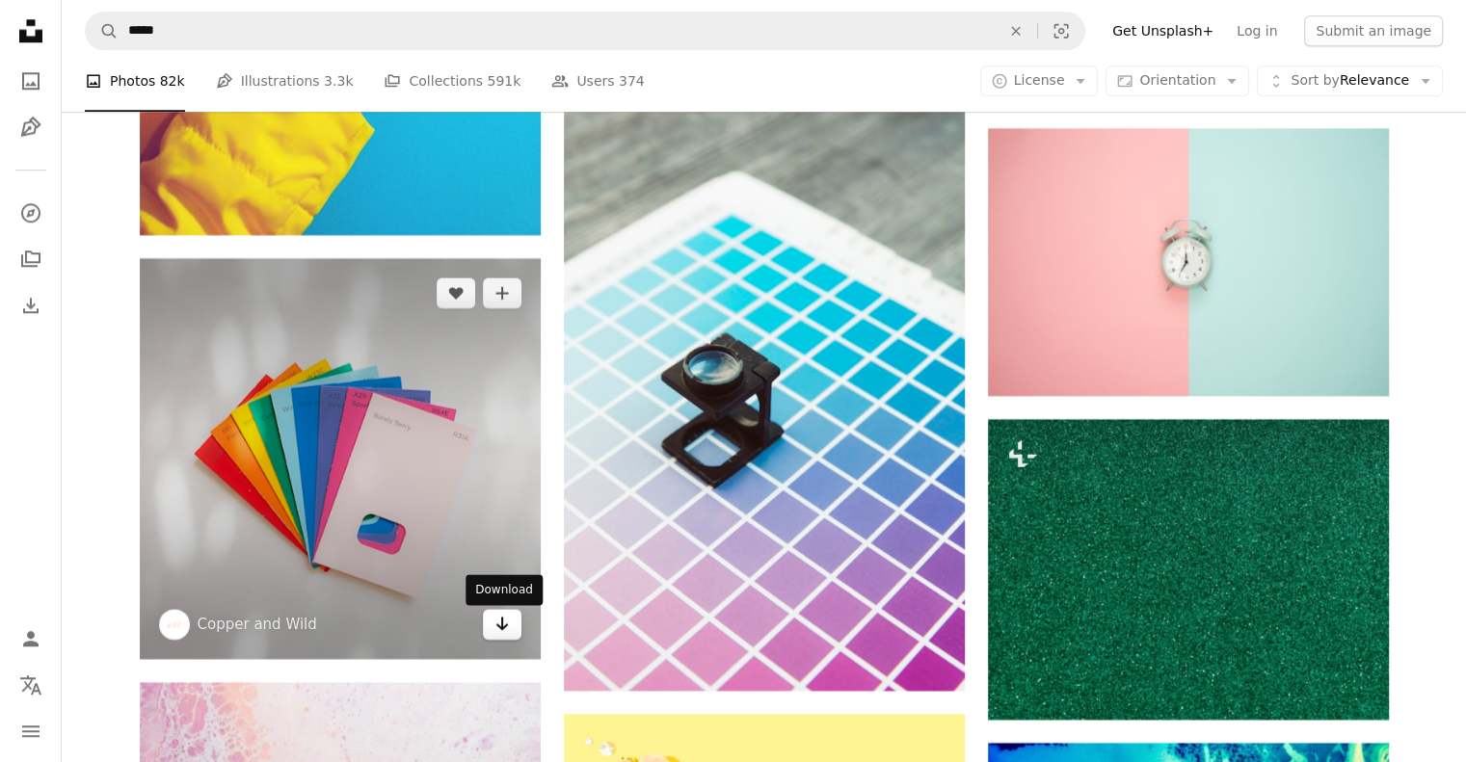
click at [500, 628] on icon "Arrow pointing down" at bounding box center [501, 623] width 15 height 23
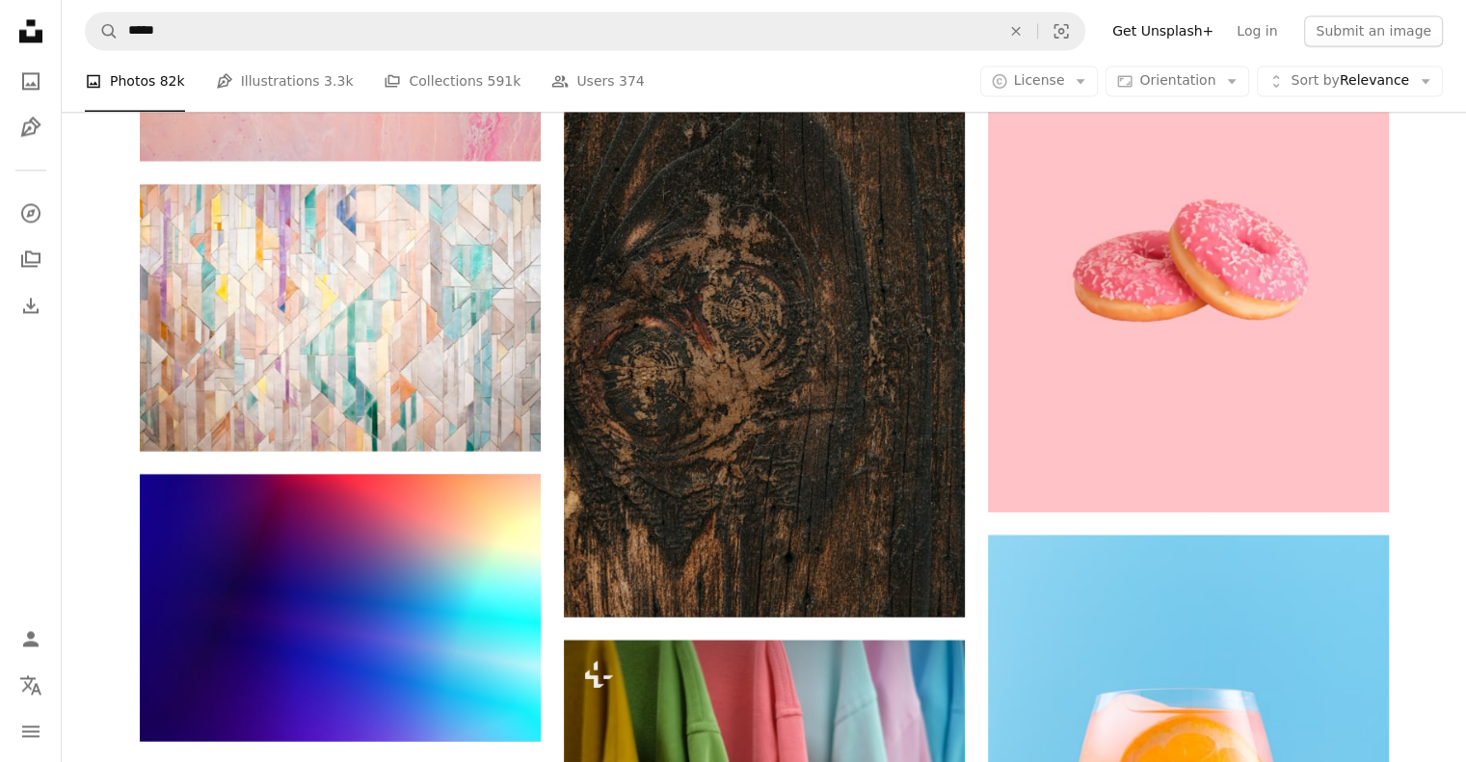
scroll to position [47132, 0]
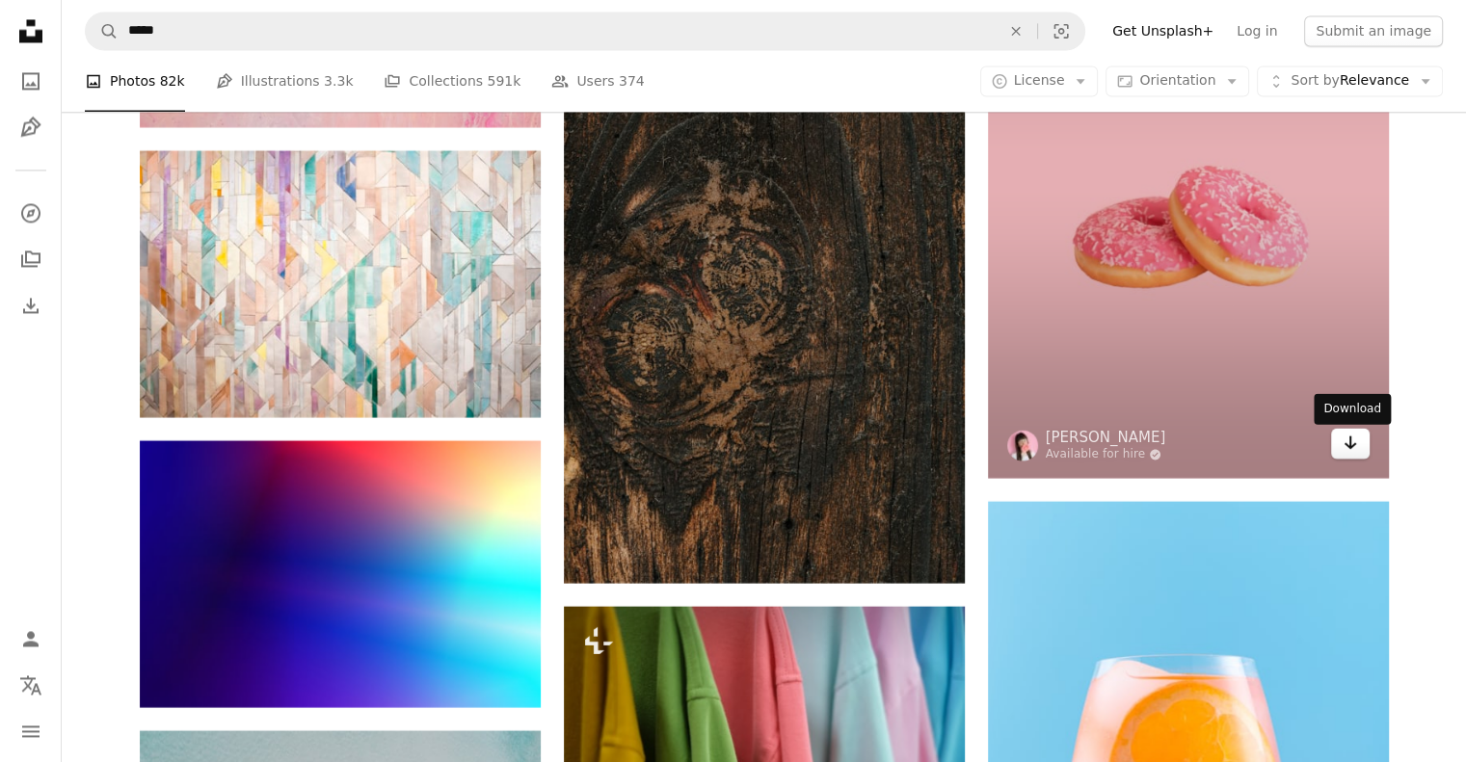
click at [1352, 454] on icon "Arrow pointing down" at bounding box center [1350, 442] width 15 height 23
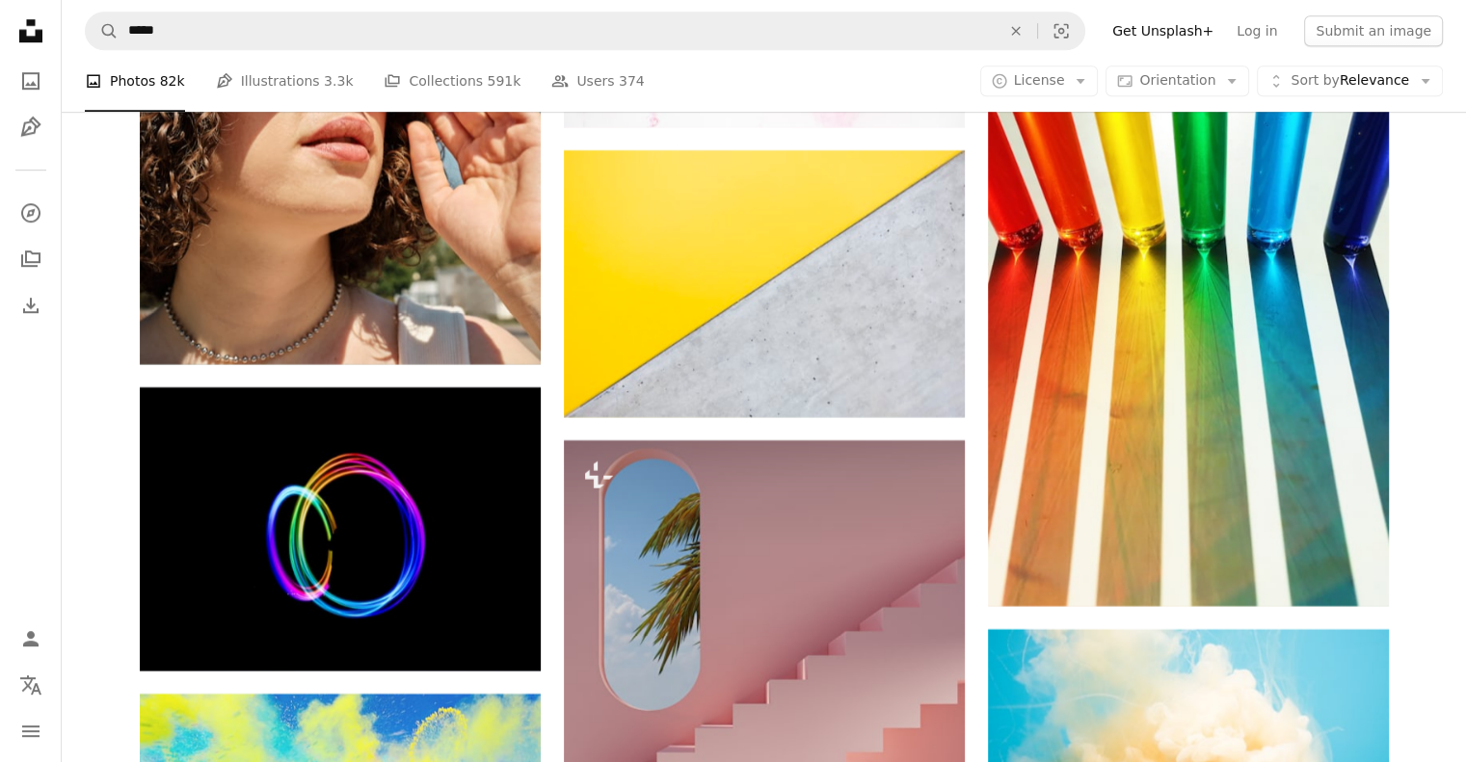
scroll to position [52722, 0]
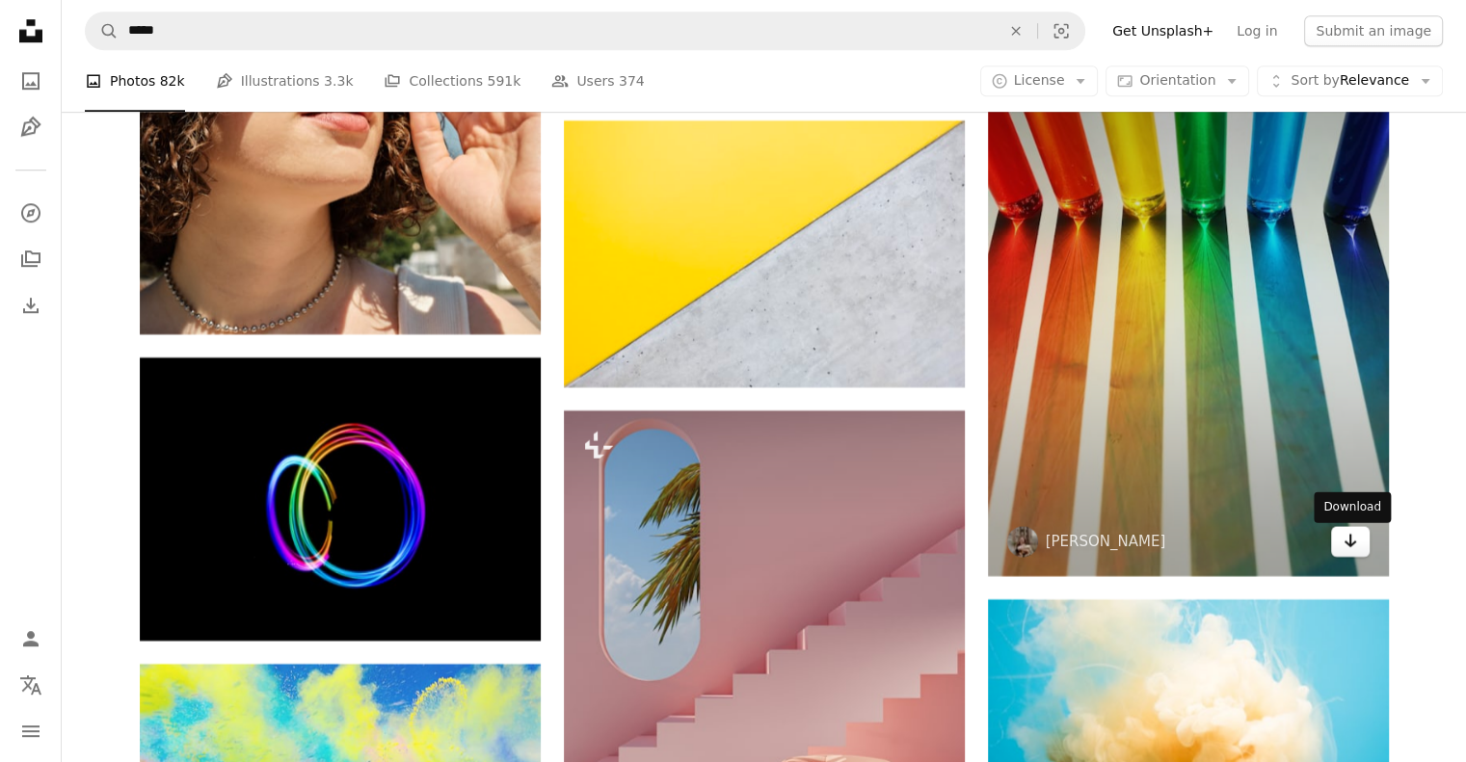
click at [1348, 552] on icon "Arrow pointing down" at bounding box center [1350, 540] width 15 height 23
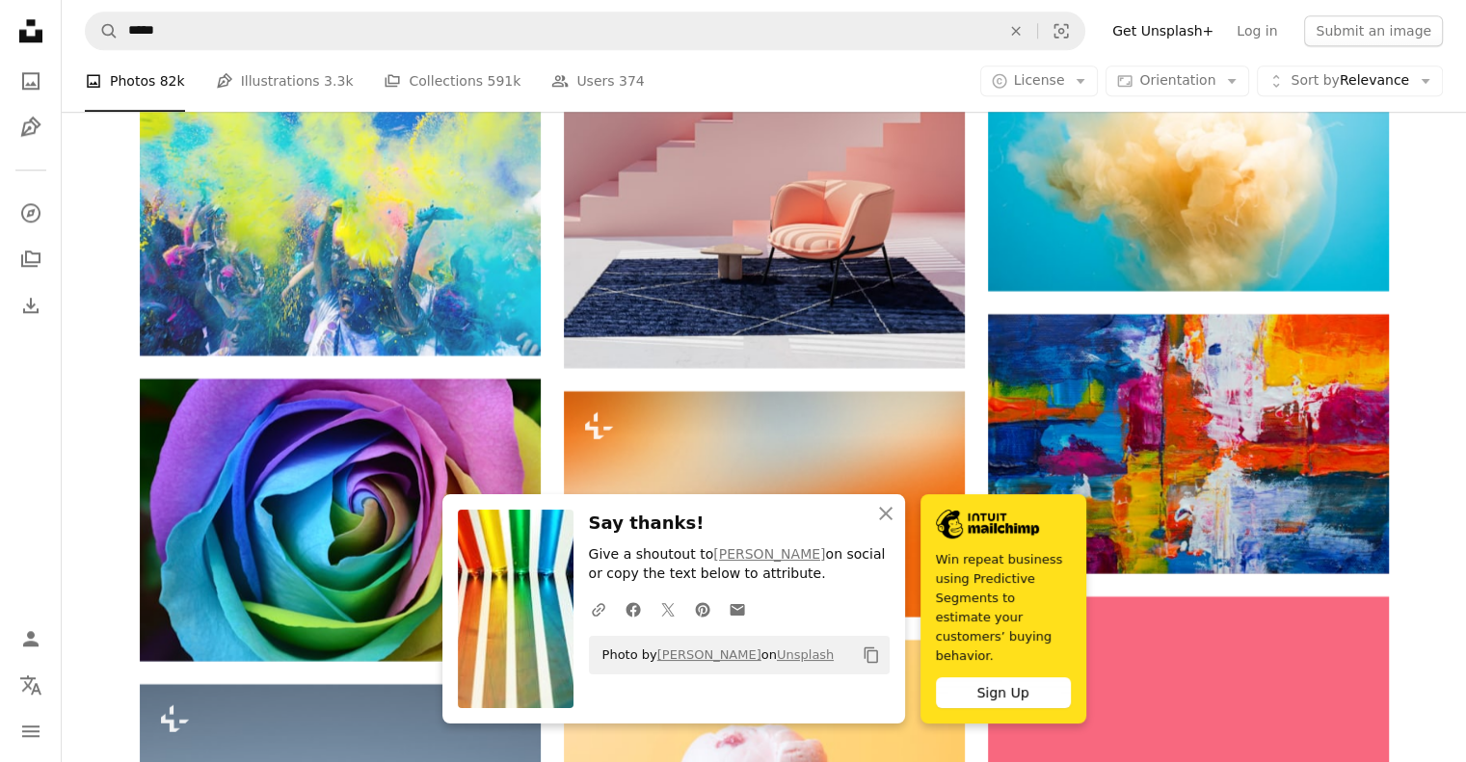
scroll to position [53300, 0]
